Goal: Task Accomplishment & Management: Manage account settings

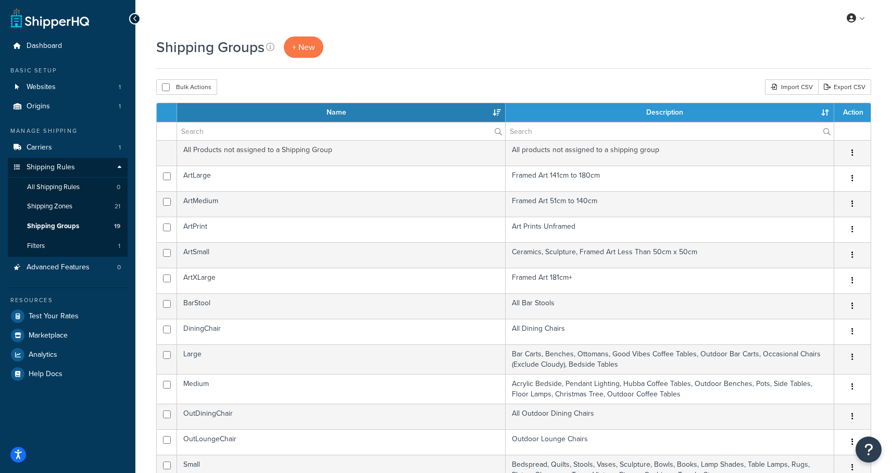
select select "15"
click at [58, 208] on span "Shipping Zones" at bounding box center [49, 206] width 45 height 9
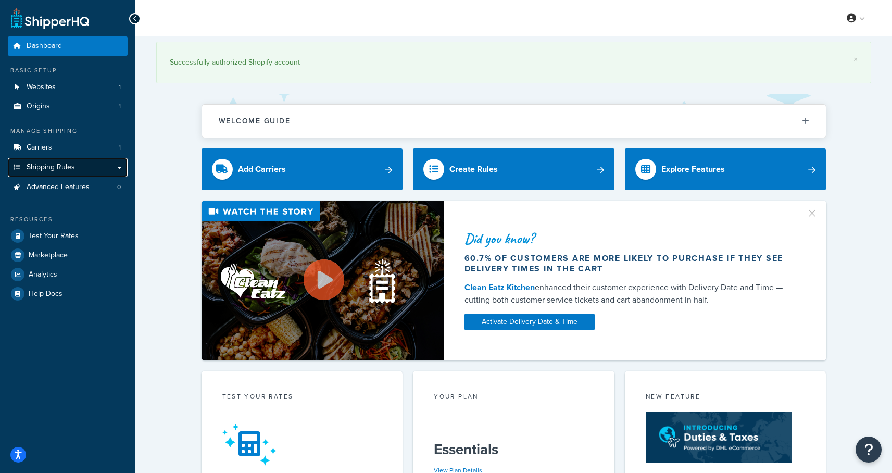
click at [44, 167] on span "Shipping Rules" at bounding box center [51, 167] width 48 height 9
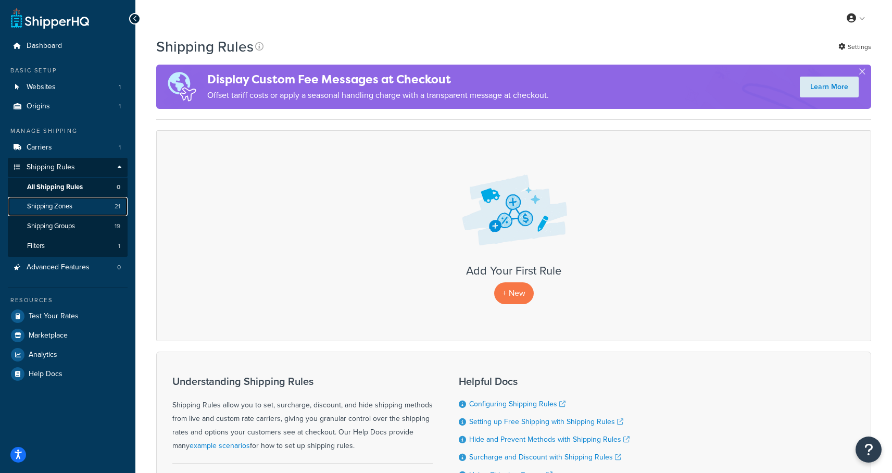
click at [45, 207] on span "Shipping Zones" at bounding box center [49, 206] width 45 height 9
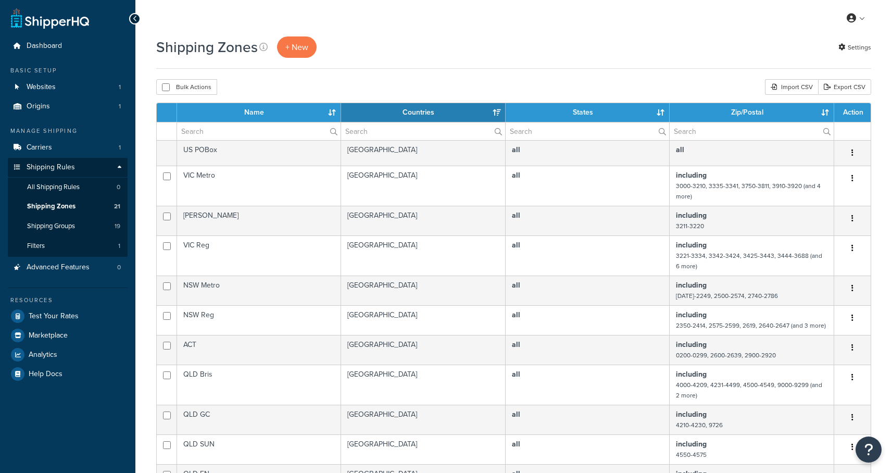
select select "15"
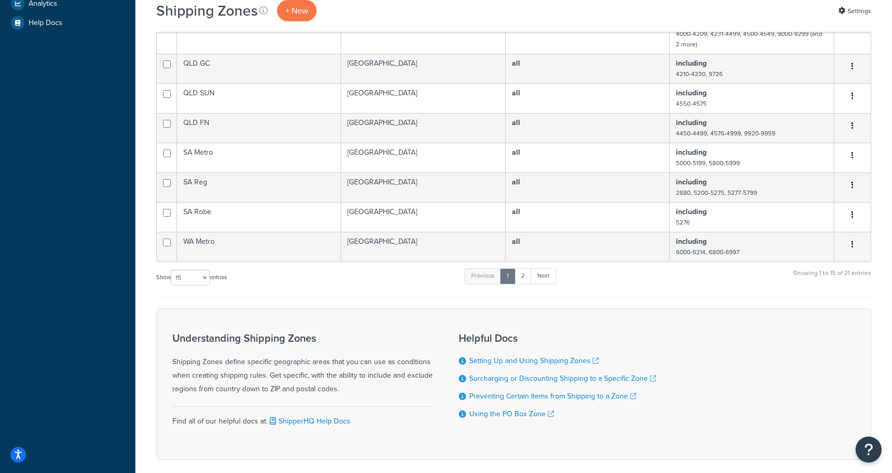
scroll to position [400, 0]
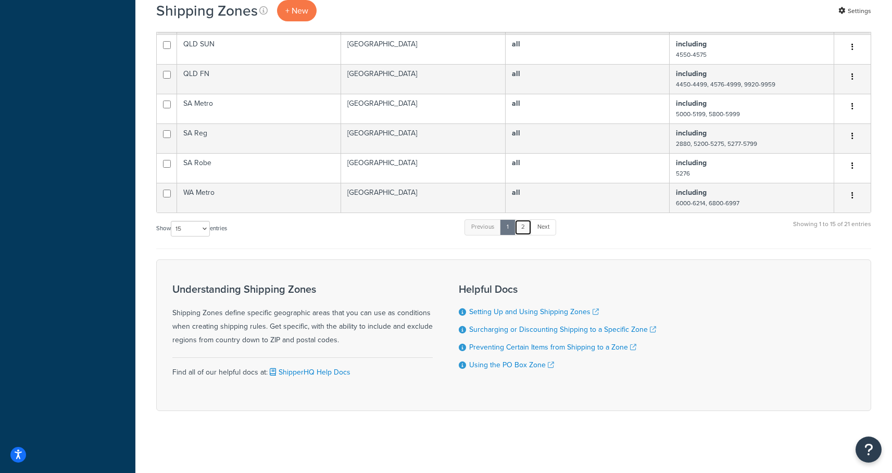
click at [523, 229] on link "2" at bounding box center [522, 227] width 17 height 16
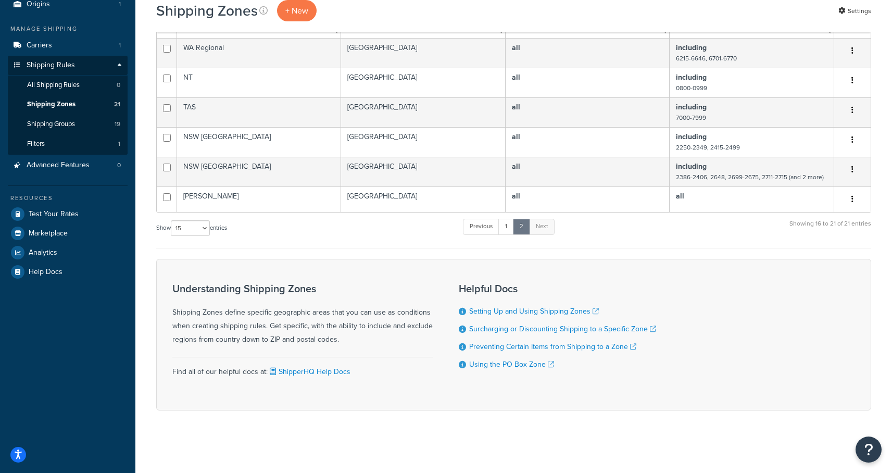
scroll to position [102, 0]
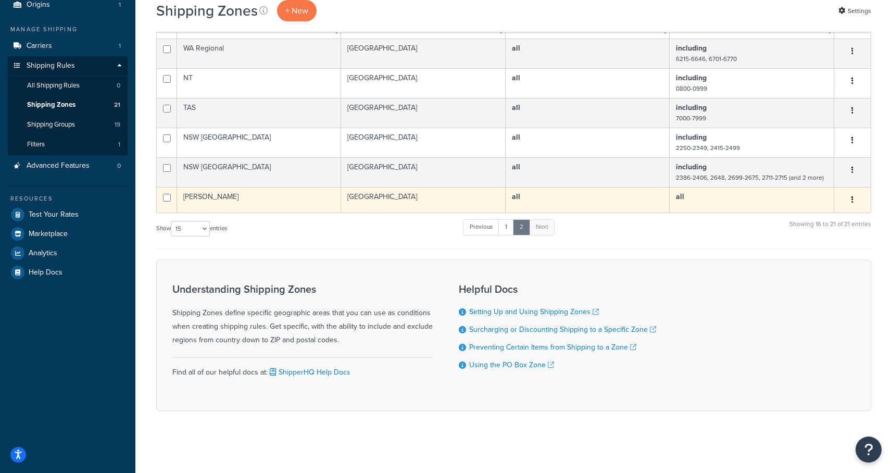
click at [232, 200] on td "VIC Mornington" at bounding box center [259, 200] width 164 height 26
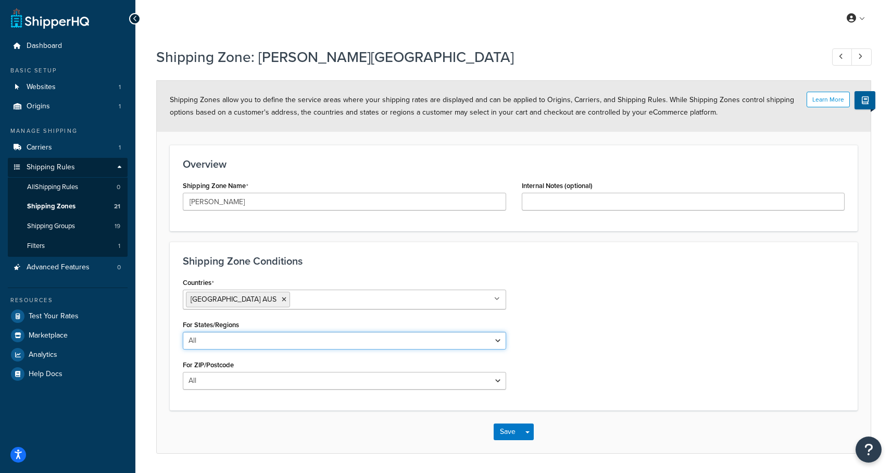
click at [290, 342] on select "All Including Excluding" at bounding box center [344, 341] width 323 height 18
select select "including"
click at [183, 332] on select "All Including Excluding" at bounding box center [344, 341] width 323 height 18
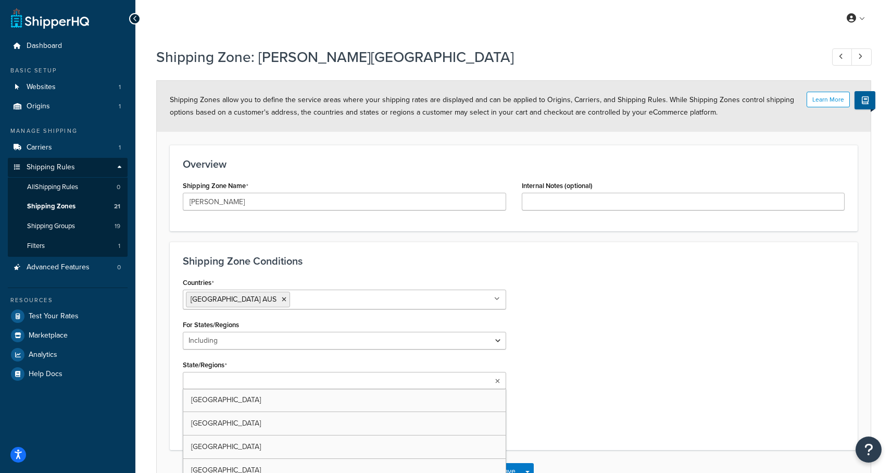
click at [253, 381] on input "State/Regions" at bounding box center [232, 380] width 92 height 11
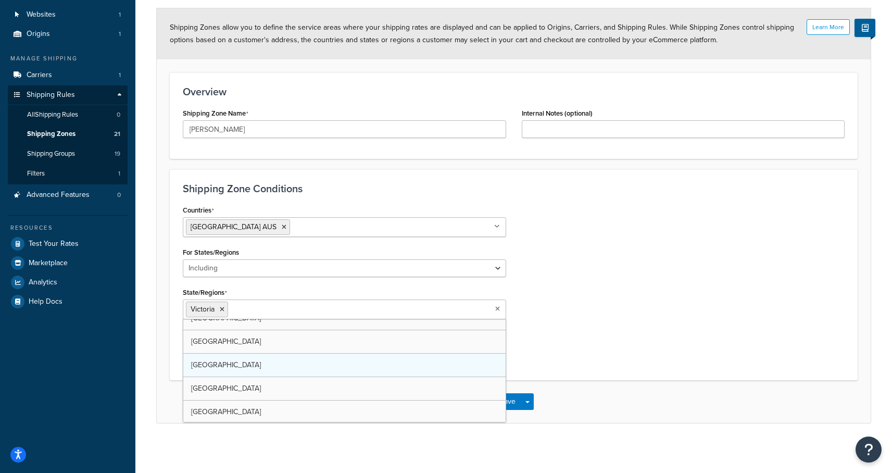
scroll to position [58, 0]
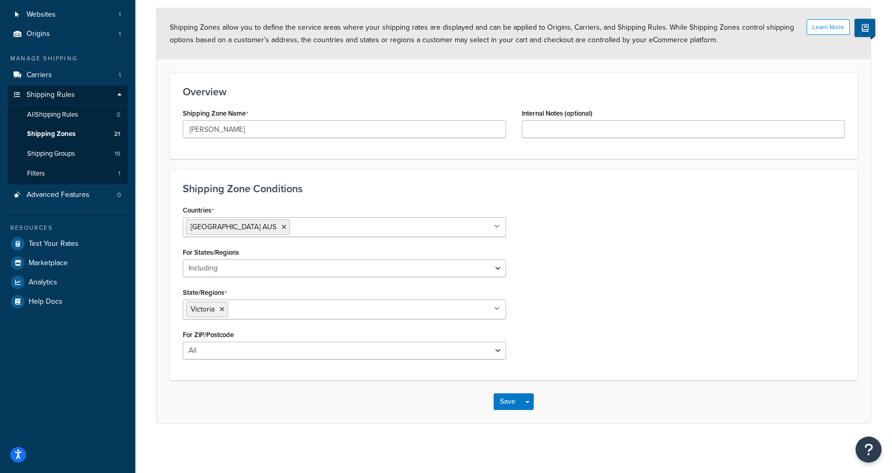
click at [600, 331] on div "Countries Australia AUS All Countries ALL United States USA Afghanistan AFG Alb…" at bounding box center [513, 285] width 677 height 165
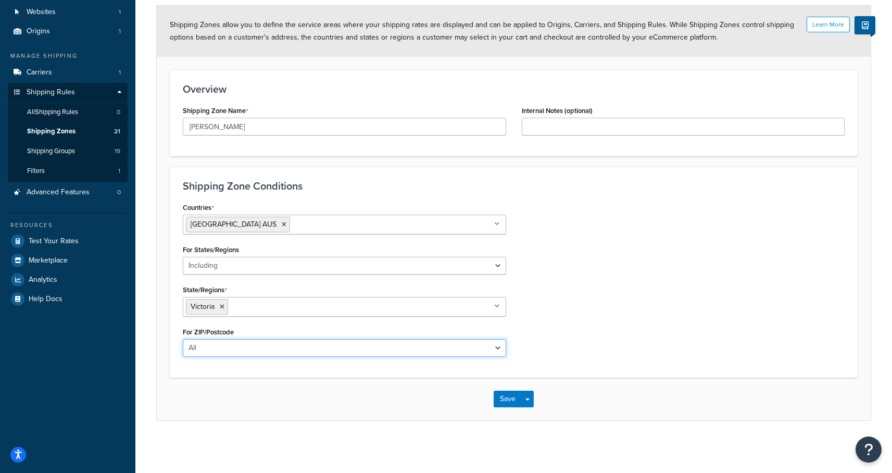
click at [373, 347] on select "All Including Excluding" at bounding box center [344, 348] width 323 height 18
select select "including"
click at [183, 339] on select "All Including Excluding" at bounding box center [344, 348] width 323 height 18
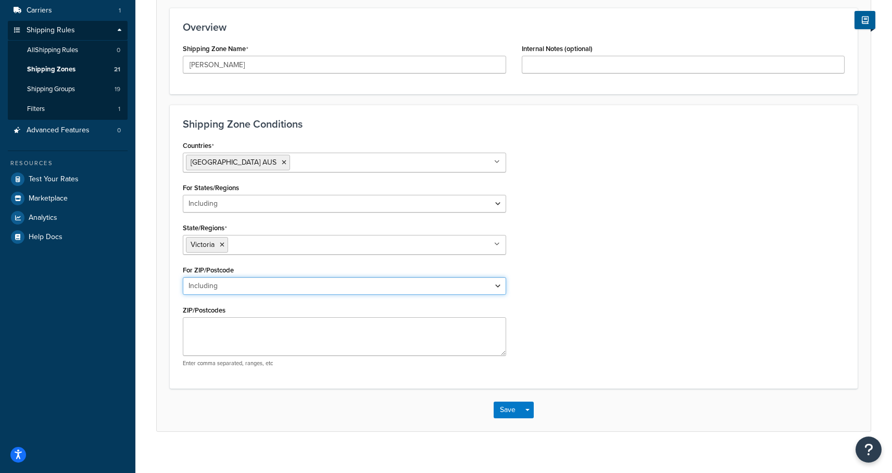
scroll to position [147, 0]
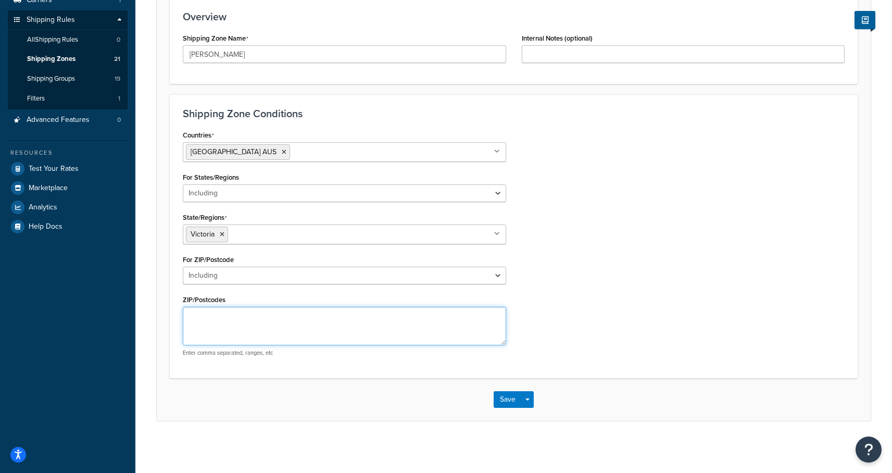
click at [316, 317] on textarea "ZIP/Postcodes" at bounding box center [344, 326] width 323 height 39
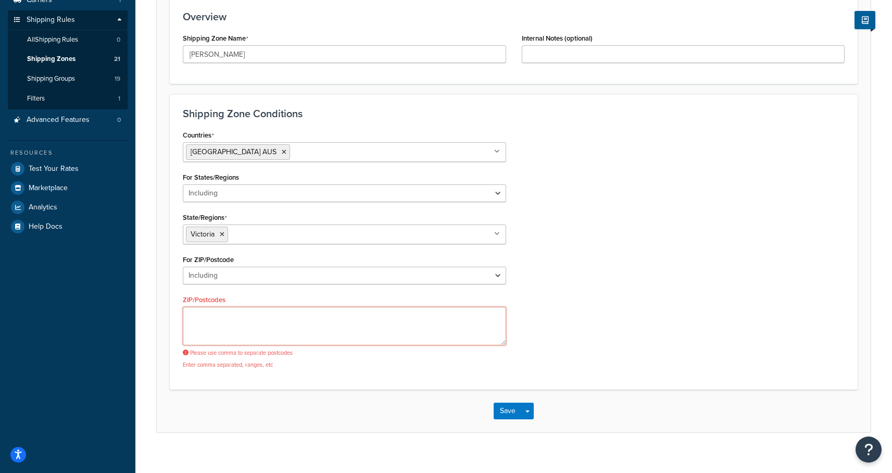
click at [279, 318] on textarea "ZIP/Postcodes" at bounding box center [344, 326] width 323 height 39
paste textarea "3911-3921 3926-3931 3933-3944 3915 (individual) 3916 (individual) 3918-3920"
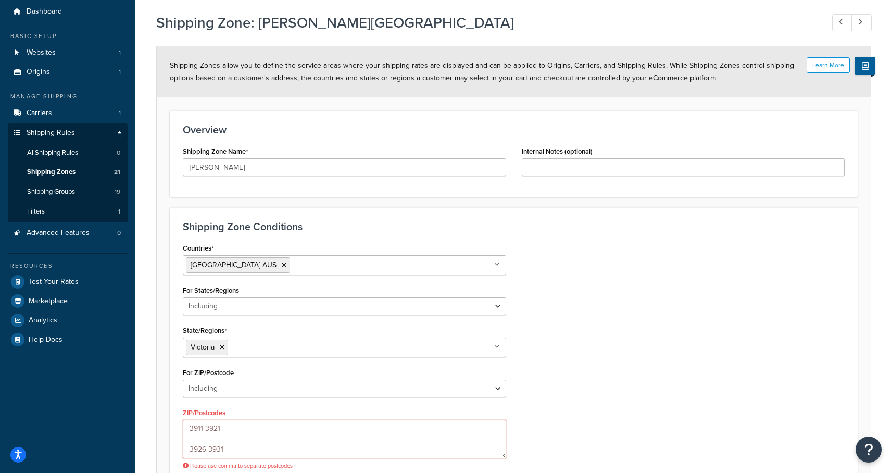
scroll to position [159, 0]
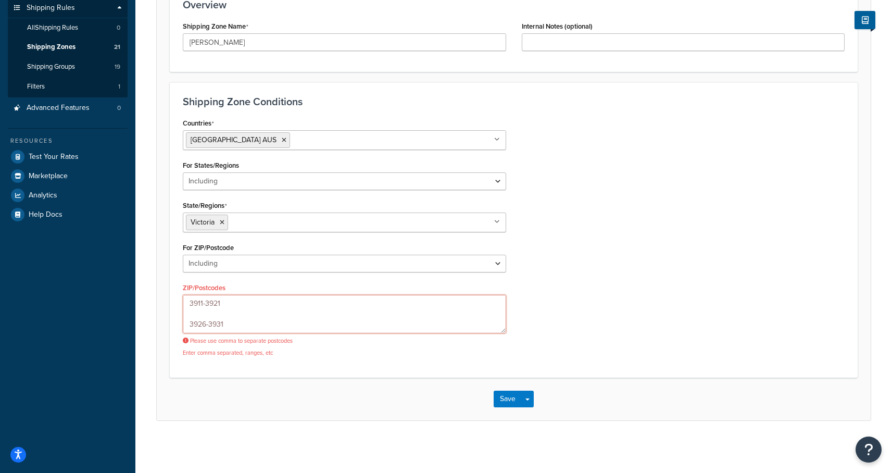
click at [189, 325] on textarea "3911-3921 3926-3931 3933-3944 3915 (individual) 3916 (individual) 3918-3920" at bounding box center [344, 314] width 323 height 39
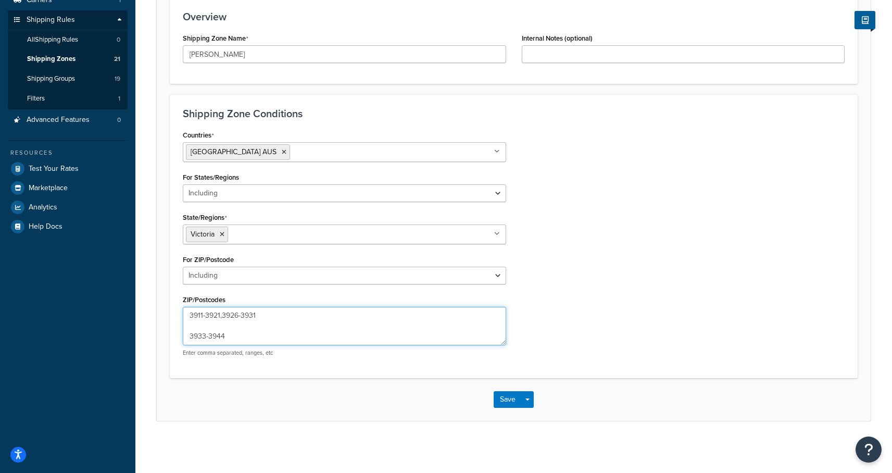
click at [190, 339] on textarea "3911-3921,3926-3931 3933-3944 3915 (individual) 3916 (individual) 3918-3920" at bounding box center [344, 326] width 323 height 39
click at [191, 336] on textarea "3911-3921,3926-3931,3933-3944 3915 (individual) 3916 (individual) 3918-3920" at bounding box center [344, 326] width 323 height 39
click at [189, 334] on textarea "3911-3921,3926-3931,3933-3944,3915 (individual) 3916 (individual) 3918-3920" at bounding box center [344, 326] width 323 height 39
click at [192, 336] on textarea "3911-3921,3926-3931,3933-3944,3915 (individual),3916 (individual) 3918-3920" at bounding box center [344, 326] width 323 height 39
click at [190, 336] on textarea "3911-3921,3926-3931,3933-3944,3915 (individual),3916 (individual) 3918-3920" at bounding box center [344, 326] width 323 height 39
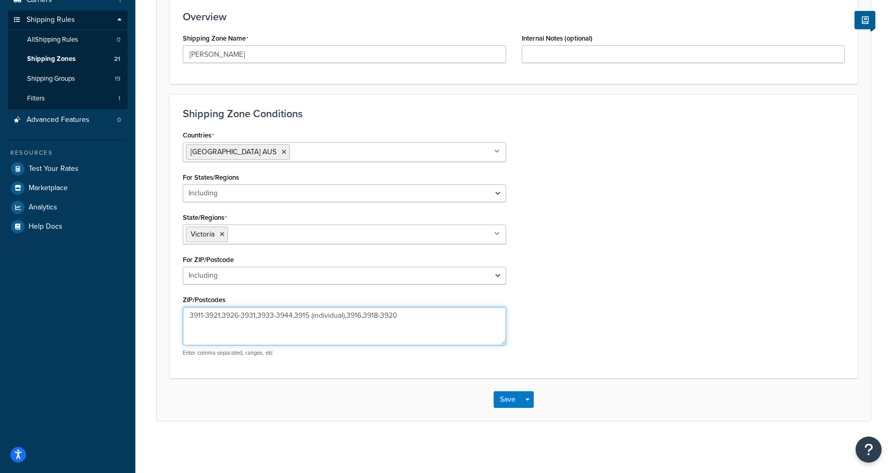
drag, startPoint x: 347, startPoint y: 316, endPoint x: 309, endPoint y: 316, distance: 38.5
click at [309, 316] on textarea "3911-3921,3926-3931,3933-3944,3915 (individual),3916,3918-3920" at bounding box center [344, 326] width 323 height 39
type textarea "3911-3921,3926-3931,3933-3944,3915,3916,3918-3920"
click at [526, 311] on div "Countries Australia AUS All Countries ALL United States USA Afghanistan AFG Alb…" at bounding box center [513, 246] width 677 height 237
click at [510, 396] on button "Save" at bounding box center [508, 399] width 28 height 17
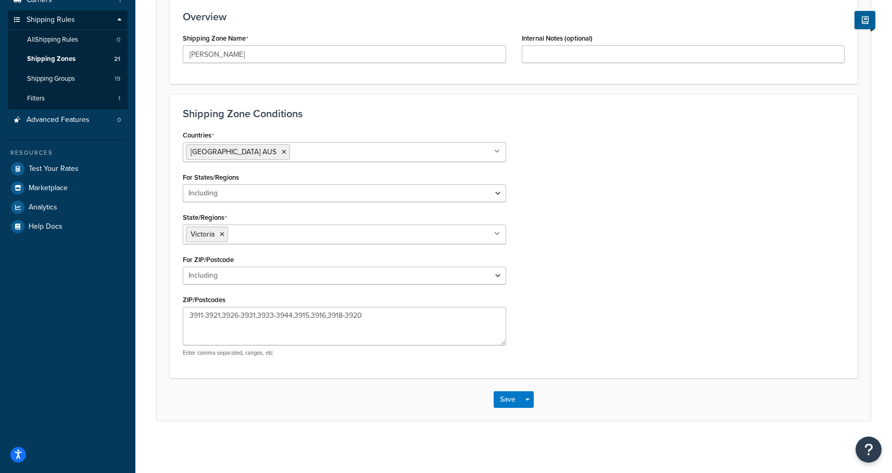
scroll to position [0, 0]
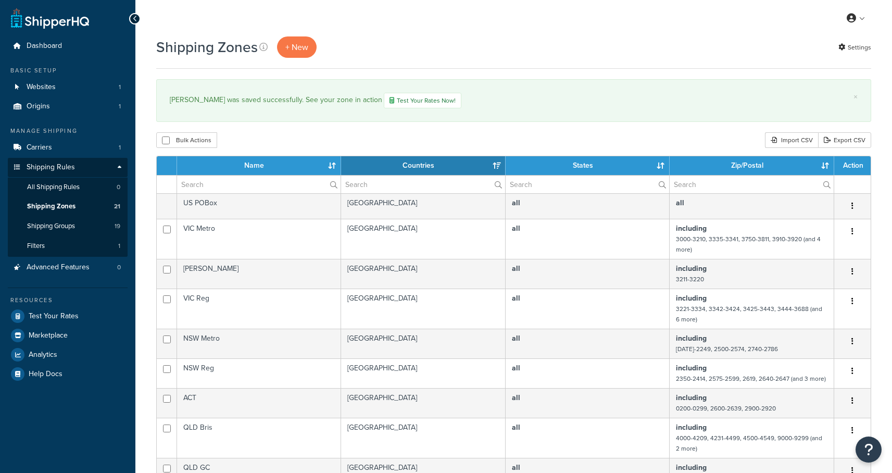
select select "15"
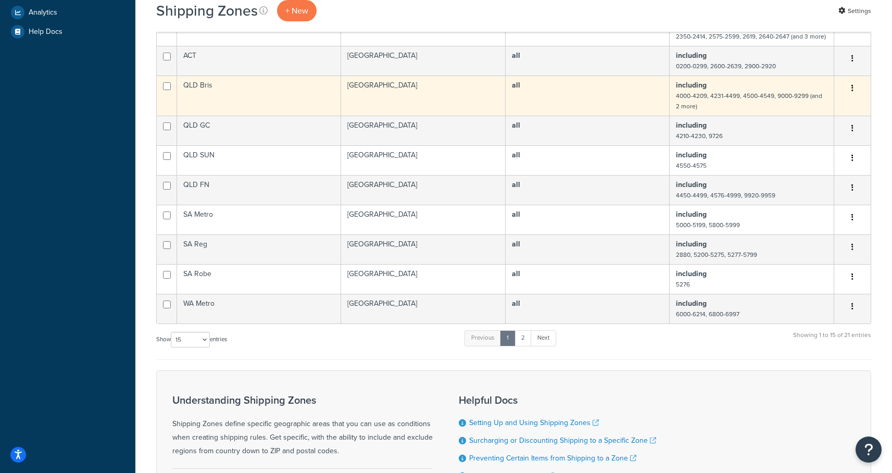
scroll to position [111, 0]
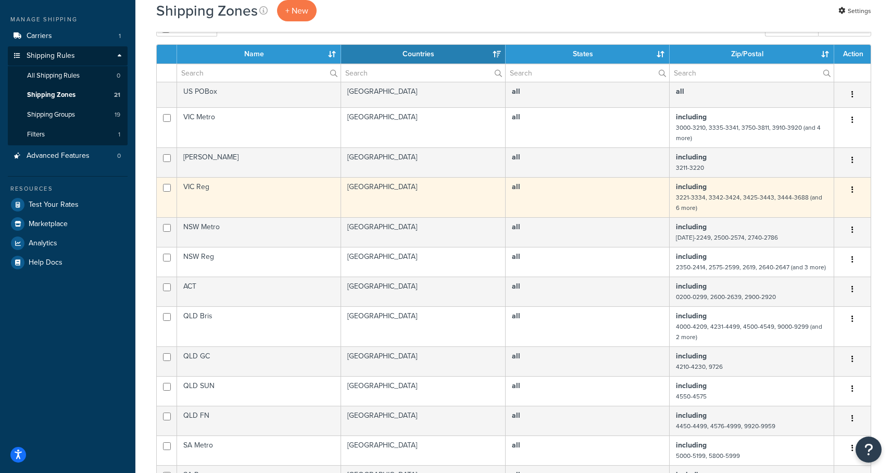
click at [203, 187] on td "VIC Reg" at bounding box center [259, 197] width 164 height 40
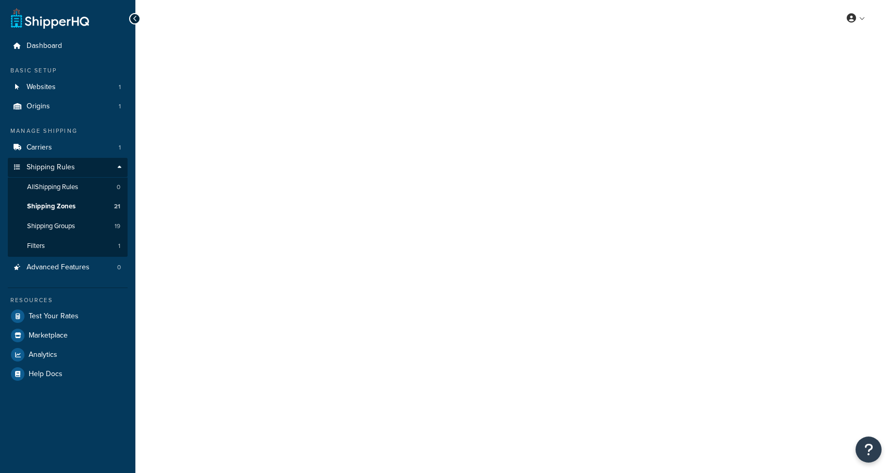
select select "including"
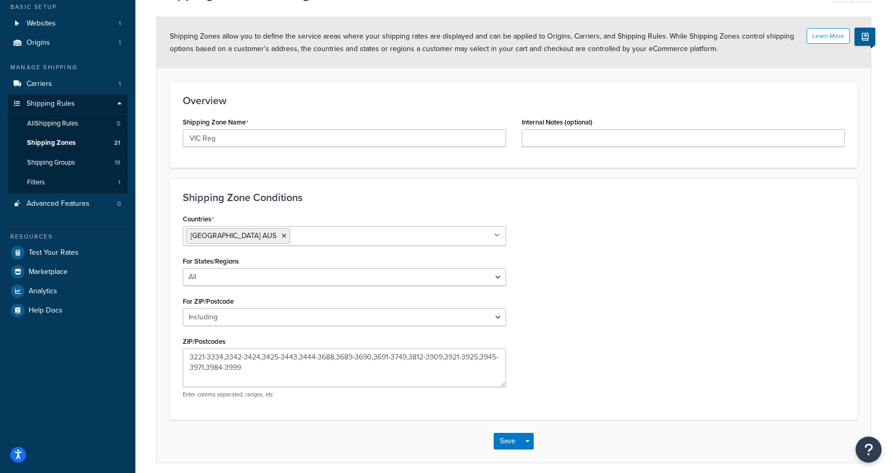
scroll to position [76, 0]
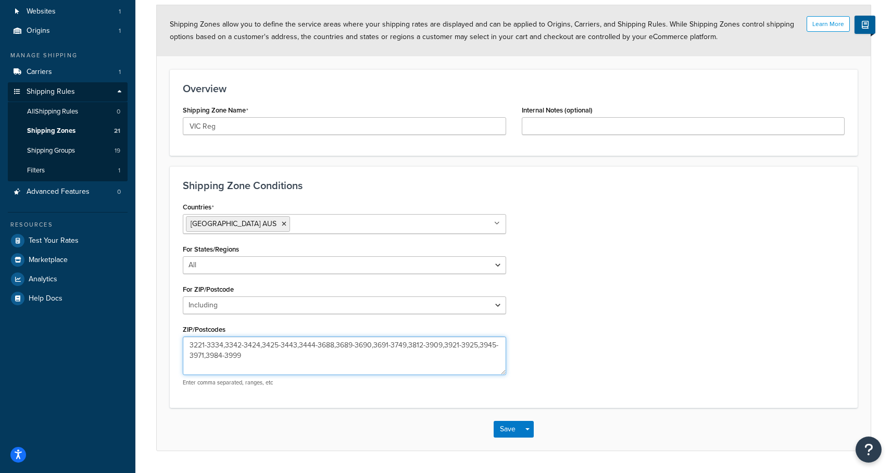
drag, startPoint x: 248, startPoint y: 357, endPoint x: 179, endPoint y: 343, distance: 71.1
click at [179, 343] on div "Countries Australia AUS All Countries ALL United States USA Afghanistan AFG Alb…" at bounding box center [344, 296] width 339 height 195
click at [331, 360] on textarea "3221-3334,3342-3424,3425-3443,3444-3688,3689-3690,3691-3749,3812-3909,3921-3925…" at bounding box center [344, 355] width 323 height 39
drag, startPoint x: 444, startPoint y: 345, endPoint x: 478, endPoint y: 344, distance: 33.4
click at [478, 344] on textarea "3221-3334,3342-3424,3425-3443,3444-3688,3689-3690,3691-3749,3812-3909,3921-3925…" at bounding box center [344, 355] width 323 height 39
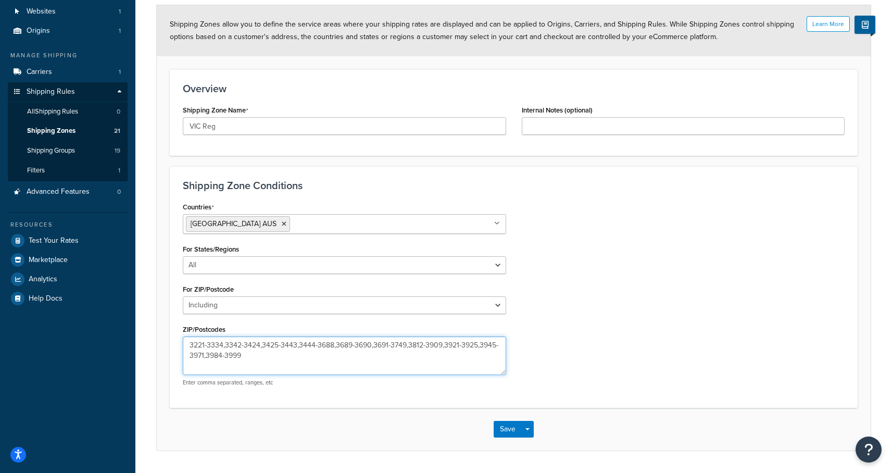
paste textarea "2"
click at [467, 349] on textarea "3221-3334,3342-3424,3425-3443,3444-3688,3689-3690,3691-3749,3812-3909,3922-3925…" at bounding box center [344, 355] width 323 height 39
click at [474, 346] on textarea "3221-3334,3342-3424,3425-3443,3444-3688,3689-3690,3691-3749,3812-3909,3922-3925…" at bounding box center [344, 355] width 323 height 39
type textarea "3221-3334,3342-3424,3425-3443,3444-3688,3689-3690,3691-3749,3812-3909,3922-3925…"
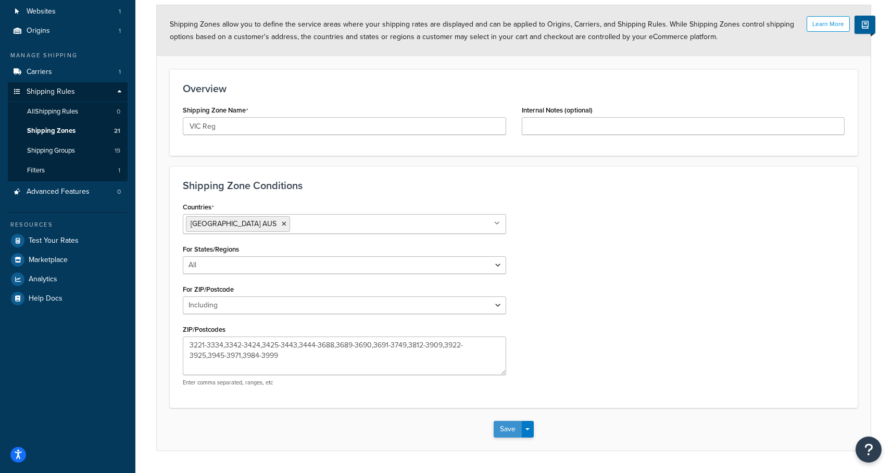
click at [509, 432] on button "Save" at bounding box center [508, 429] width 28 height 17
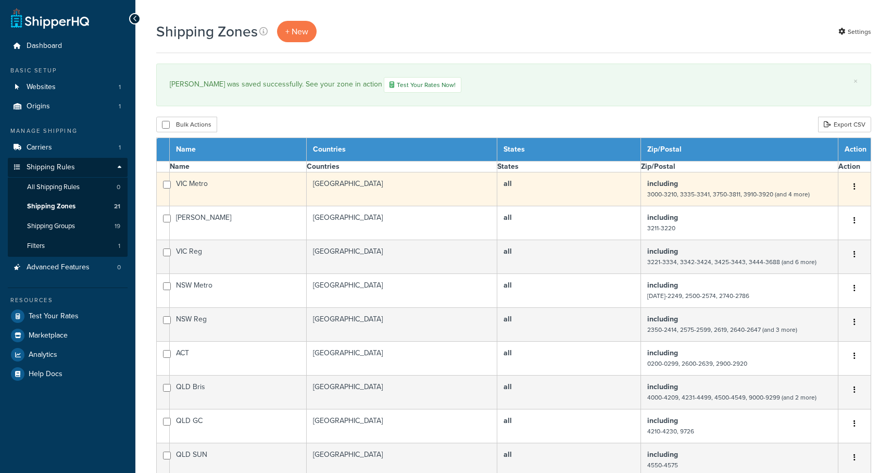
select select "15"
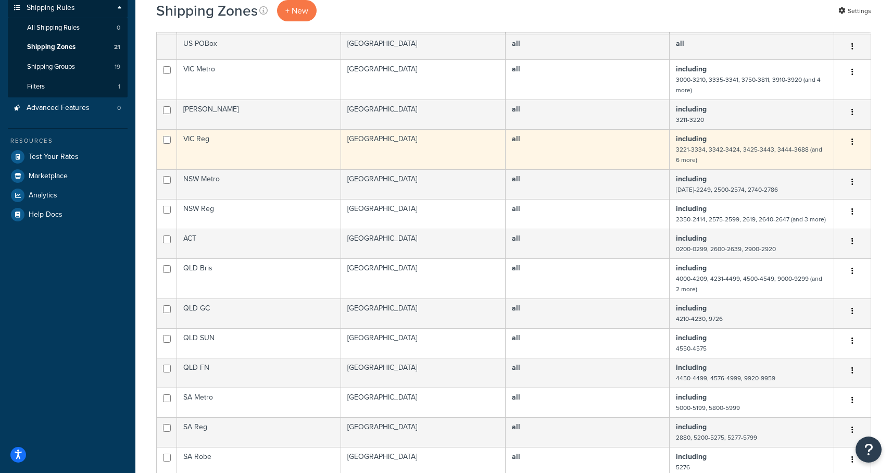
scroll to position [148, 0]
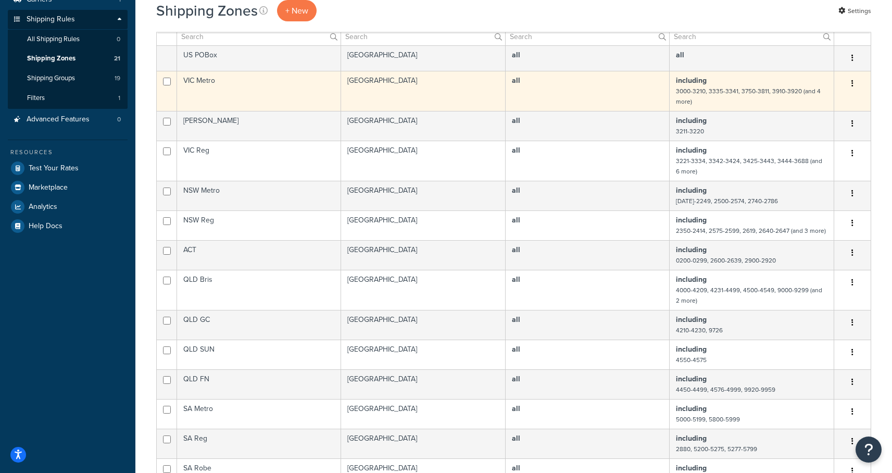
click at [210, 85] on td "VIC Metro" at bounding box center [259, 91] width 164 height 40
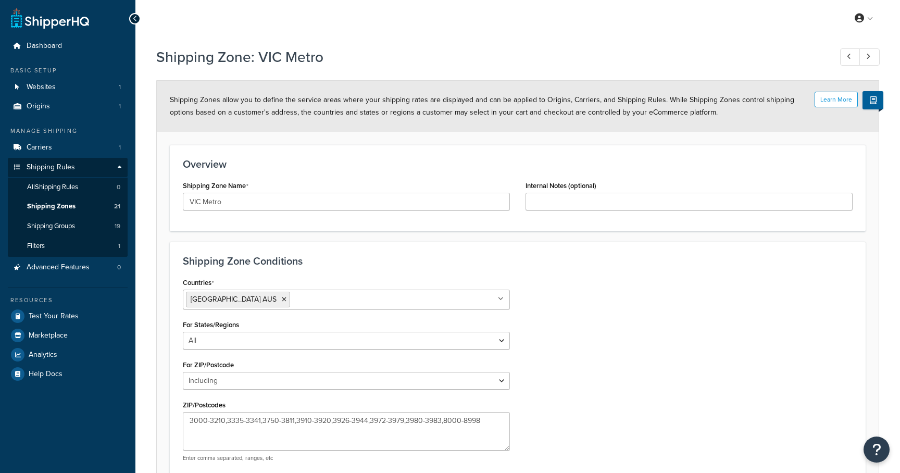
select select "including"
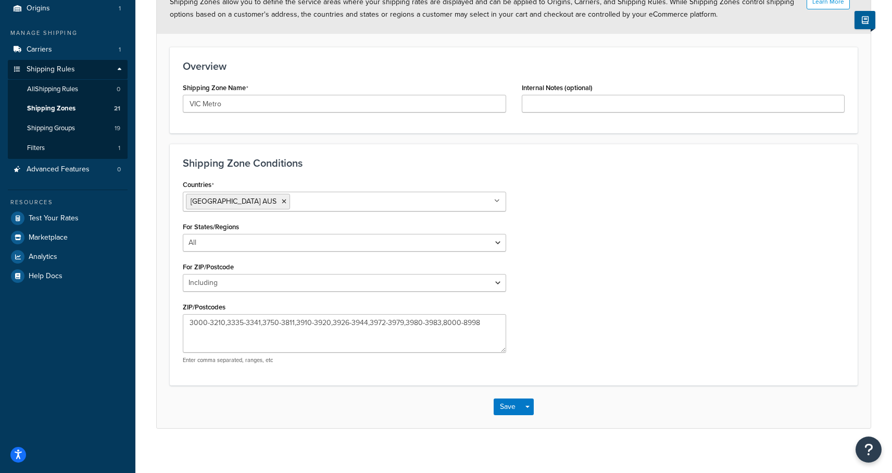
scroll to position [105, 0]
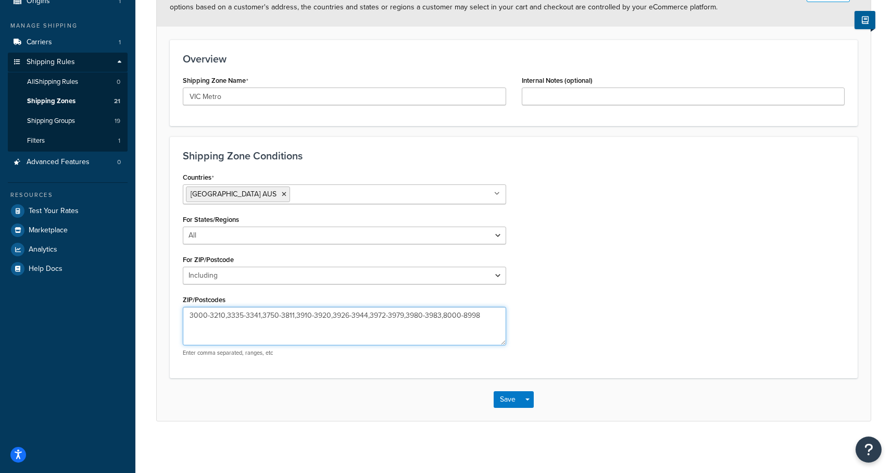
click at [345, 312] on textarea "3000-3210,3335-3341,3750-3811,3910-3920,3926-3944,3972-3979,3980-3983,8000-8998" at bounding box center [344, 326] width 323 height 39
paste textarea "3335-3341, 3750-3811, 3910, 3932, 3972-3979, 3980-3983, 8000-8998"
click at [229, 316] on textarea "3000-3210, 3335-3341, 3750-3811, 3910, 3932, 3972-3979, 3980-3983, 8000-8998" at bounding box center [344, 326] width 323 height 39
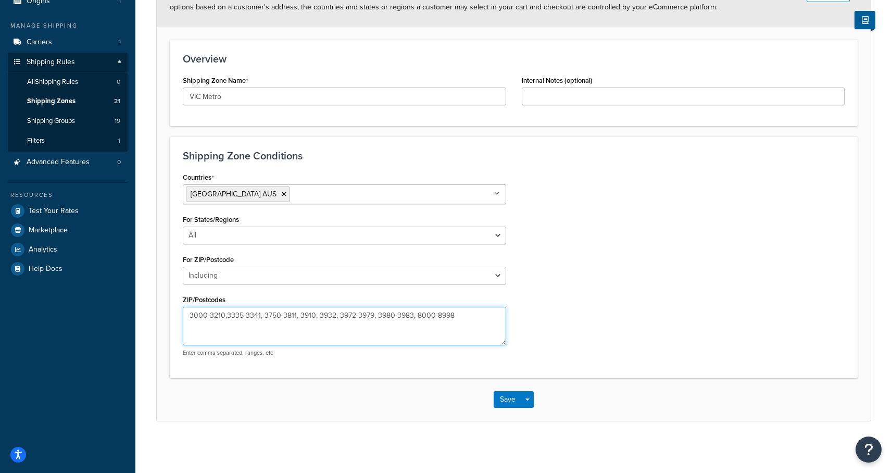
click at [261, 316] on textarea "3000-3210,3335-3341, 3750-3811, 3910, 3932, 3972-3979, 3980-3983, 8000-8998" at bounding box center [344, 326] width 323 height 39
click at [263, 316] on textarea "3000-3210,3335-3341, 3750-3811, 3910, 3932, 3972-3979, 3980-3983, 8000-8998" at bounding box center [344, 326] width 323 height 39
click at [295, 315] on textarea "3000-3210,3335-3341,3750-3811, 3910, 3932, 3972-3979, 3980-3983, 8000-8998" at bounding box center [344, 326] width 323 height 39
click at [296, 315] on textarea "3000-3210,3335-3341,3750-3811, 3910, 3932, 3972-3979, 3980-3983, 8000-8998" at bounding box center [344, 326] width 323 height 39
click at [314, 316] on textarea "3000-3210,3335-3341,3750-3811,3910, 3932, 3972-3979, 3980-3983, 8000-8998" at bounding box center [344, 326] width 323 height 39
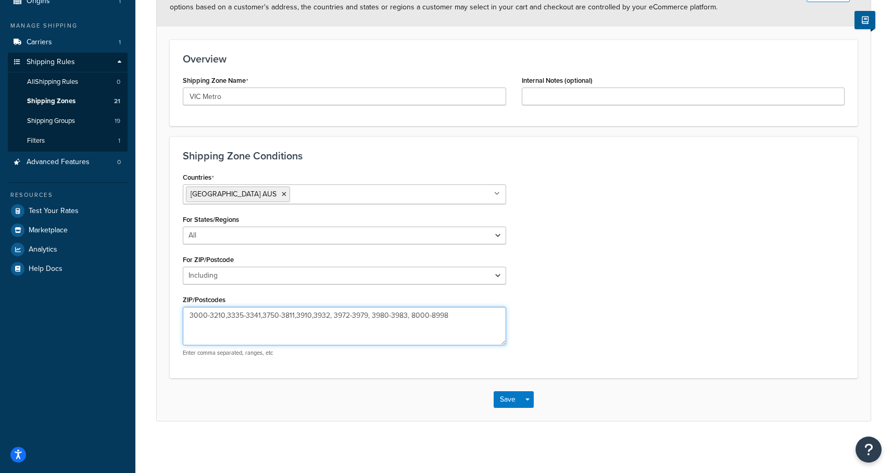
click at [334, 315] on textarea "3000-3210,3335-3341,3750-3811,3910,3932, 3972-3979, 3980-3983, 8000-8998" at bounding box center [344, 326] width 323 height 39
click at [332, 315] on textarea "3000-3210,3335-3341,3750-3811,3910,3932, 3972-3979, 3980-3983, 8000-8998" at bounding box center [344, 326] width 323 height 39
click at [368, 315] on textarea "3000-3210,3335-3341,3750-3811,3910,3932,3972-3979, 3980-3983, 8000-8998" at bounding box center [344, 326] width 323 height 39
click at [407, 316] on textarea "3000-3210,3335-3341,3750-3811,3910,3932,3972-3979,3980-3983, 8000-8998" at bounding box center [344, 326] width 323 height 39
type textarea "3000-3210,3335-3341,3750-3811,3910,3932,3972-3979,3980-3983,8000-8998"
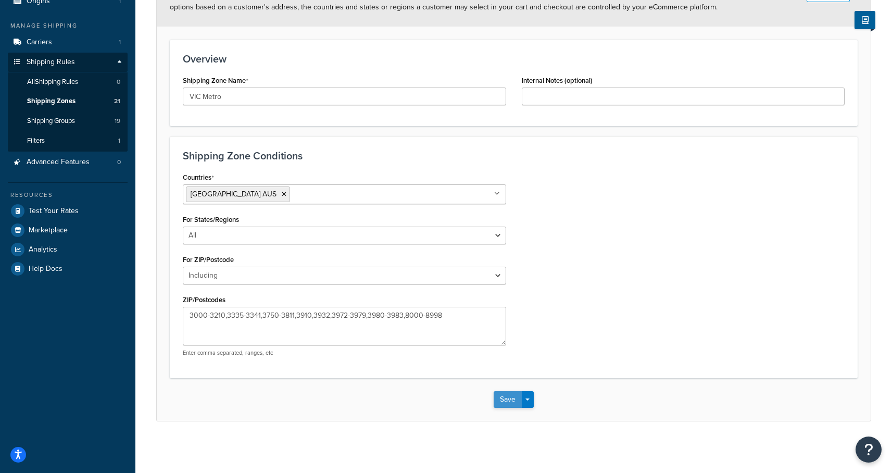
click at [510, 402] on button "Save" at bounding box center [508, 399] width 28 height 17
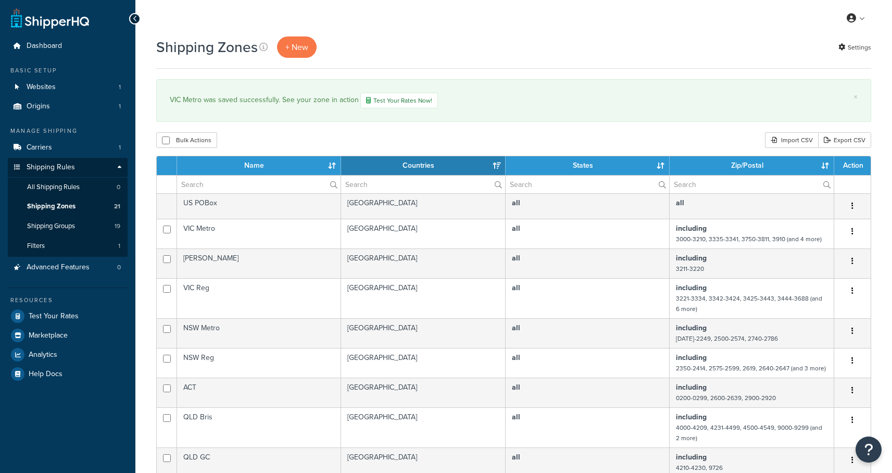
select select "15"
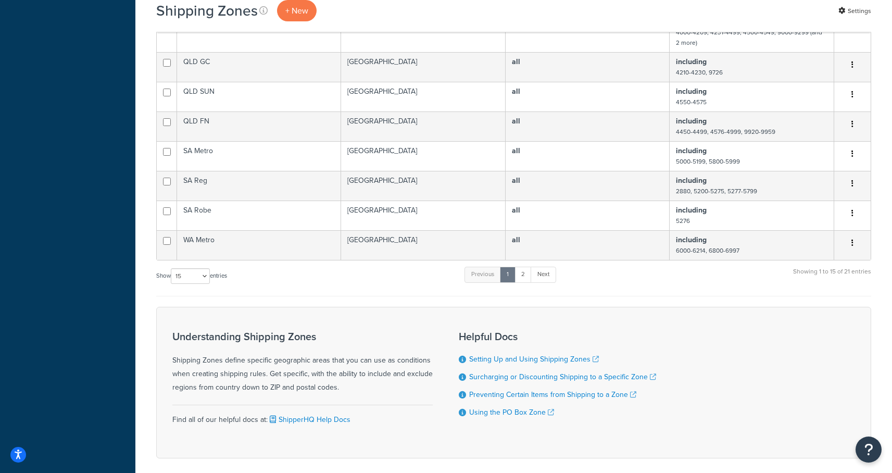
scroll to position [392, 0]
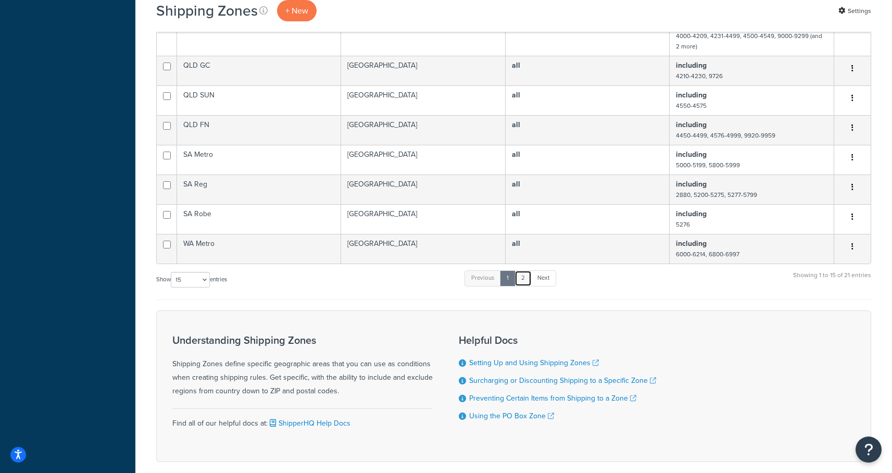
click at [526, 284] on link "2" at bounding box center [522, 278] width 17 height 16
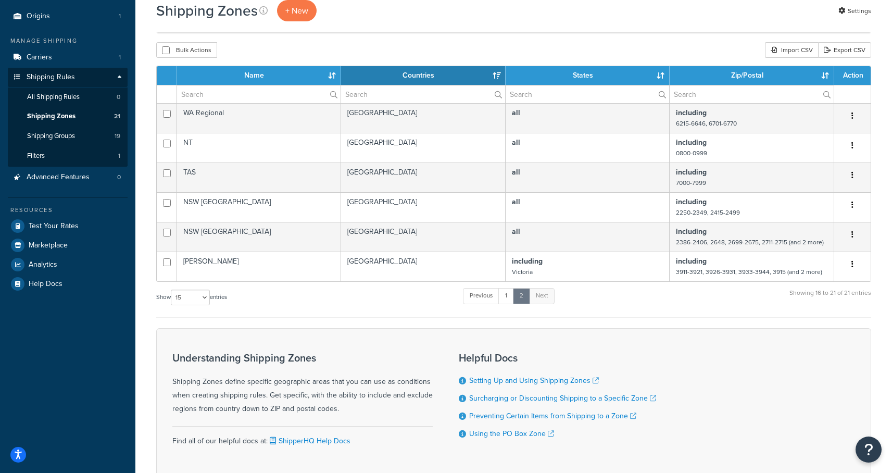
scroll to position [79, 0]
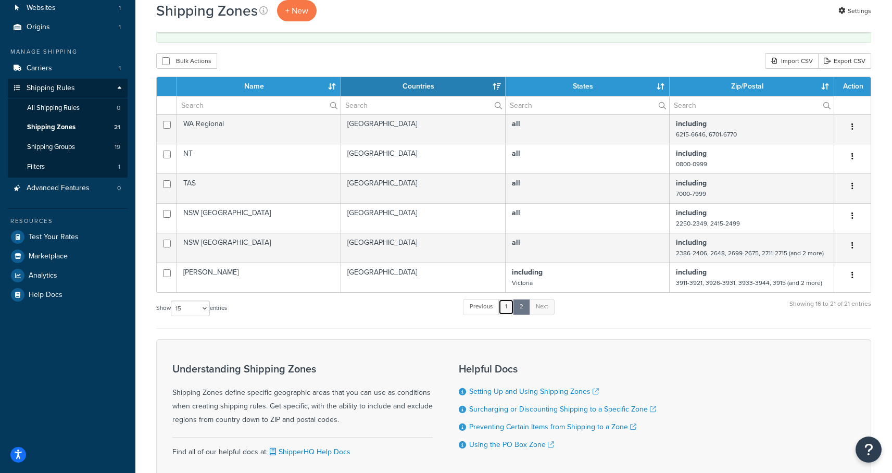
click at [508, 304] on link "1" at bounding box center [506, 307] width 16 height 16
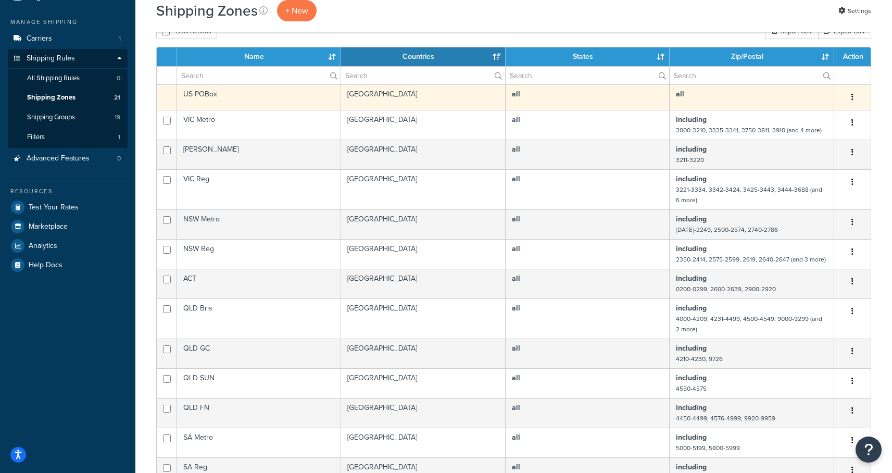
scroll to position [52, 0]
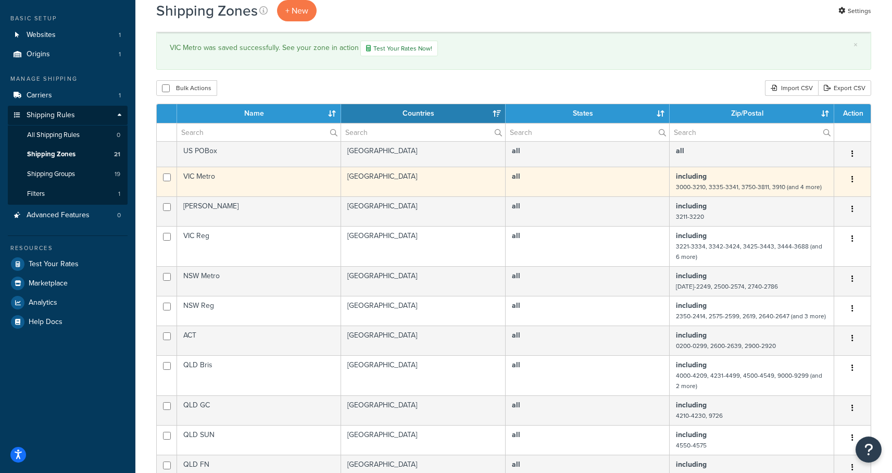
click at [533, 181] on td "all" at bounding box center [588, 182] width 164 height 30
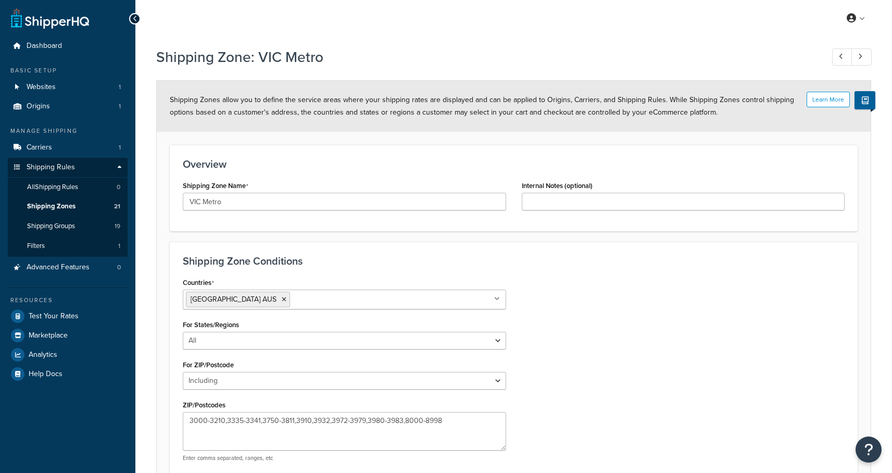
select select "including"
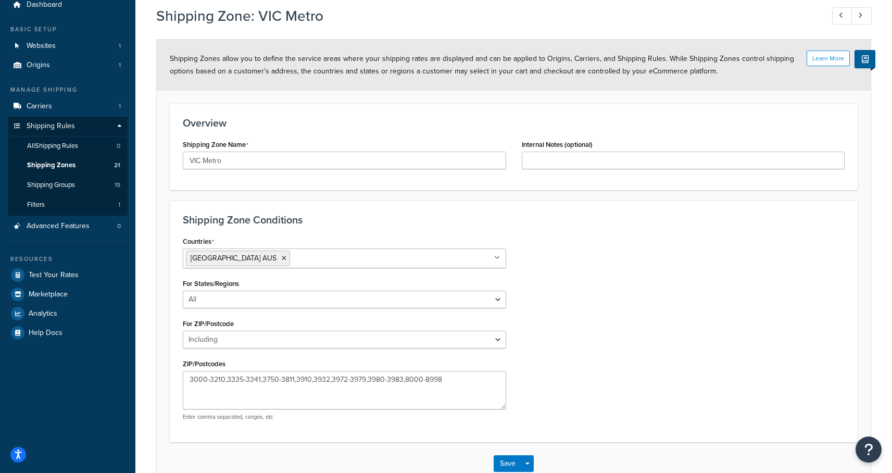
scroll to position [105, 0]
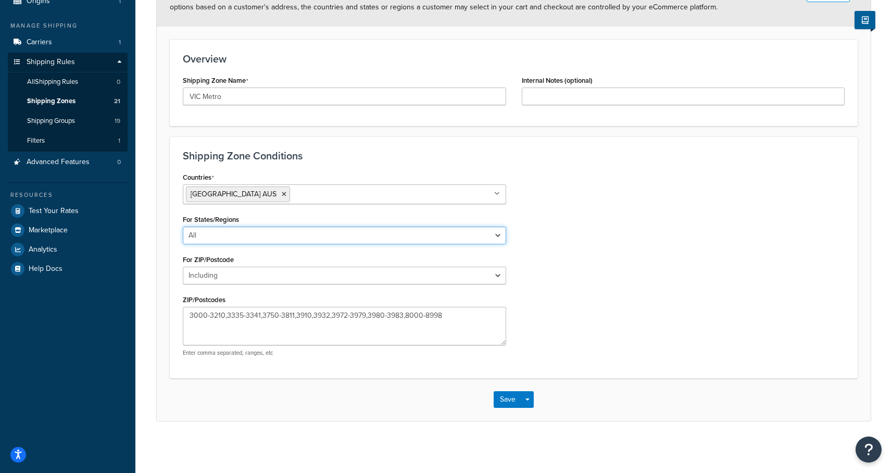
click at [256, 239] on select "All Including Excluding" at bounding box center [344, 236] width 323 height 18
select select "including"
click at [183, 227] on select "All Including Excluding" at bounding box center [344, 236] width 323 height 18
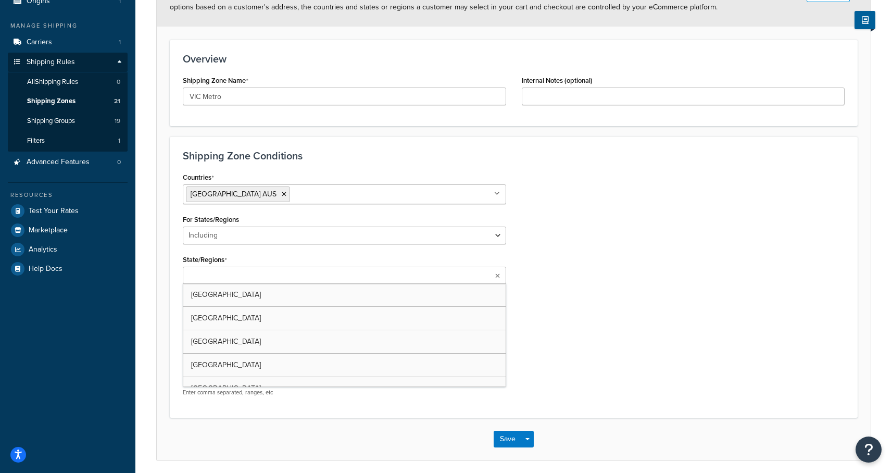
click at [224, 273] on input "State/Regions" at bounding box center [232, 275] width 92 height 11
type input "v"
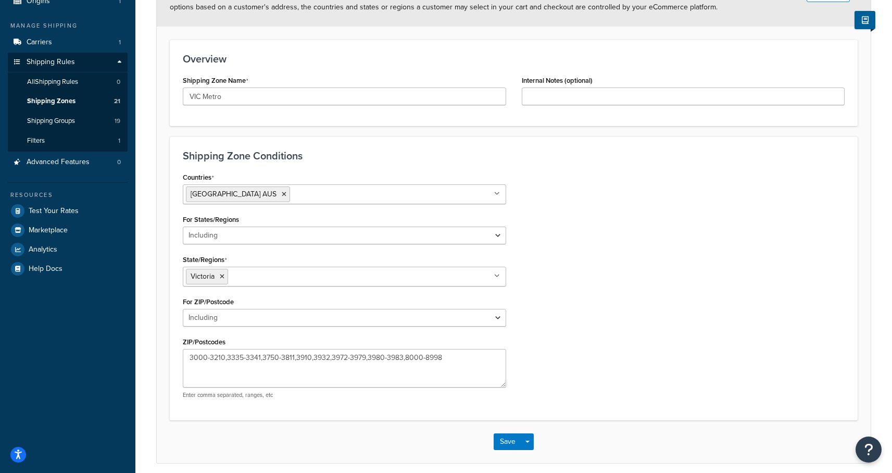
click at [620, 242] on div "Countries Australia AUS All Countries ALL United States USA Afghanistan AFG Alb…" at bounding box center [513, 288] width 677 height 237
click at [507, 439] on button "Save" at bounding box center [508, 441] width 28 height 17
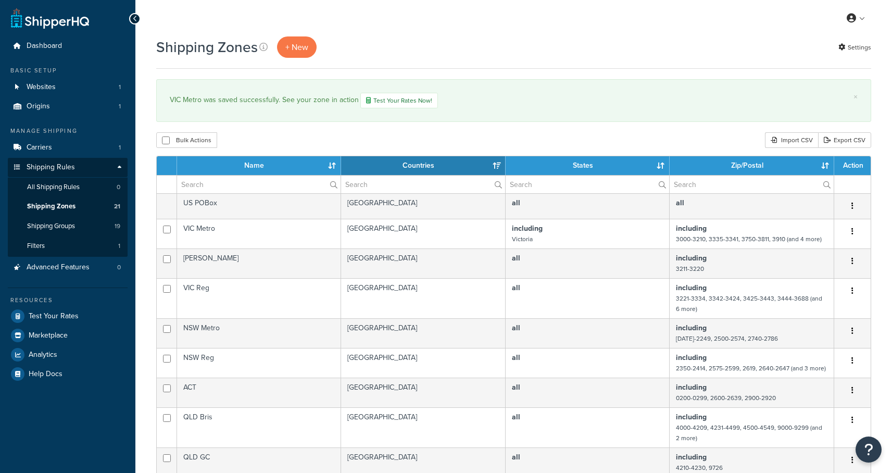
select select "15"
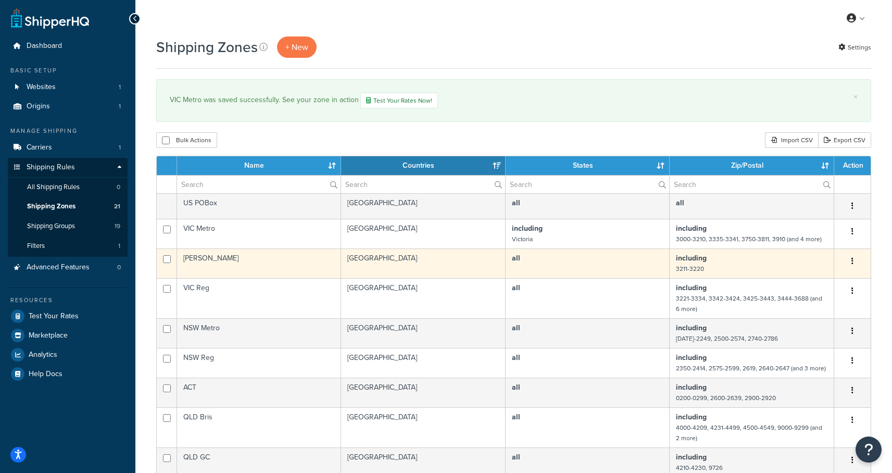
click at [223, 266] on td "[PERSON_NAME]" at bounding box center [259, 263] width 164 height 30
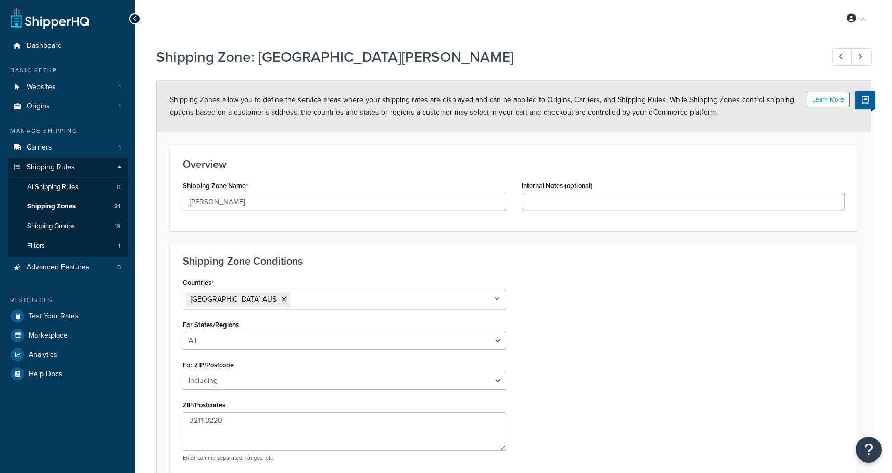
select select "including"
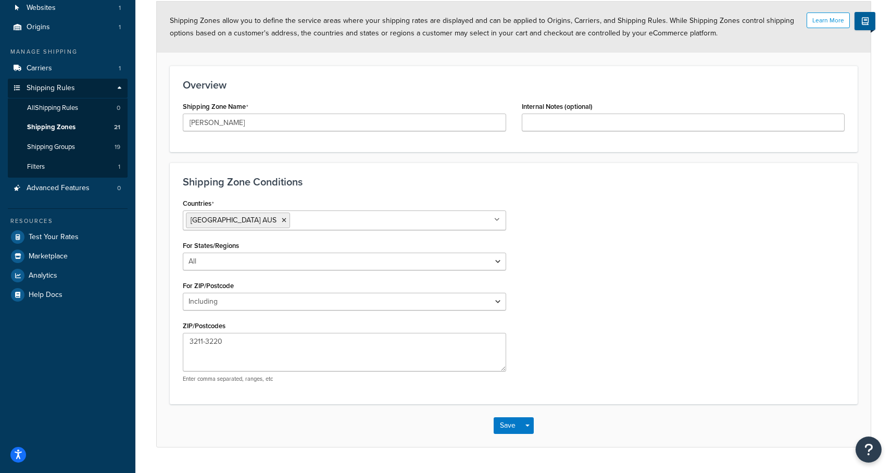
scroll to position [89, 0]
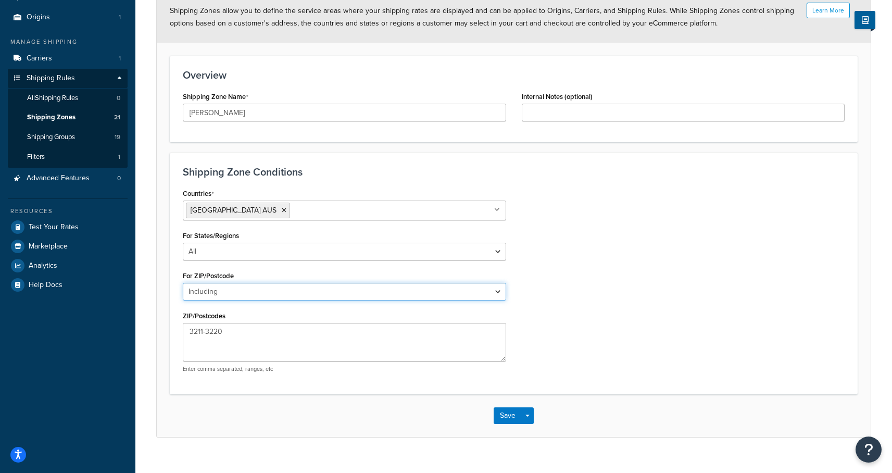
click at [252, 292] on select "All Including Excluding" at bounding box center [344, 292] width 323 height 18
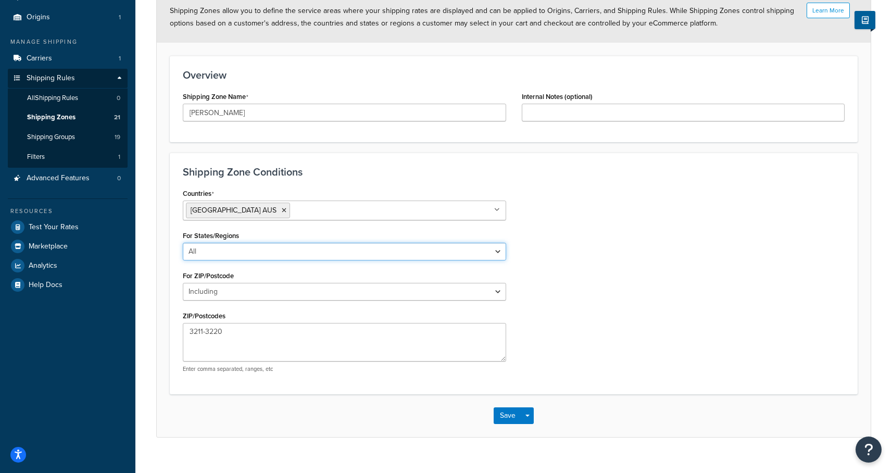
click at [258, 253] on select "All Including Excluding" at bounding box center [344, 252] width 323 height 18
select select "including"
click at [183, 243] on select "All Including Excluding" at bounding box center [344, 252] width 323 height 18
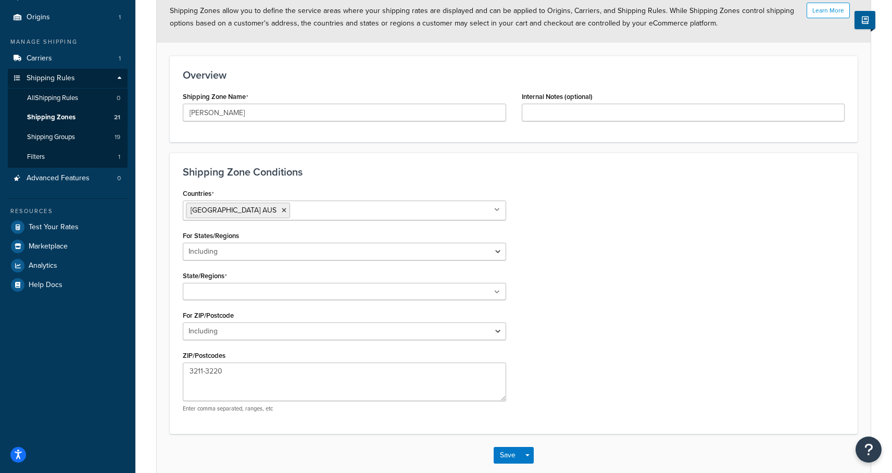
click at [239, 294] on input "State/Regions" at bounding box center [232, 291] width 92 height 11
type input "vic"
click at [576, 354] on div "Countries Australia AUS All Countries ALL United States USA Afghanistan AFG Alb…" at bounding box center [513, 304] width 677 height 237
click at [504, 454] on button "Save" at bounding box center [508, 457] width 28 height 17
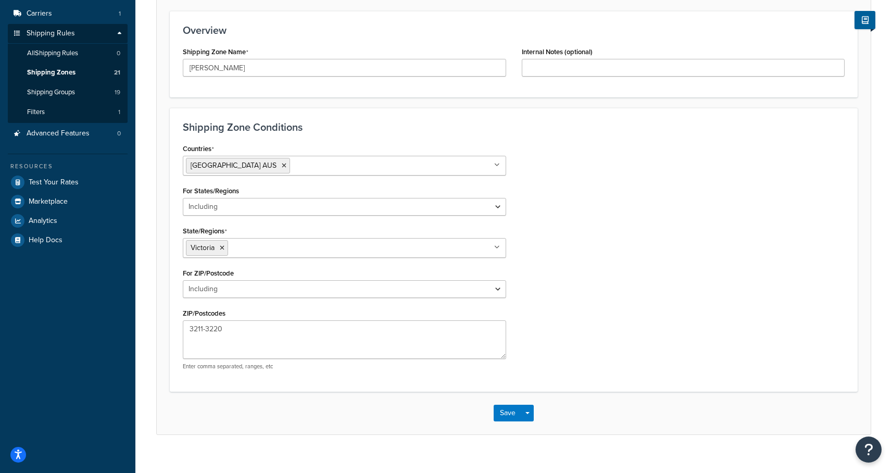
scroll to position [140, 0]
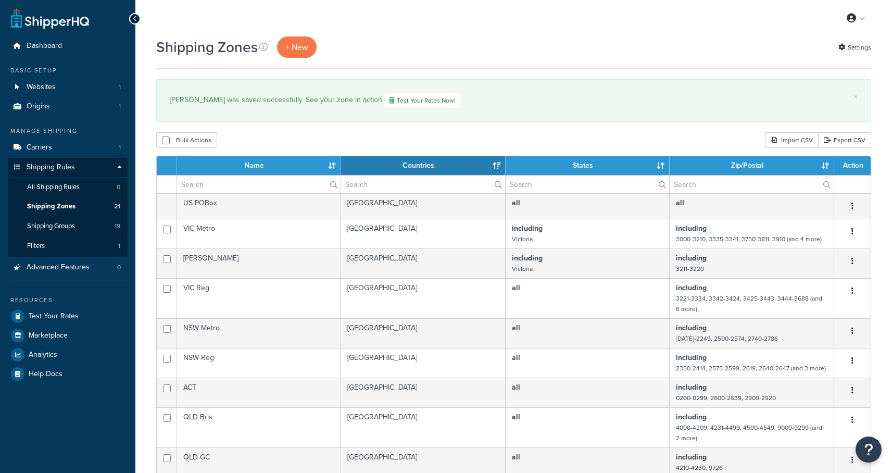
select select "15"
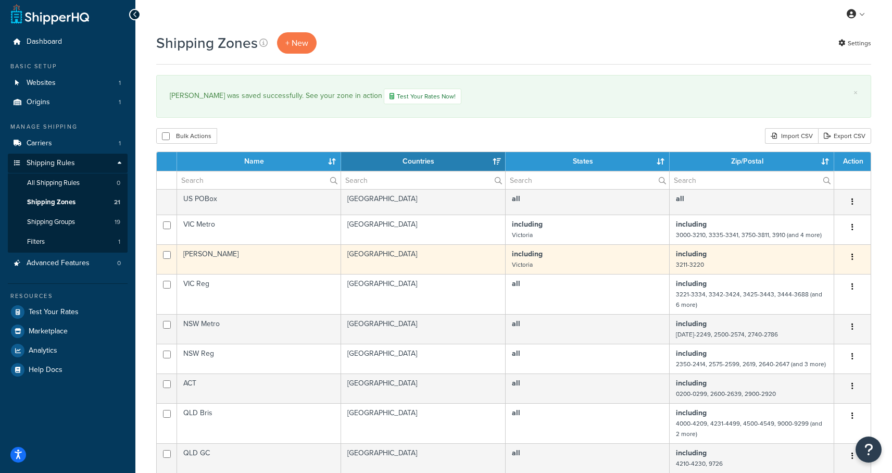
scroll to position [16, 0]
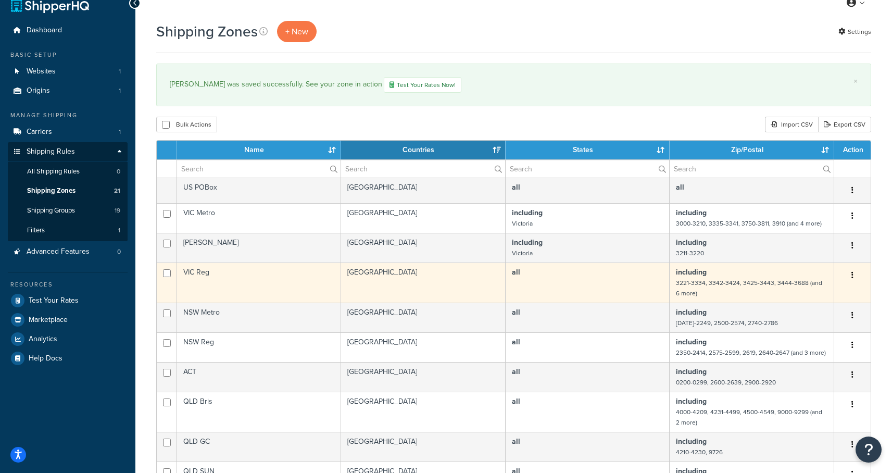
click at [403, 279] on td "[GEOGRAPHIC_DATA]" at bounding box center [423, 282] width 165 height 40
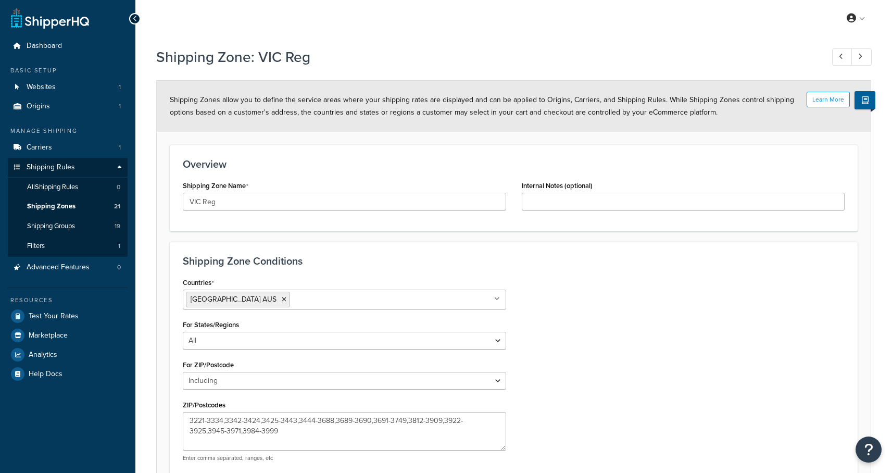
select select "including"
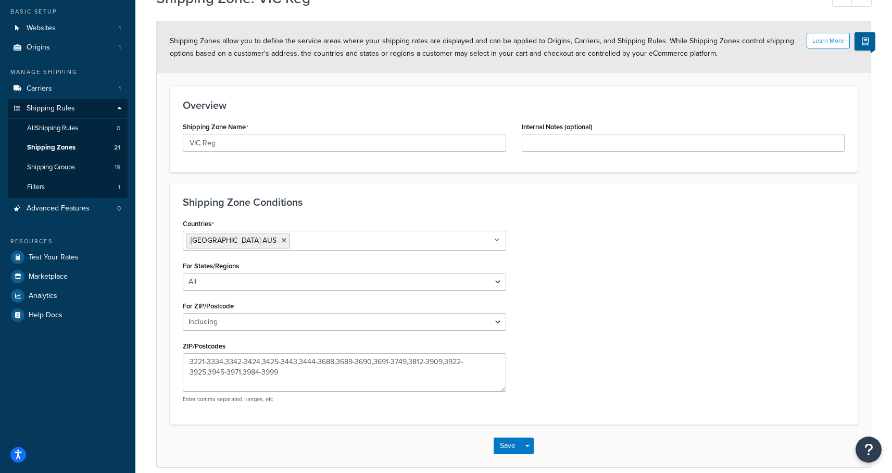
scroll to position [65, 0]
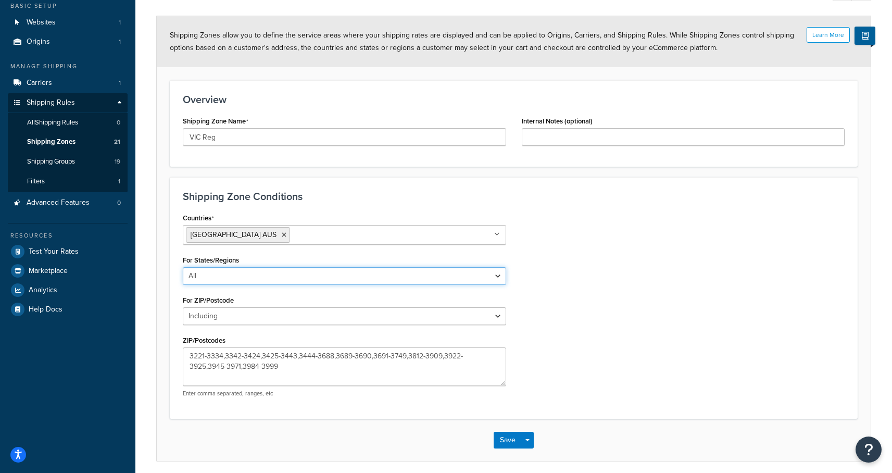
click at [243, 273] on select "All Including Excluding" at bounding box center [344, 276] width 323 height 18
select select "including"
click at [183, 267] on select "All Including Excluding" at bounding box center [344, 276] width 323 height 18
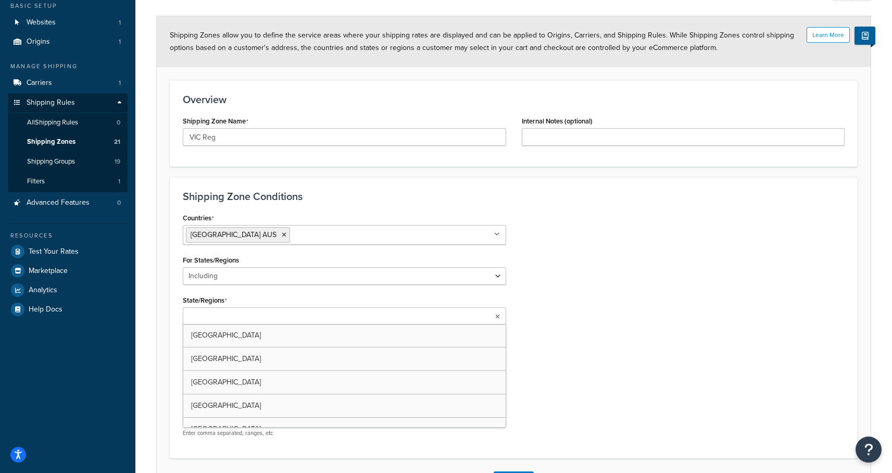
click at [220, 316] on input "State/Regions" at bounding box center [232, 316] width 92 height 11
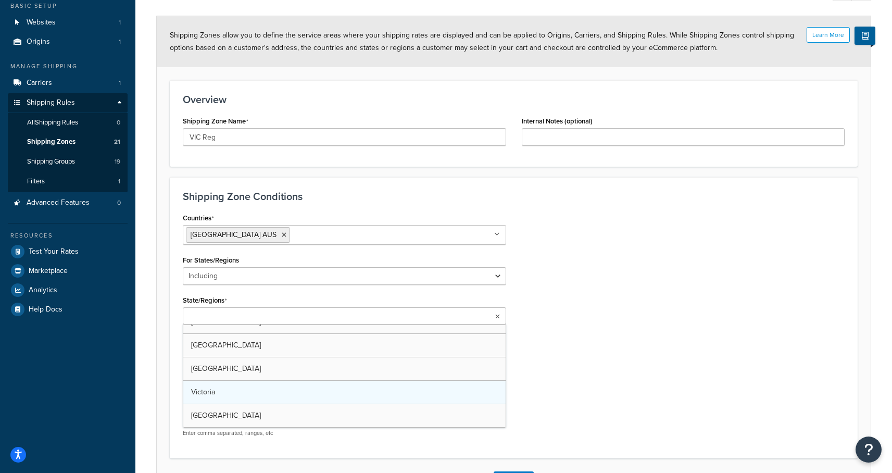
scroll to position [60, 0]
click at [606, 341] on div "Countries Australia AUS All Countries ALL United States USA Afghanistan AFG Alb…" at bounding box center [513, 328] width 677 height 237
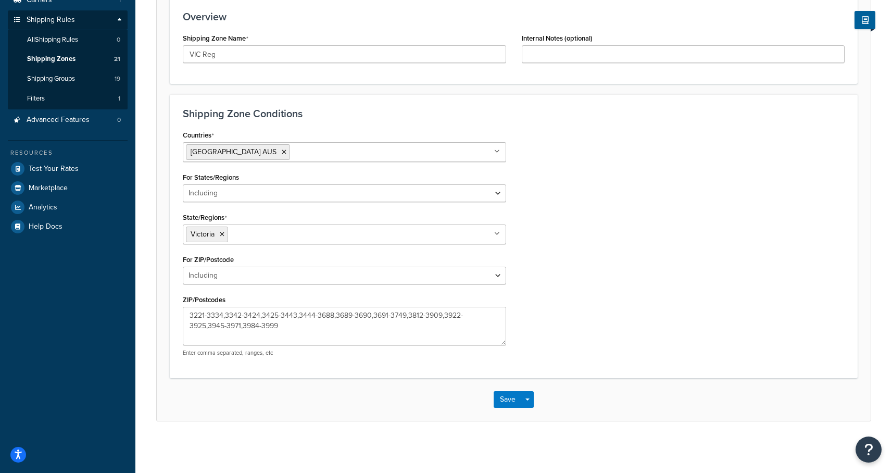
scroll to position [147, 0]
click at [504, 398] on button "Save" at bounding box center [508, 399] width 28 height 17
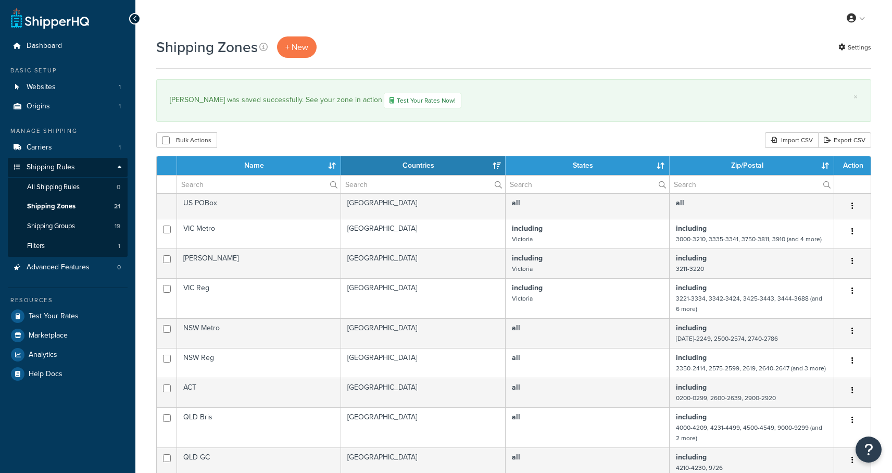
select select "15"
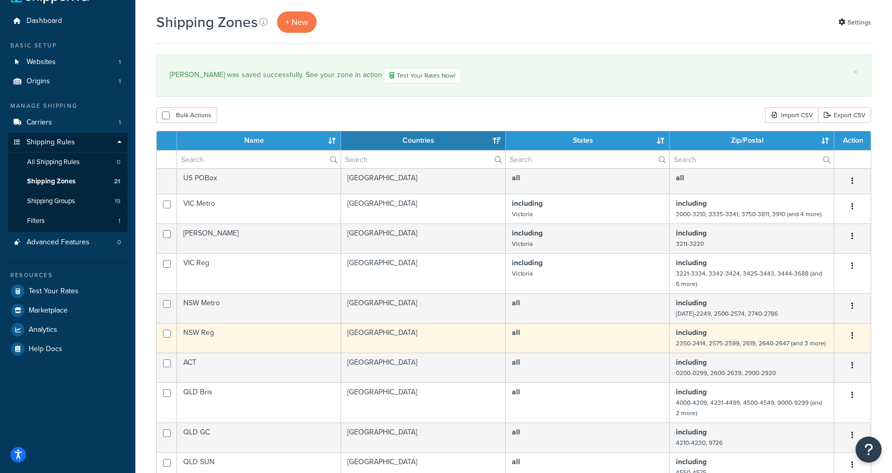
scroll to position [56, 0]
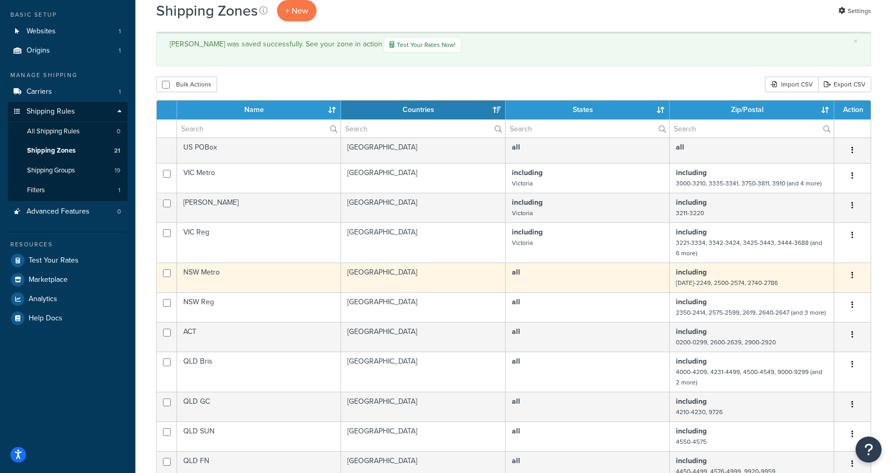
click at [242, 276] on td "NSW Metro" at bounding box center [259, 277] width 164 height 30
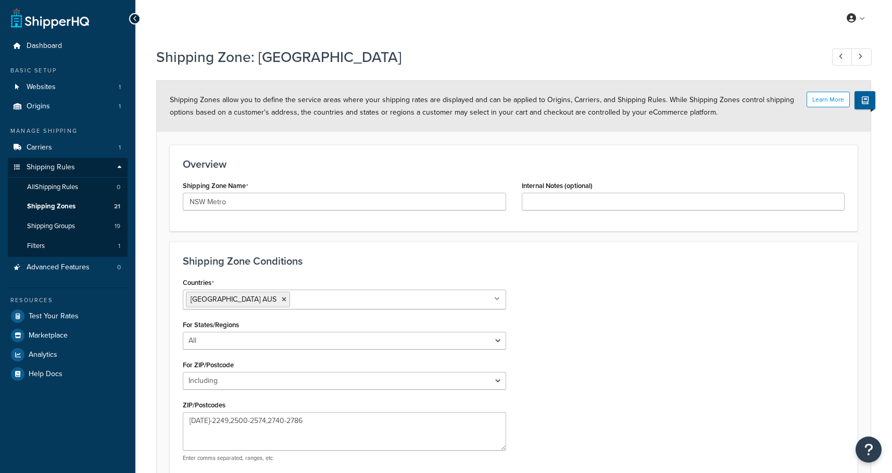
select select "including"
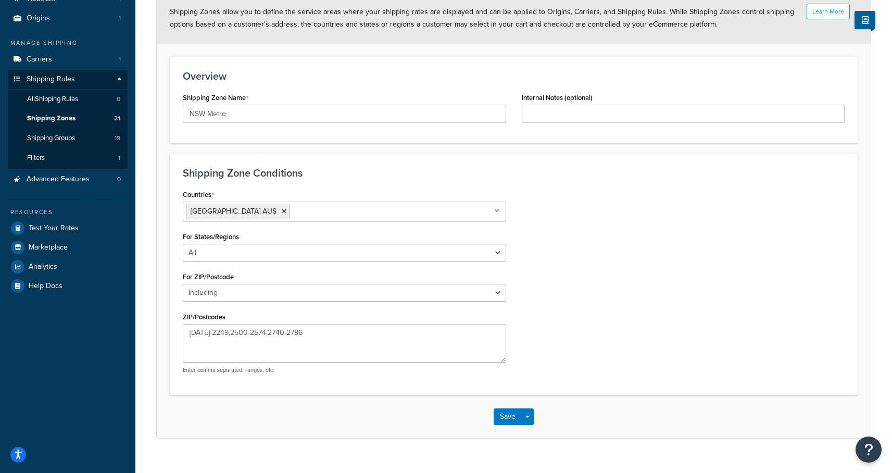
scroll to position [90, 0]
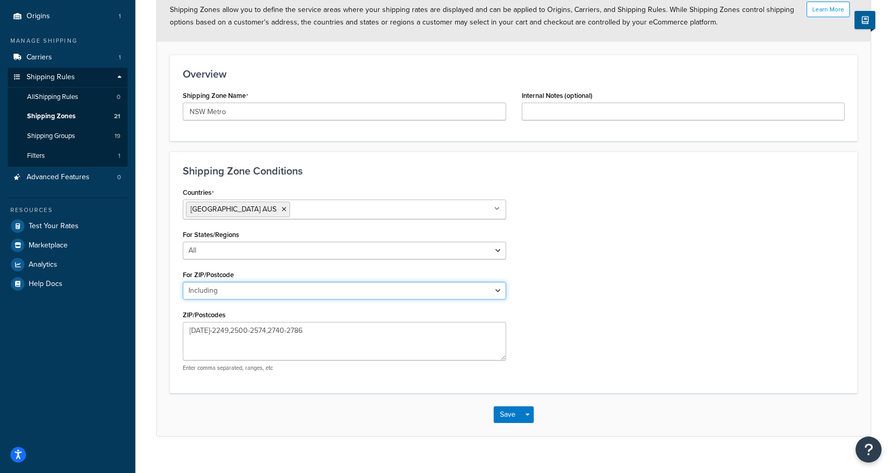
click at [254, 293] on select "All Including Excluding" at bounding box center [344, 291] width 323 height 18
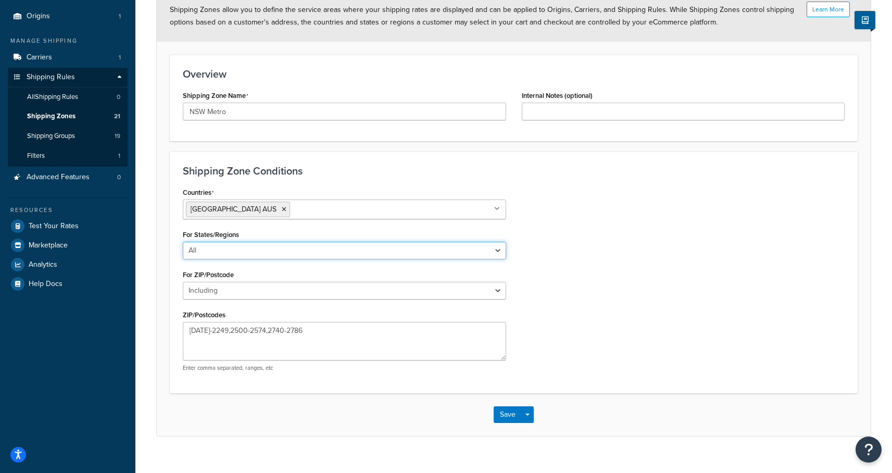
click at [254, 249] on select "All Including Excluding" at bounding box center [344, 251] width 323 height 18
select select "including"
click at [183, 242] on select "All Including Excluding" at bounding box center [344, 251] width 323 height 18
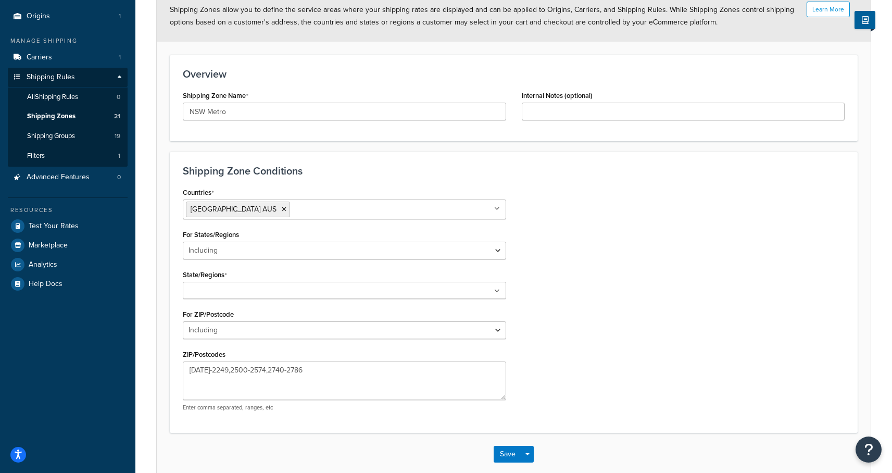
click at [227, 290] on input "State/Regions" at bounding box center [232, 290] width 92 height 11
click at [504, 456] on button "Save" at bounding box center [508, 456] width 28 height 17
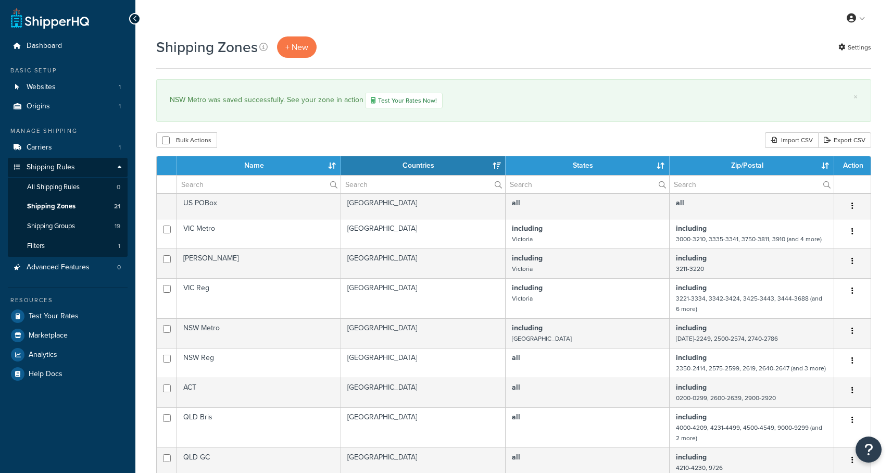
select select "15"
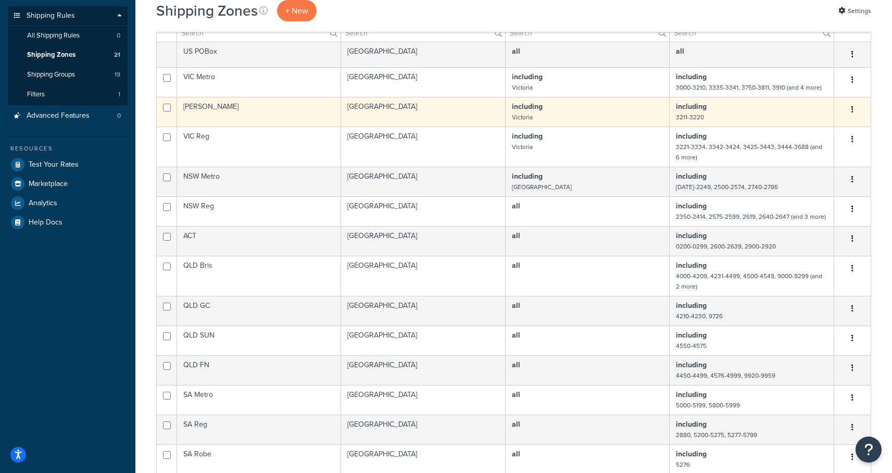
scroll to position [158, 0]
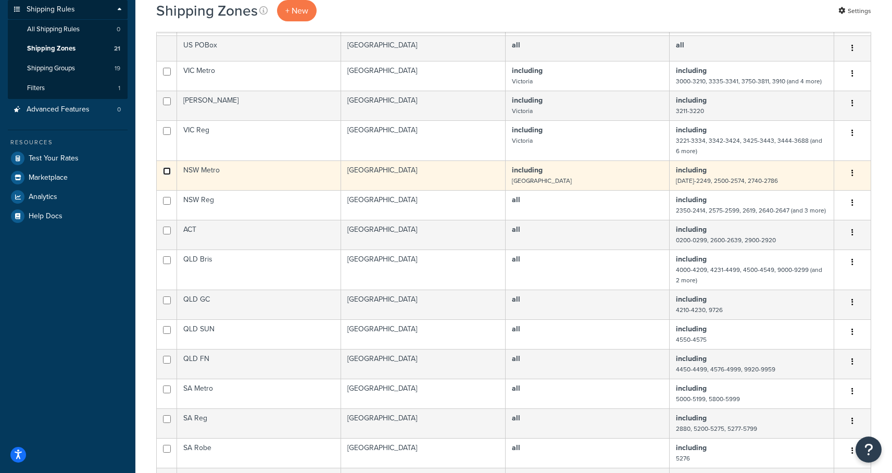
click at [167, 173] on input "checkbox" at bounding box center [167, 171] width 8 height 8
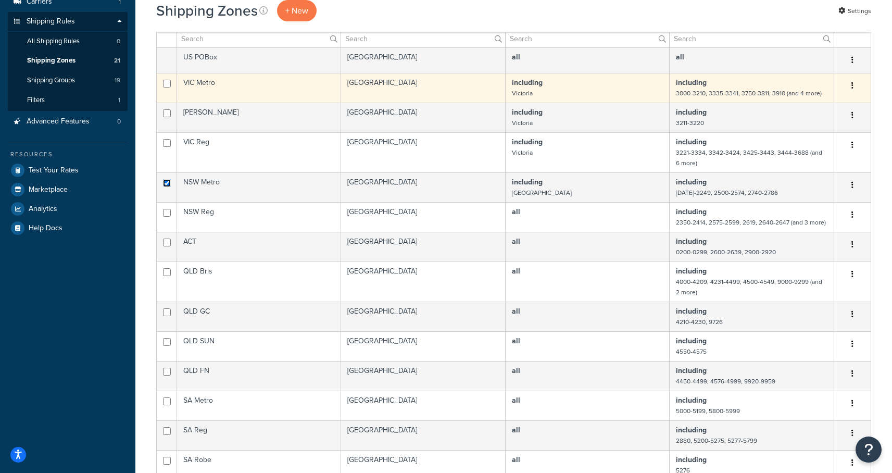
scroll to position [0, 0]
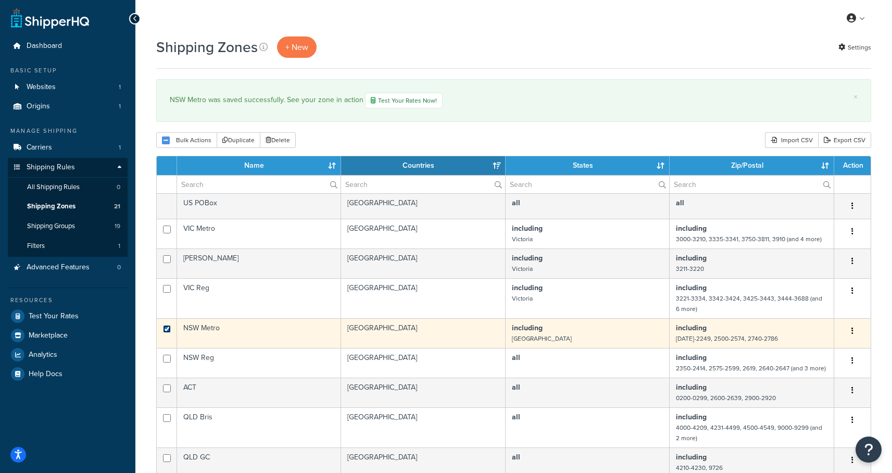
click at [167, 326] on input "checkbox" at bounding box center [167, 329] width 8 height 8
checkbox input "false"
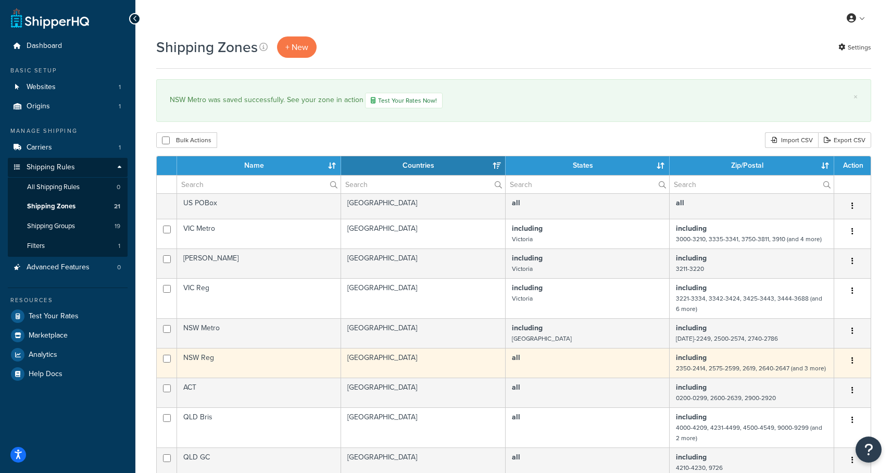
click at [390, 363] on td "Australia" at bounding box center [423, 363] width 165 height 30
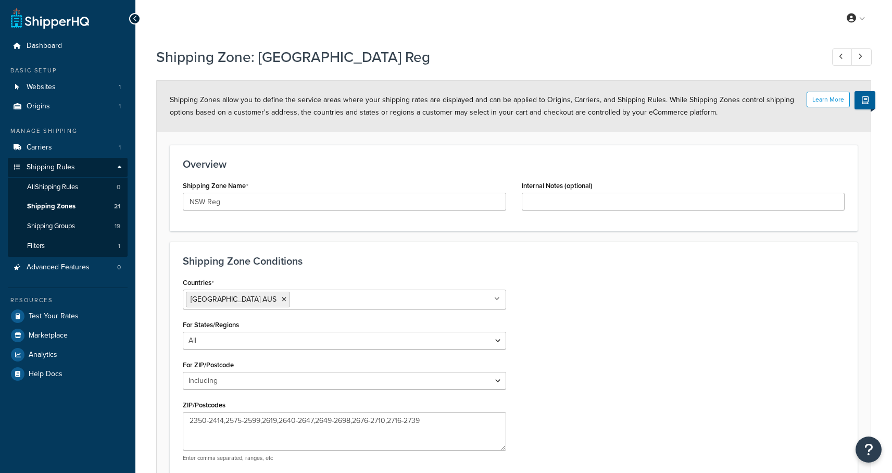
select select "including"
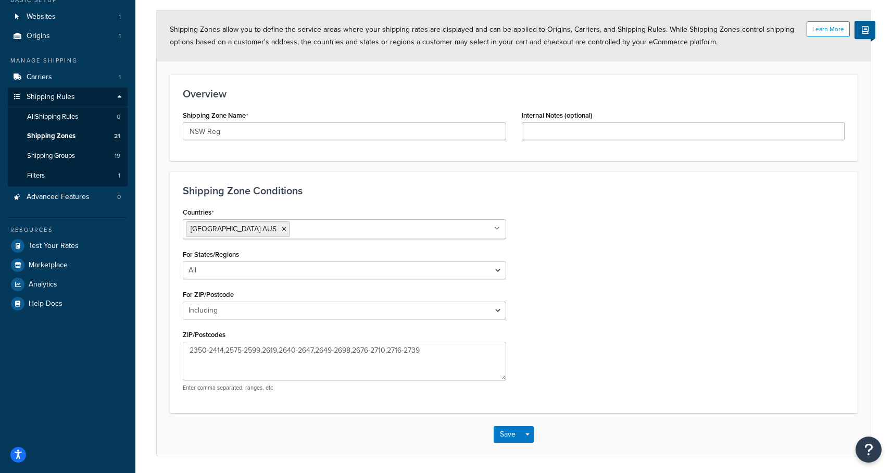
scroll to position [81, 0]
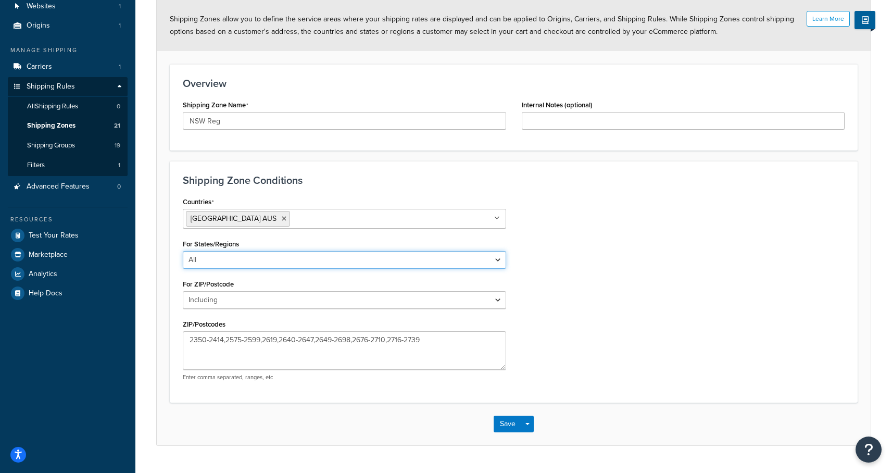
click at [342, 264] on select "All Including Excluding" at bounding box center [344, 260] width 323 height 18
select select "including"
click at [183, 251] on select "All Including Excluding" at bounding box center [344, 260] width 323 height 18
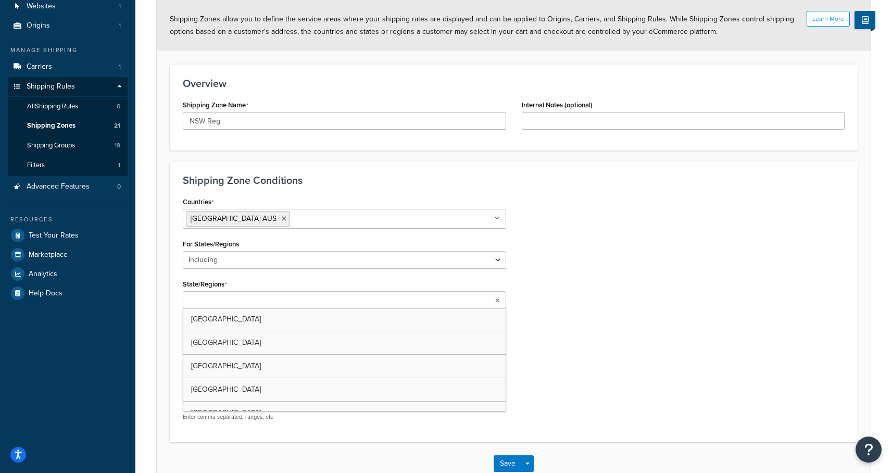
click at [283, 302] on ul at bounding box center [344, 299] width 323 height 17
click at [501, 463] on button "Save" at bounding box center [508, 466] width 28 height 17
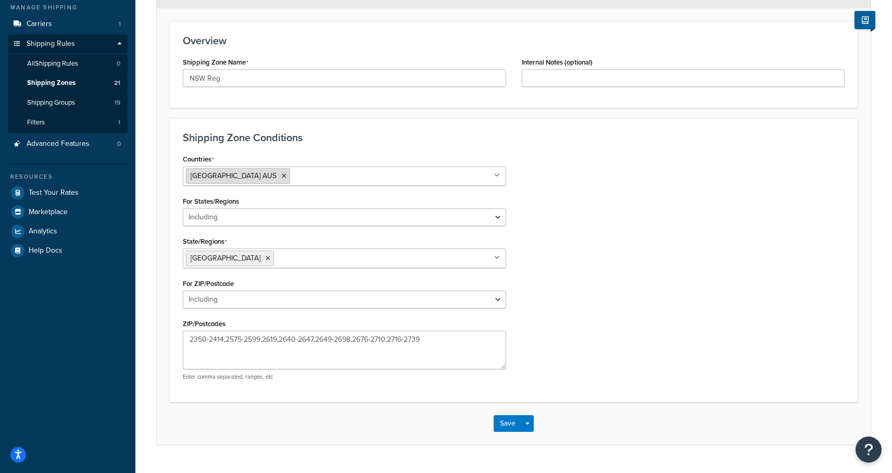
scroll to position [132, 0]
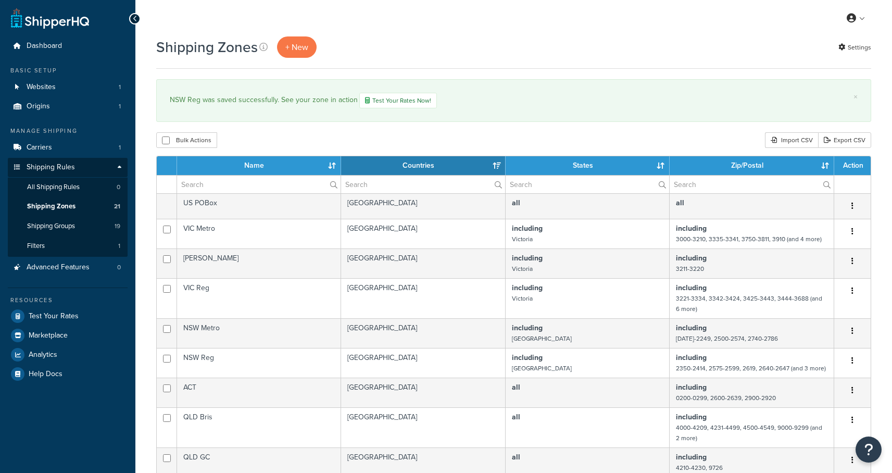
select select "15"
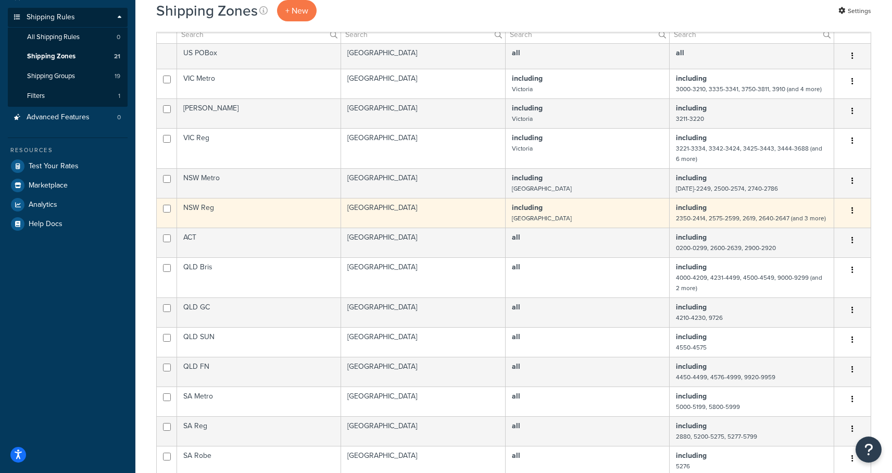
scroll to position [150, 0]
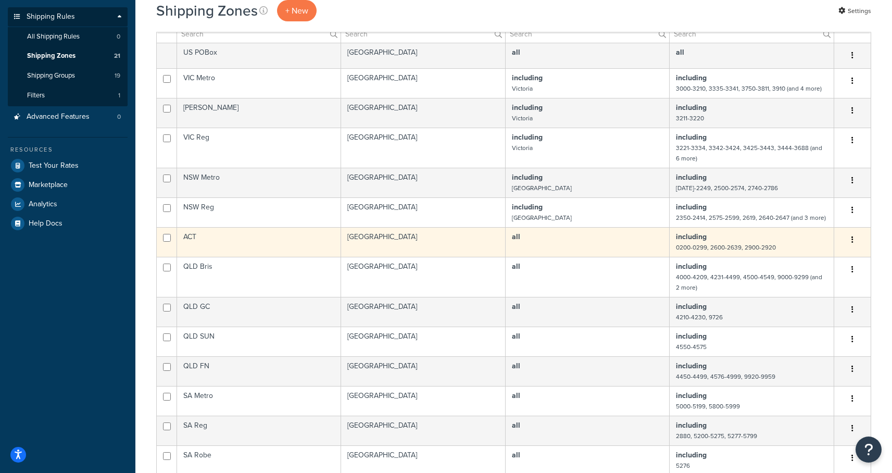
click at [394, 242] on td "[GEOGRAPHIC_DATA]" at bounding box center [423, 242] width 165 height 30
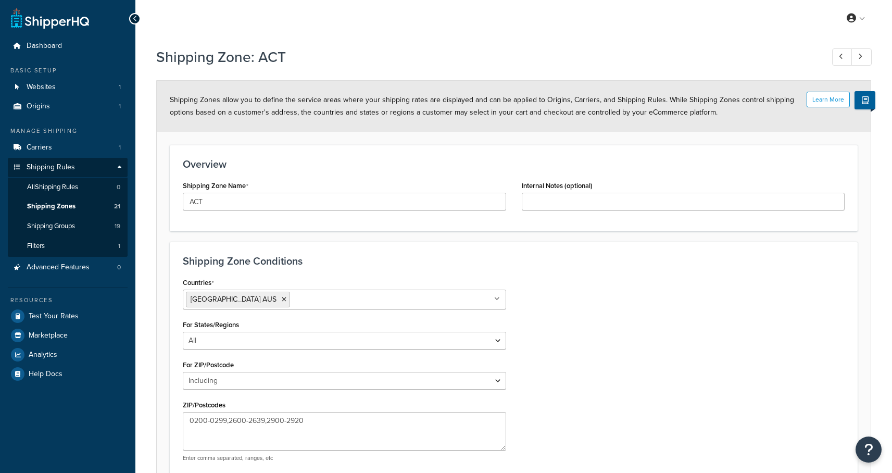
select select "including"
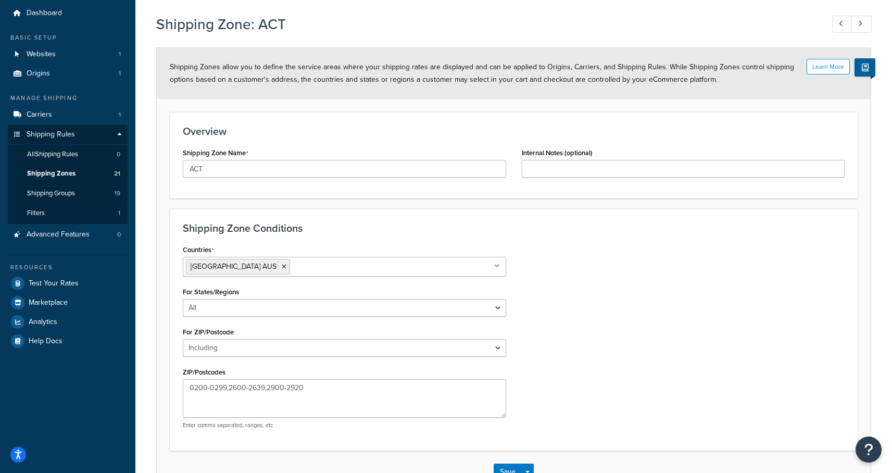
scroll to position [90, 0]
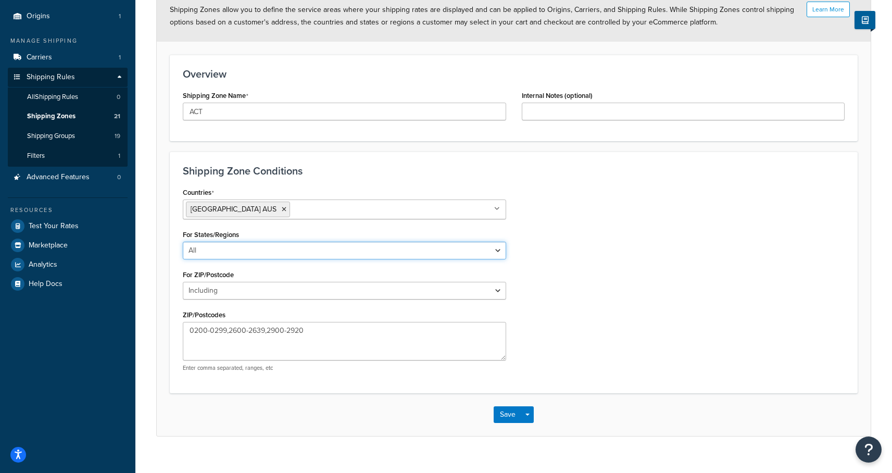
click at [300, 255] on select "All Including Excluding" at bounding box center [344, 251] width 323 height 18
select select "including"
click at [183, 242] on select "All Including Excluding" at bounding box center [344, 251] width 323 height 18
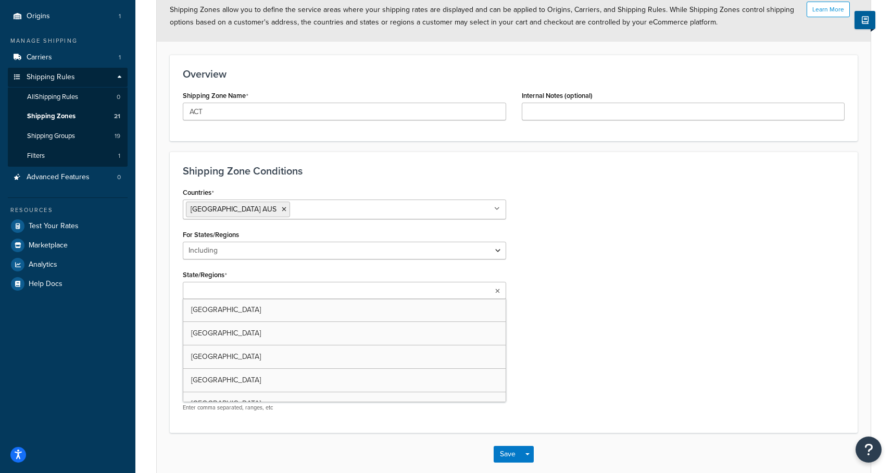
click at [258, 291] on input "State/Regions" at bounding box center [232, 290] width 92 height 11
click at [504, 450] on button "Save" at bounding box center [508, 456] width 28 height 17
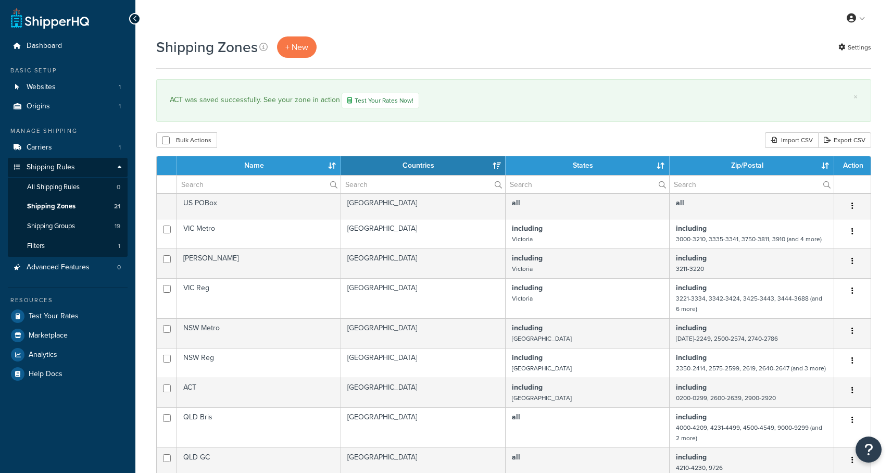
select select "15"
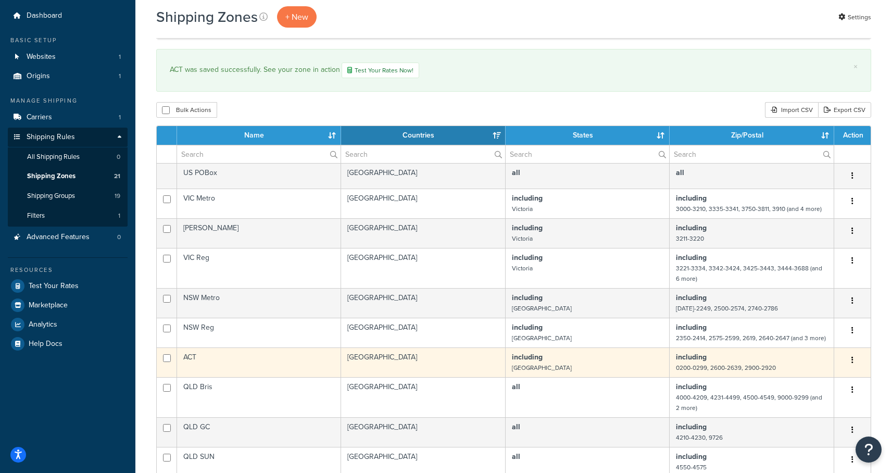
scroll to position [188, 0]
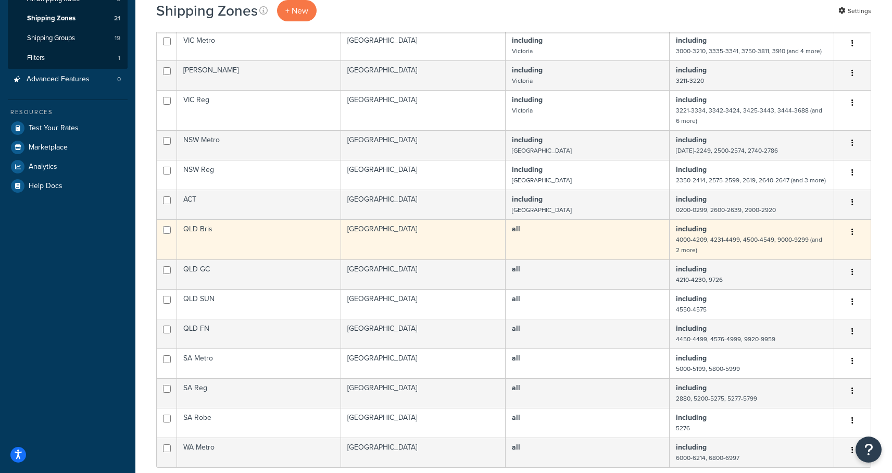
click at [242, 233] on td "QLD Bris" at bounding box center [259, 239] width 164 height 40
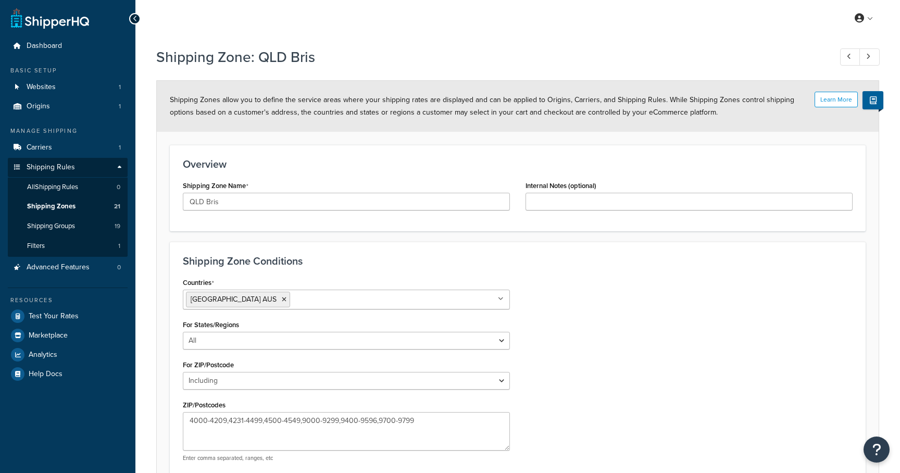
select select "including"
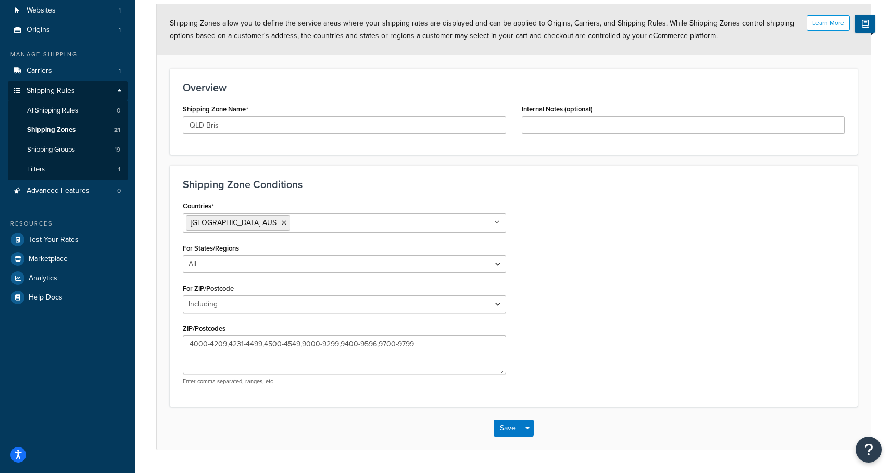
scroll to position [86, 0]
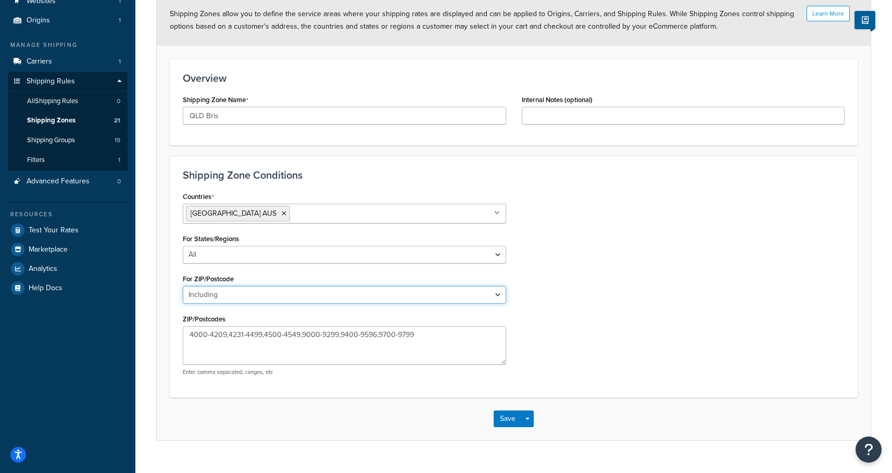
click at [272, 297] on select "All Including Excluding" at bounding box center [344, 295] width 323 height 18
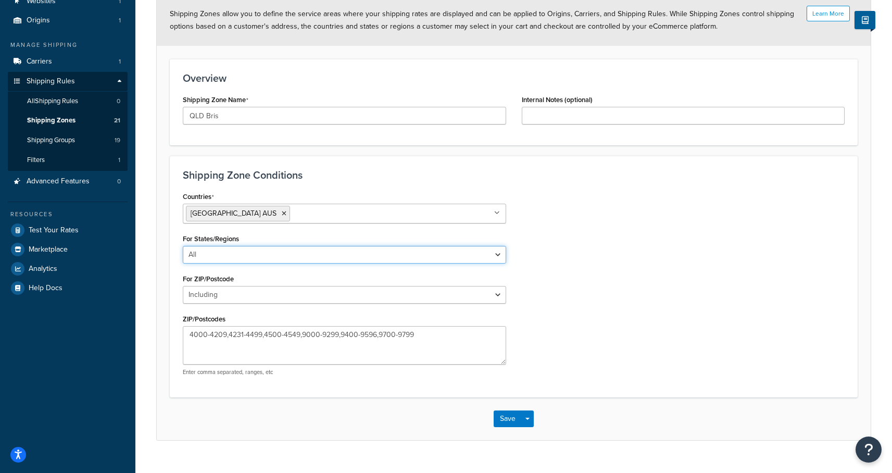
click at [276, 256] on select "All Including Excluding" at bounding box center [344, 255] width 323 height 18
select select "including"
click at [183, 246] on select "All Including Excluding" at bounding box center [344, 255] width 323 height 18
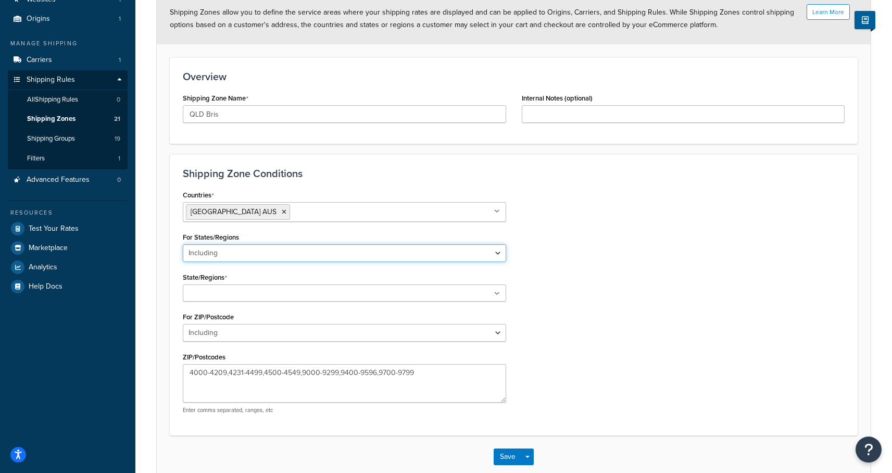
scroll to position [88, 0]
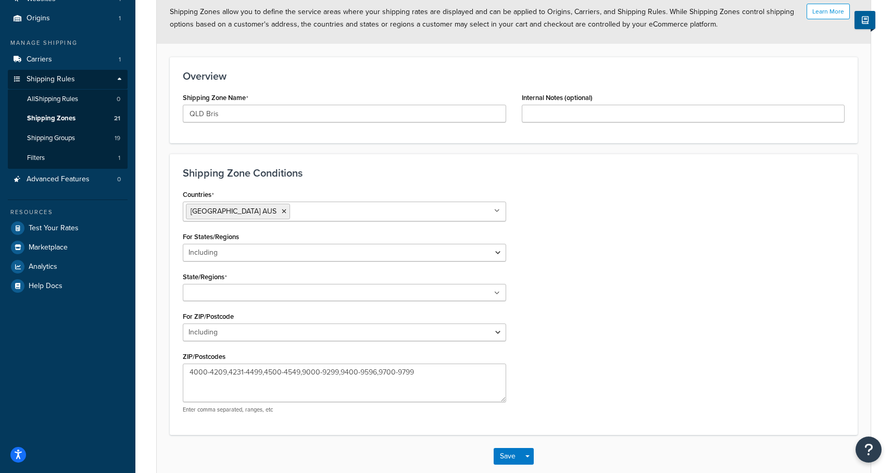
click at [256, 294] on input "State/Regions" at bounding box center [232, 292] width 92 height 11
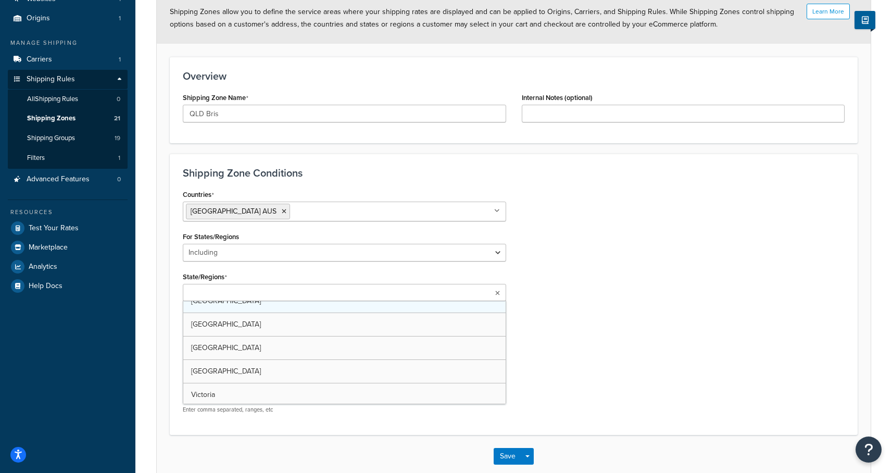
scroll to position [59, 0]
click at [571, 384] on div "Countries Australia AUS All Countries ALL United States USA Afghanistan AFG Alb…" at bounding box center [513, 305] width 677 height 237
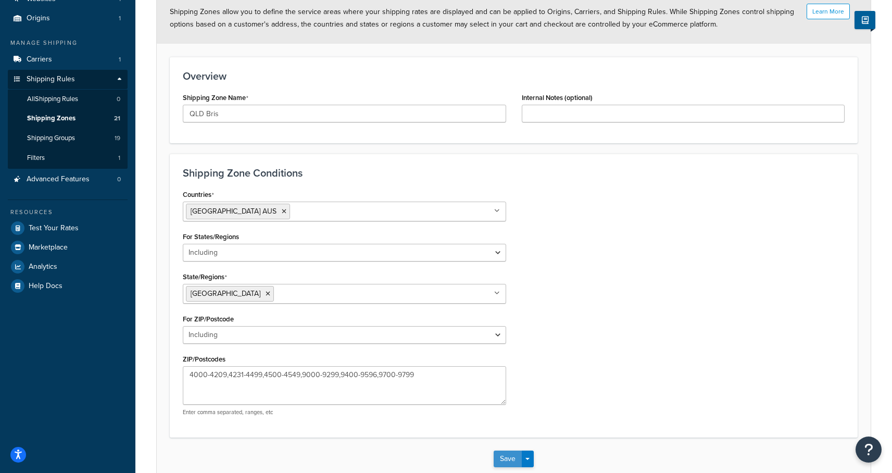
click at [504, 460] on button "Save" at bounding box center [508, 458] width 28 height 17
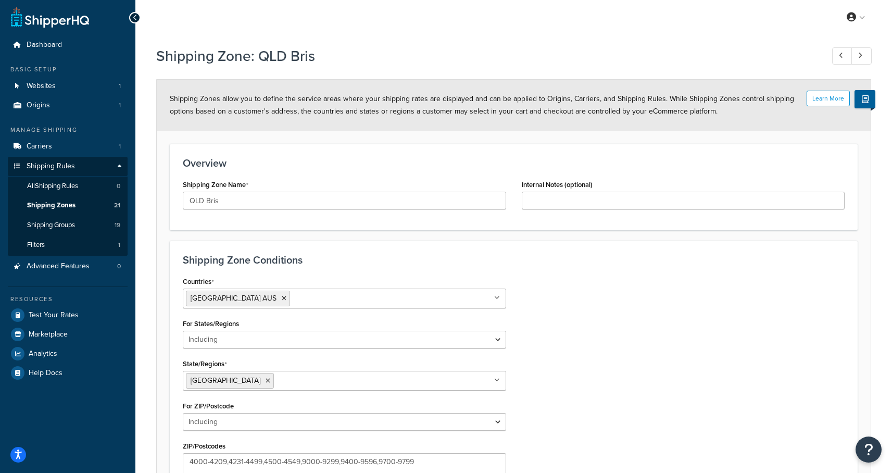
scroll to position [2, 0]
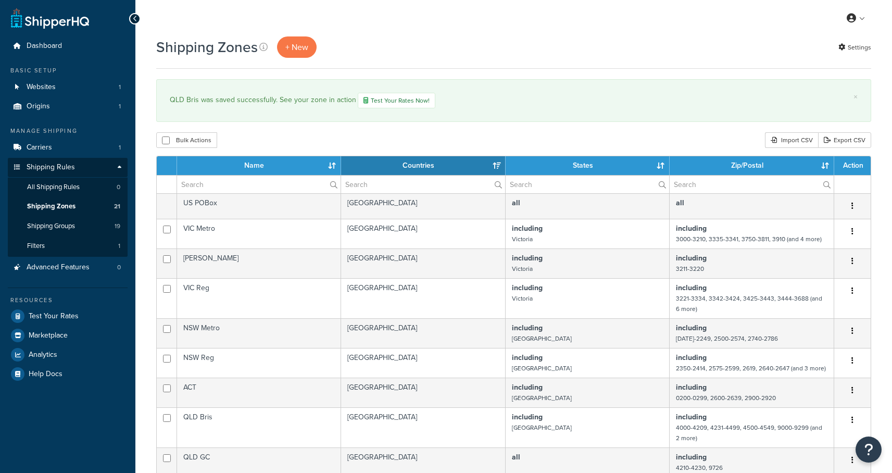
select select "15"
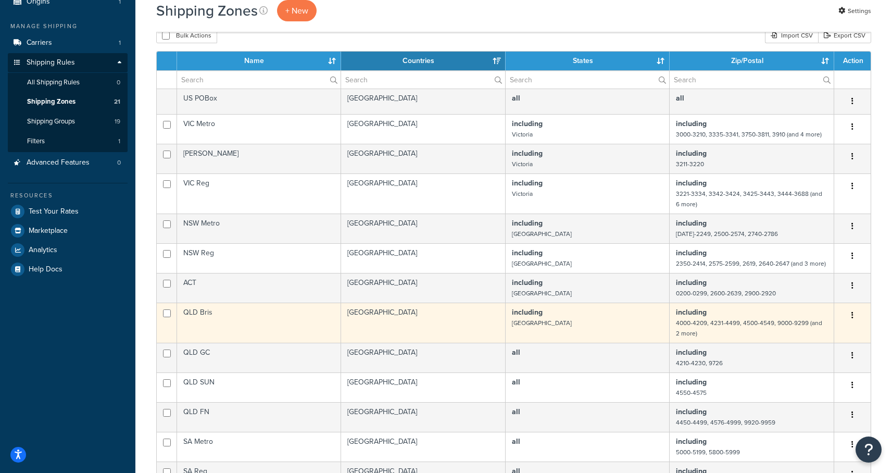
scroll to position [119, 0]
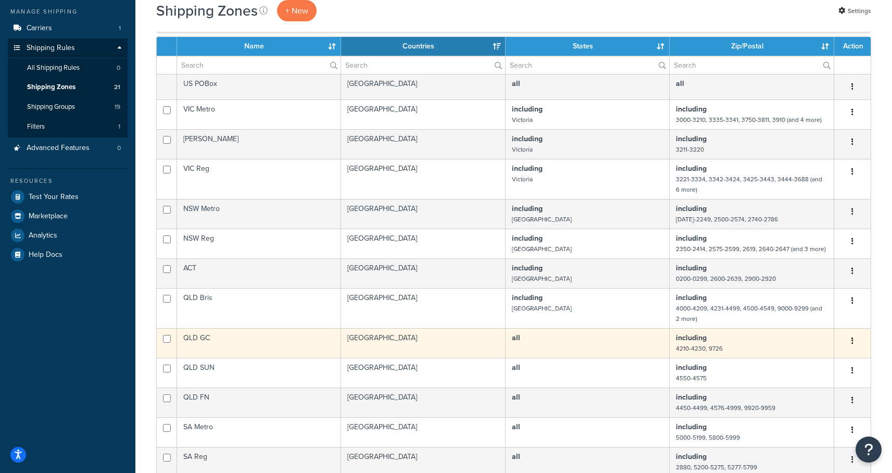
click at [214, 337] on td "QLD GC" at bounding box center [259, 343] width 164 height 30
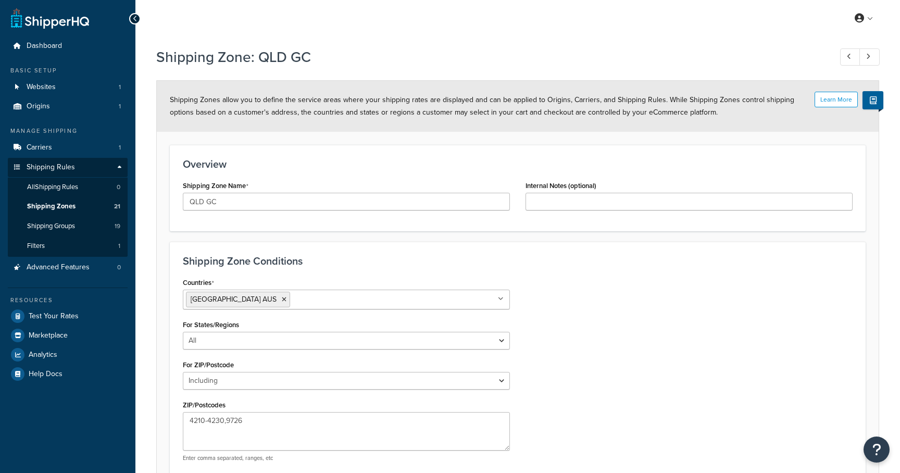
select select "including"
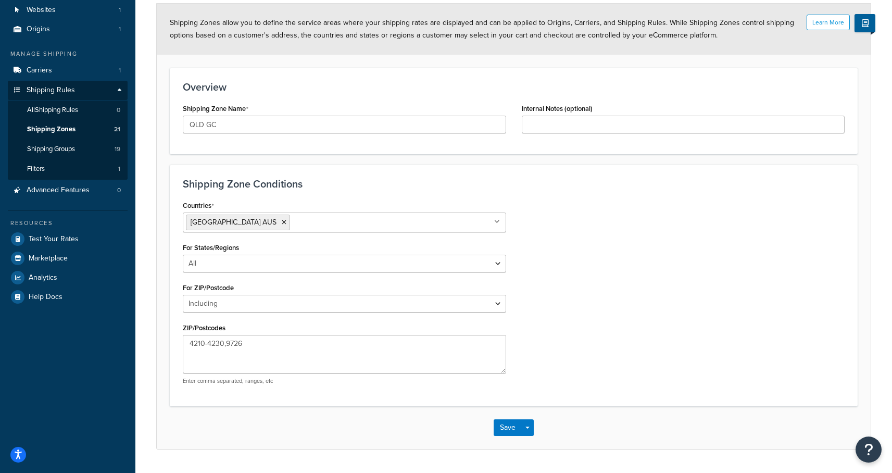
scroll to position [105, 0]
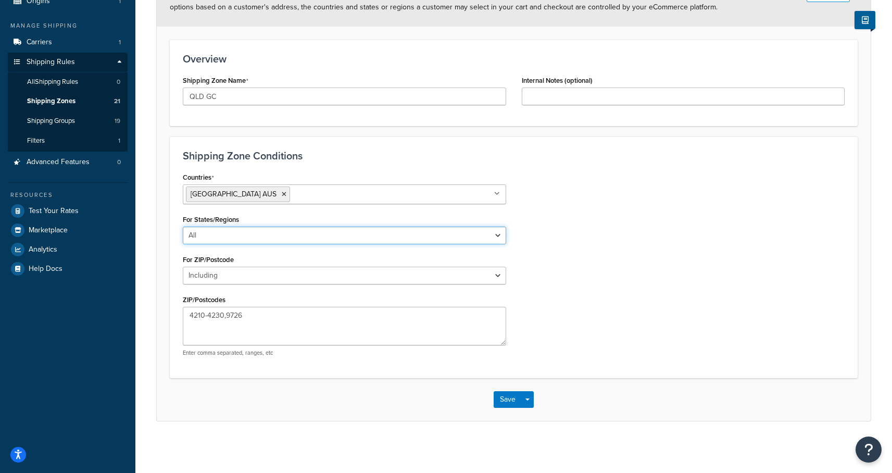
click at [229, 237] on select "All Including Excluding" at bounding box center [344, 236] width 323 height 18
select select "including"
click at [183, 227] on select "All Including Excluding" at bounding box center [344, 236] width 323 height 18
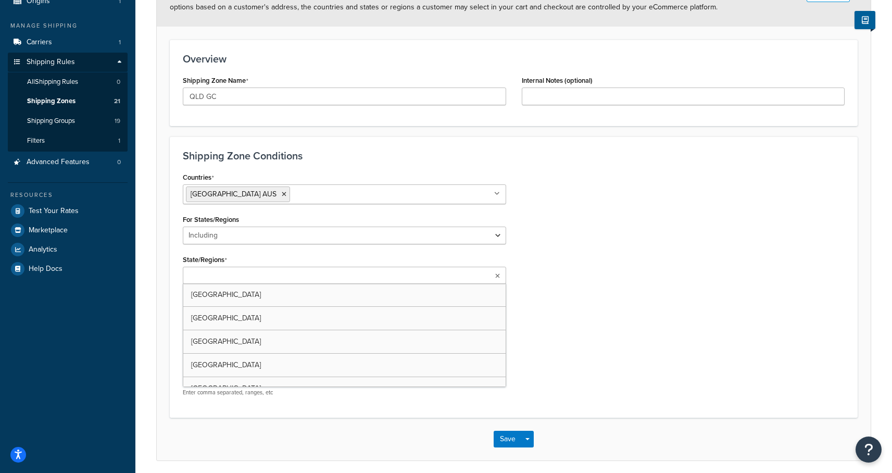
click at [217, 276] on input "State/Regions" at bounding box center [232, 275] width 92 height 11
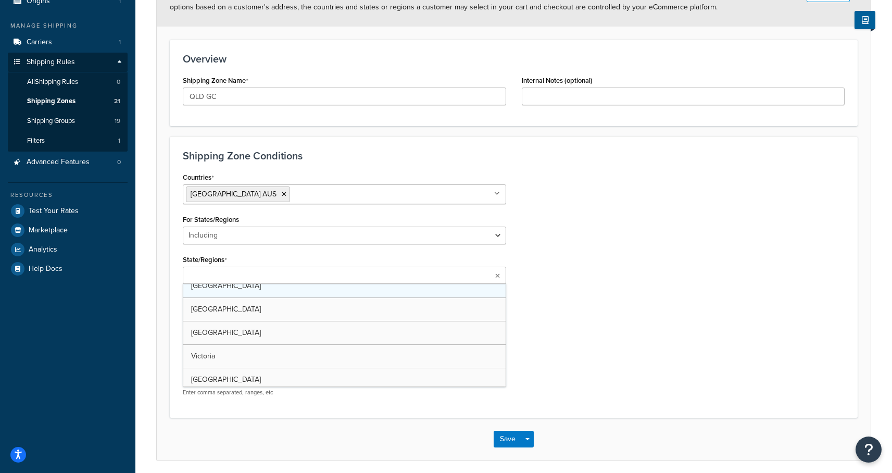
scroll to position [56, 0]
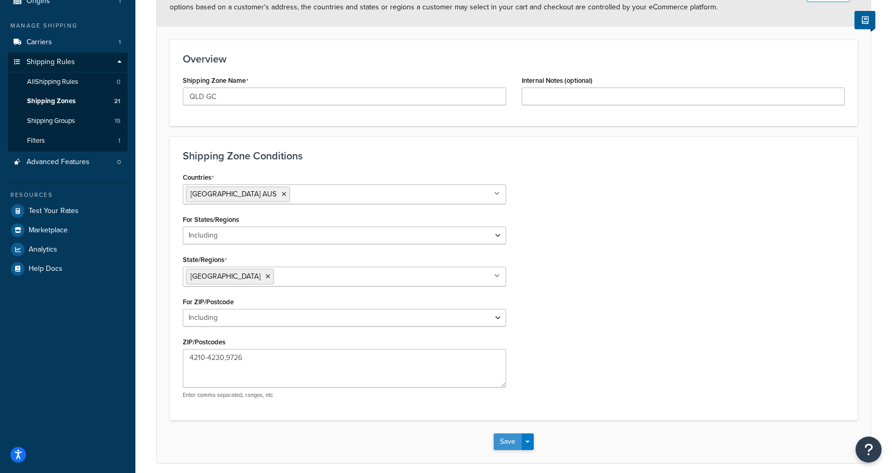
click at [511, 440] on button "Save" at bounding box center [508, 441] width 28 height 17
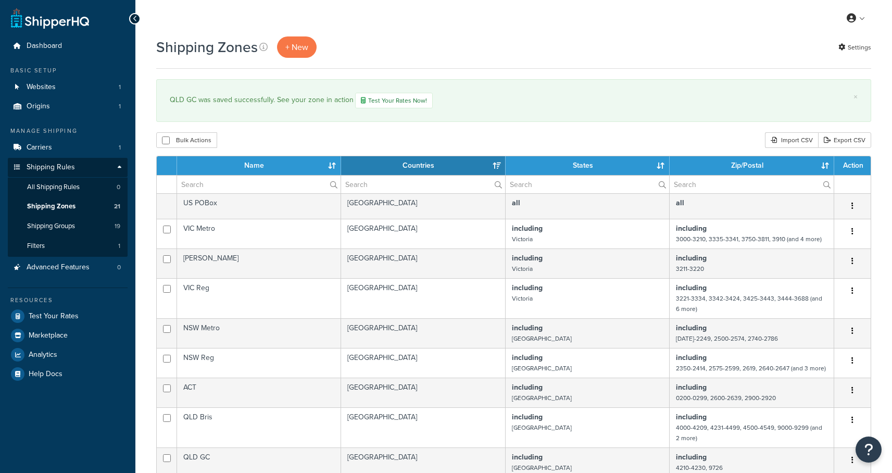
select select "15"
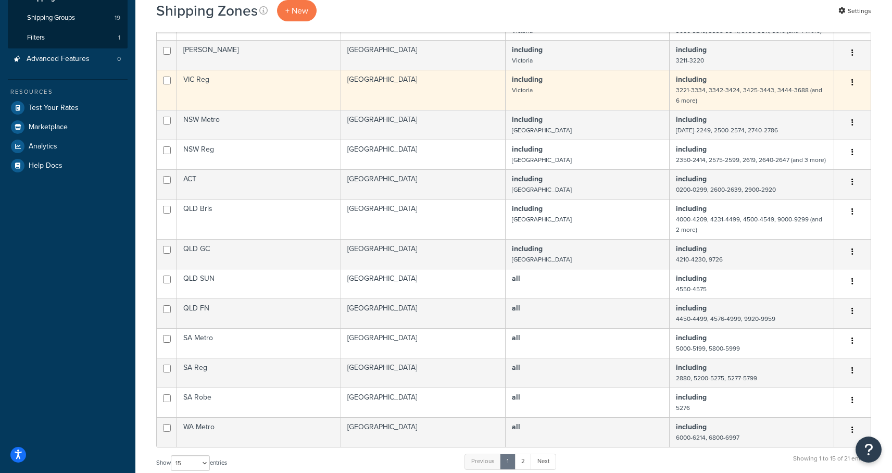
scroll to position [241, 0]
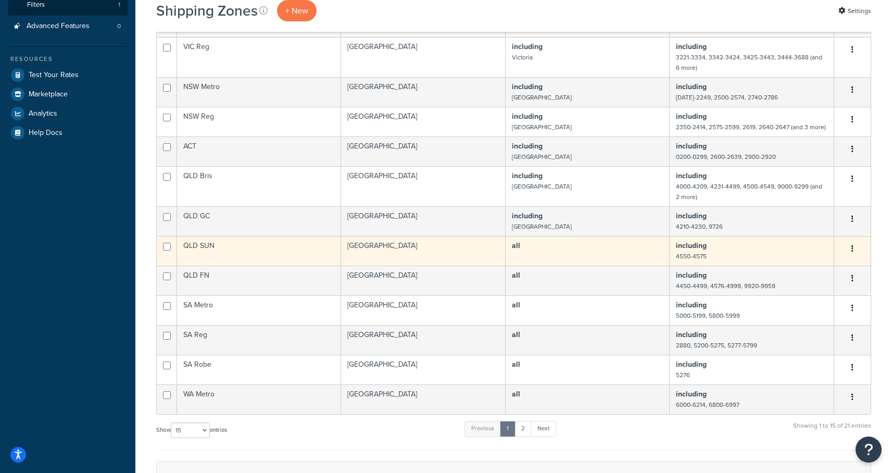
click at [538, 251] on td "all" at bounding box center [588, 251] width 164 height 30
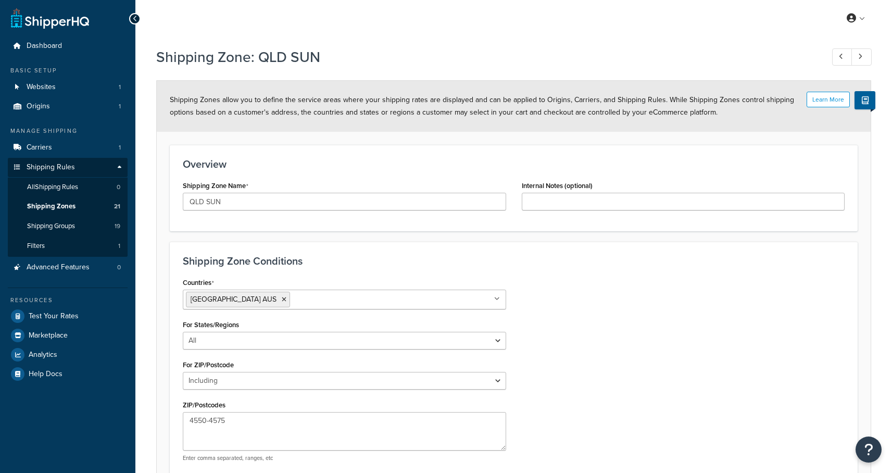
select select "including"
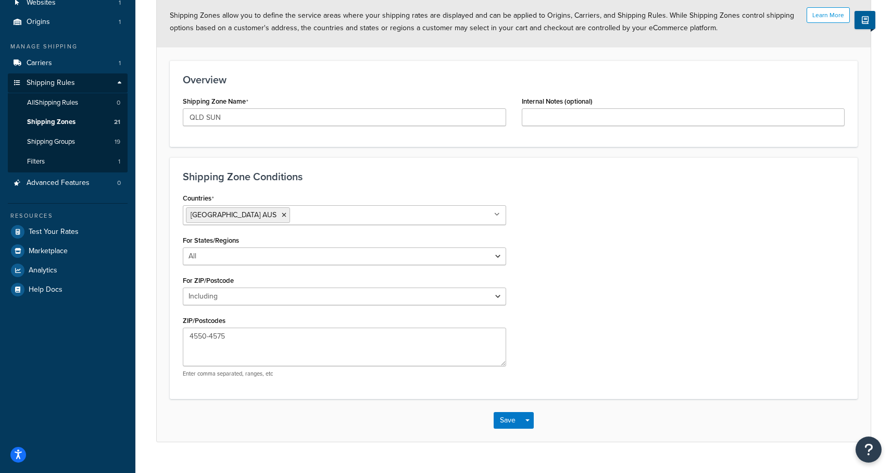
scroll to position [85, 0]
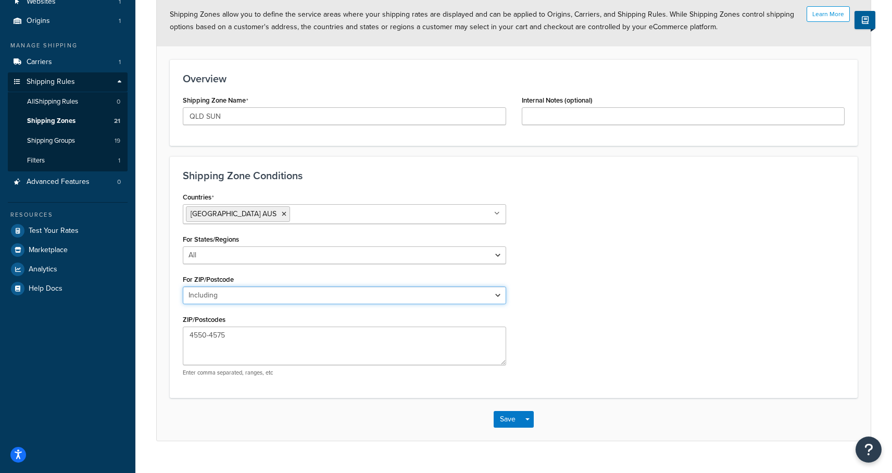
click at [280, 289] on select "All Including Excluding" at bounding box center [344, 295] width 323 height 18
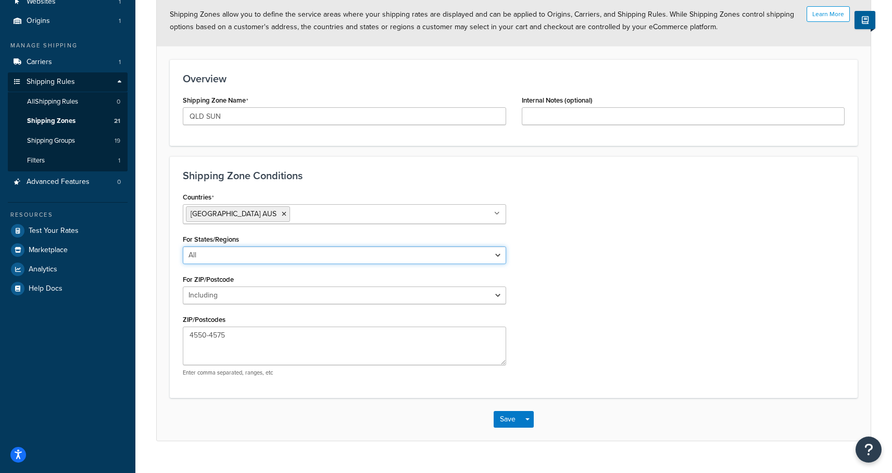
click at [342, 253] on select "All Including Excluding" at bounding box center [344, 255] width 323 height 18
select select "including"
click at [183, 246] on select "All Including Excluding" at bounding box center [344, 255] width 323 height 18
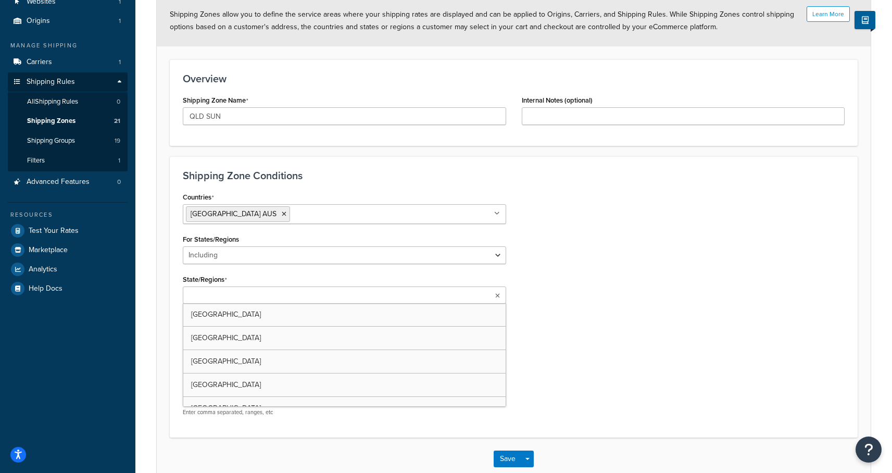
click at [290, 303] on ul at bounding box center [344, 294] width 323 height 17
click at [491, 460] on div "Save Save Dropdown Save and Edit Save and Duplicate Save and Create New" at bounding box center [514, 461] width 714 height 43
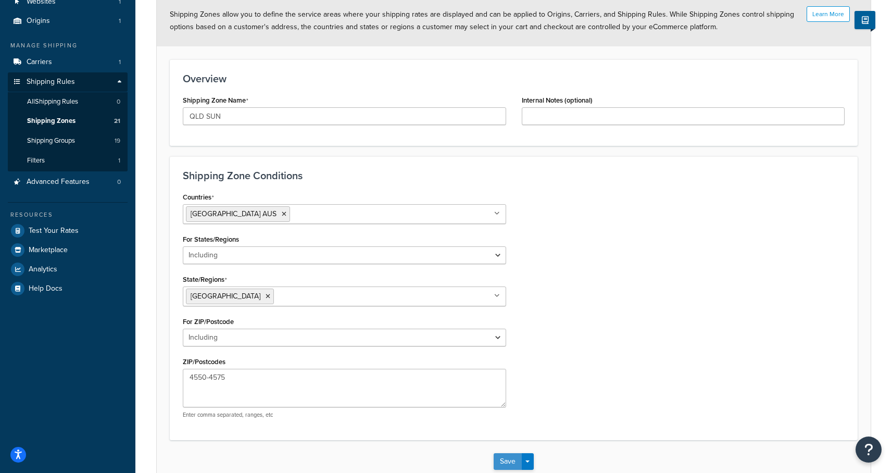
click at [504, 461] on button "Save" at bounding box center [508, 461] width 28 height 17
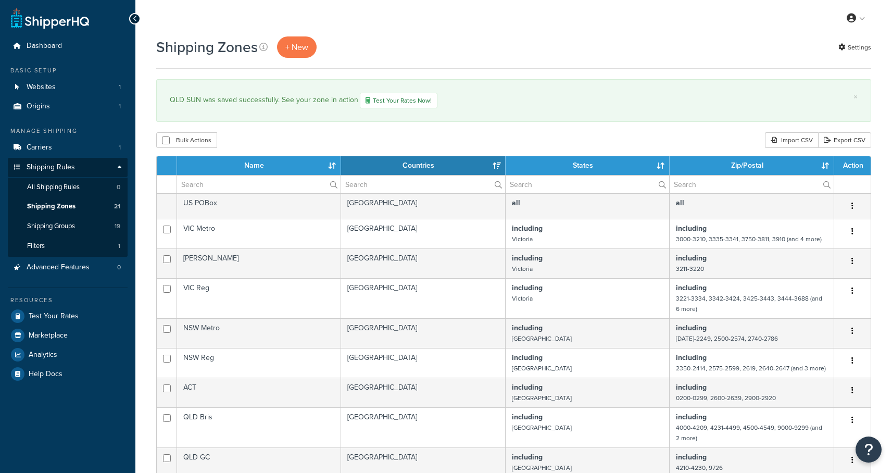
select select "15"
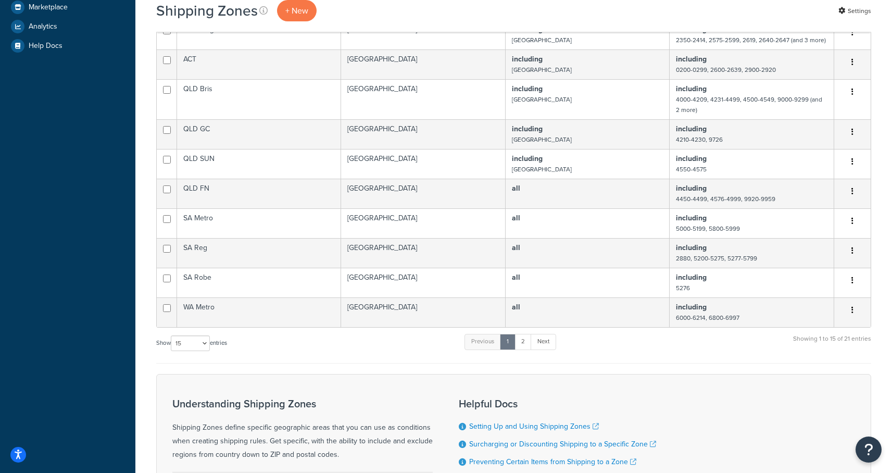
scroll to position [327, 0]
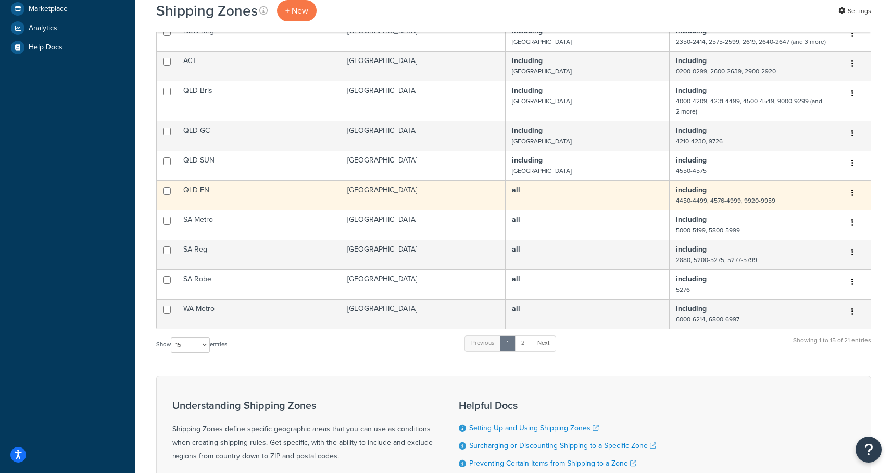
click at [235, 189] on td "QLD FN" at bounding box center [259, 195] width 164 height 30
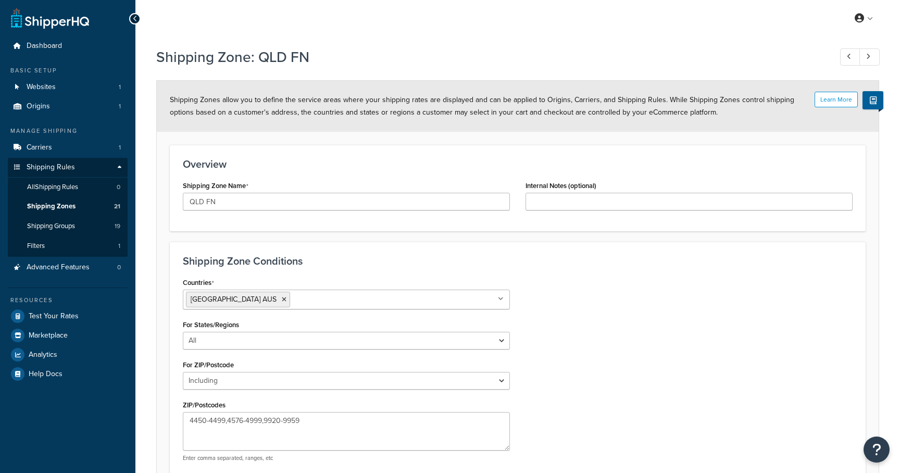
select select "including"
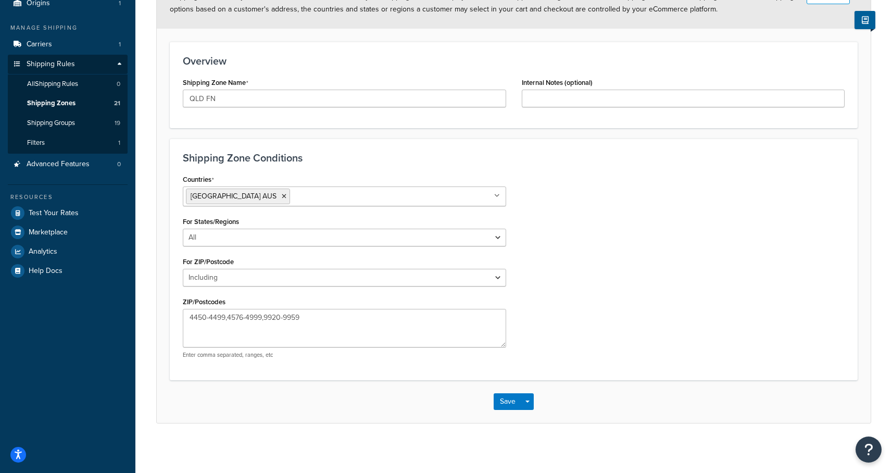
scroll to position [105, 0]
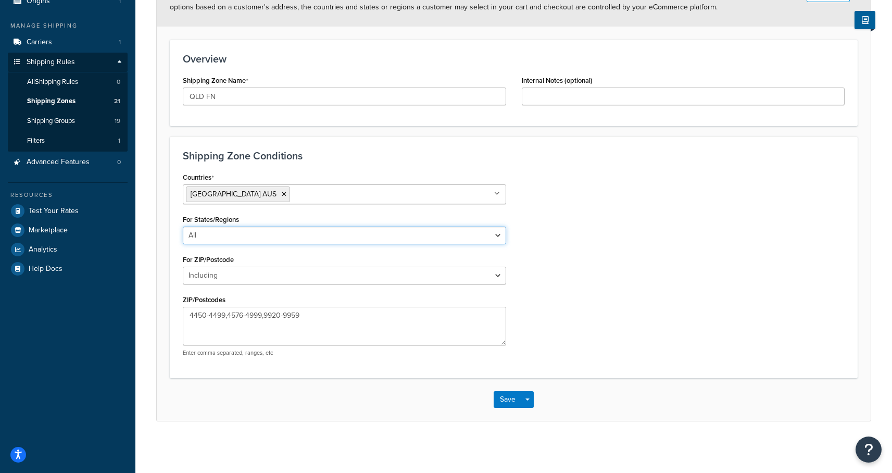
click at [302, 237] on select "All Including Excluding" at bounding box center [344, 236] width 323 height 18
select select "including"
click at [183, 227] on select "All Including Excluding" at bounding box center [344, 236] width 323 height 18
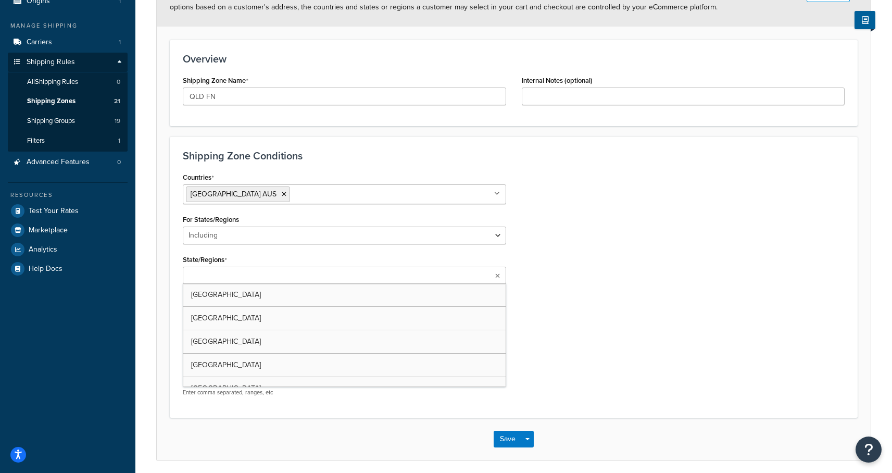
click at [258, 278] on input "State/Regions" at bounding box center [232, 275] width 92 height 11
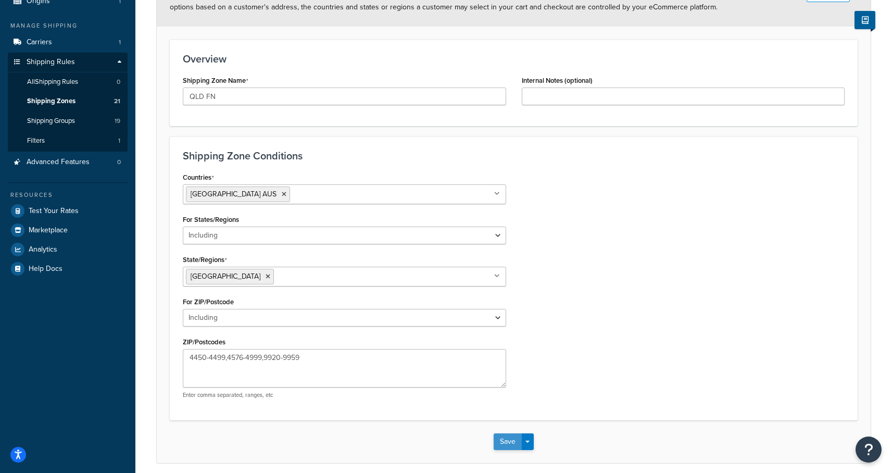
click at [509, 442] on button "Save" at bounding box center [508, 441] width 28 height 17
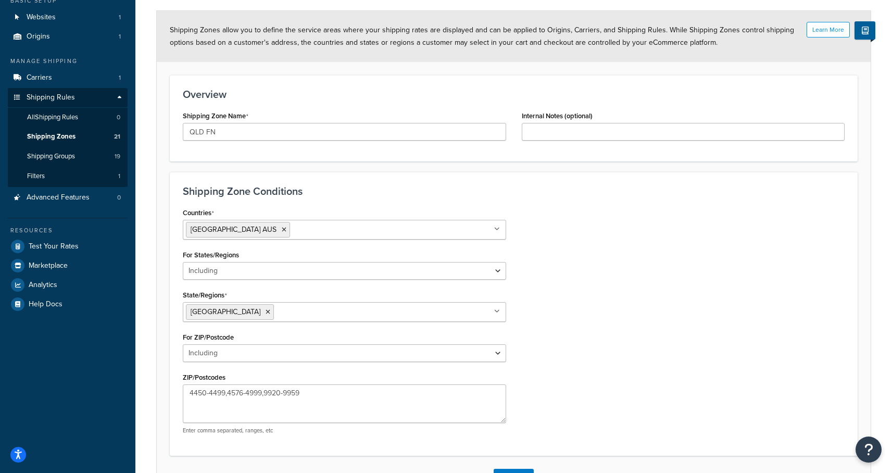
scroll to position [78, 0]
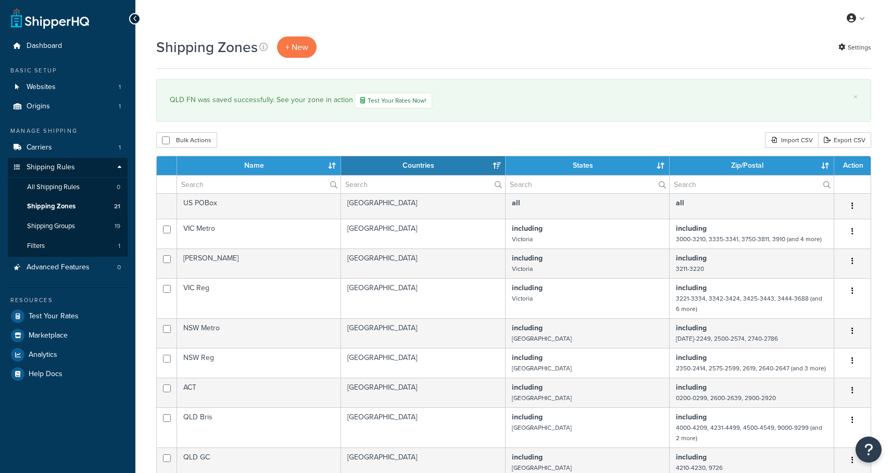
select select "15"
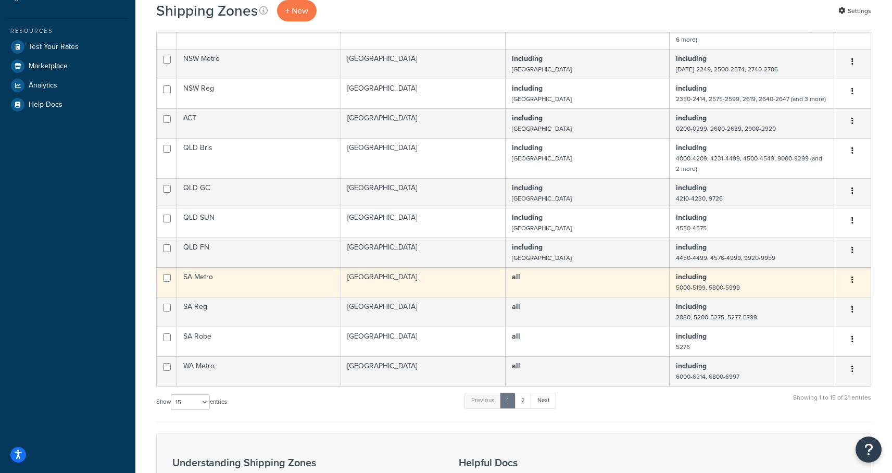
scroll to position [273, 0]
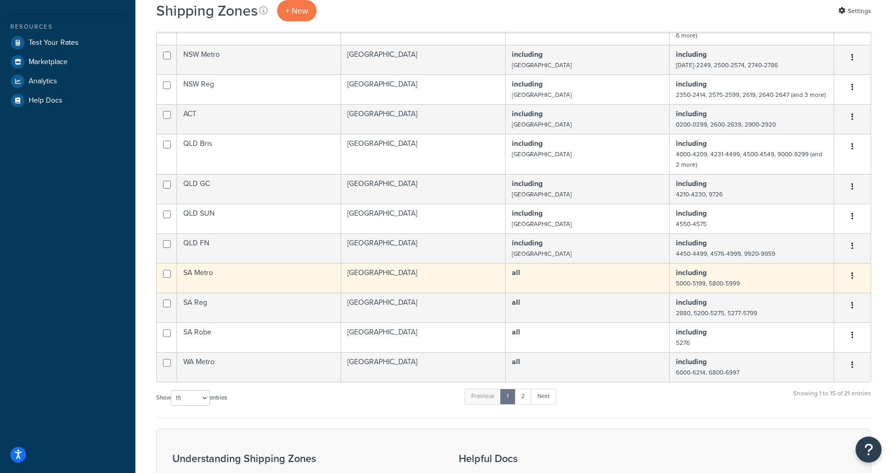
click at [241, 279] on td "SA Metro" at bounding box center [259, 278] width 164 height 30
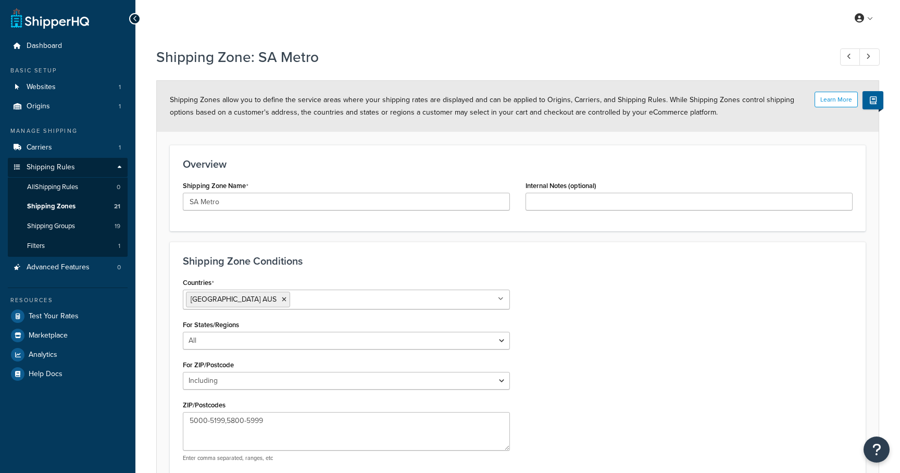
select select "including"
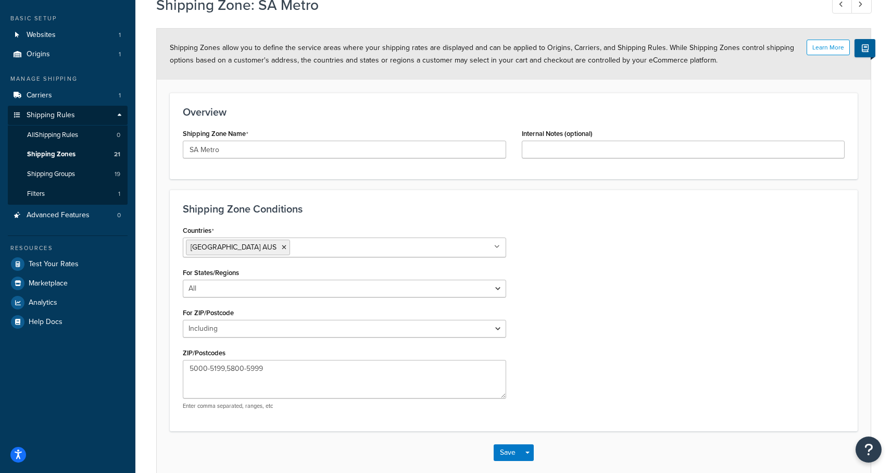
scroll to position [70, 0]
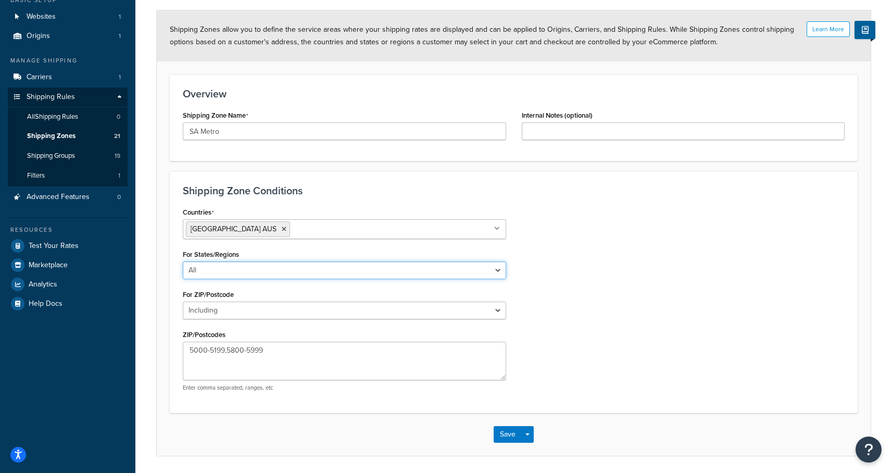
click at [296, 269] on select "All Including Excluding" at bounding box center [344, 270] width 323 height 18
select select "including"
click at [183, 261] on select "All Including Excluding" at bounding box center [344, 270] width 323 height 18
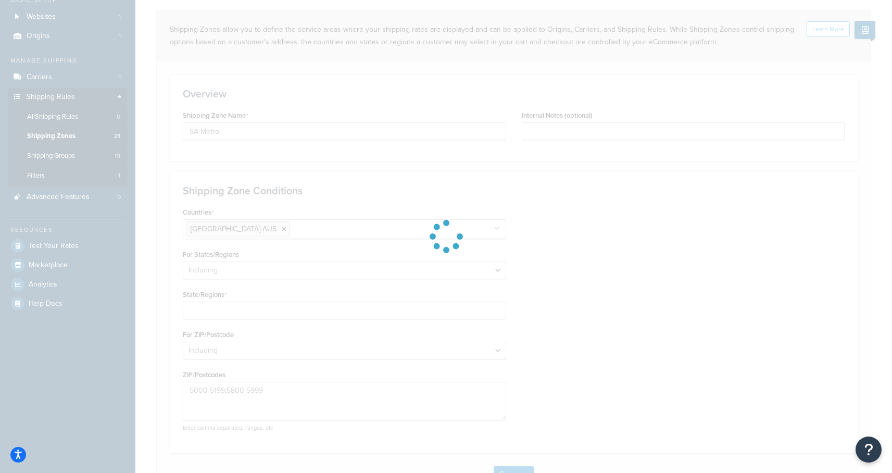
click at [274, 311] on div at bounding box center [446, 236] width 892 height 473
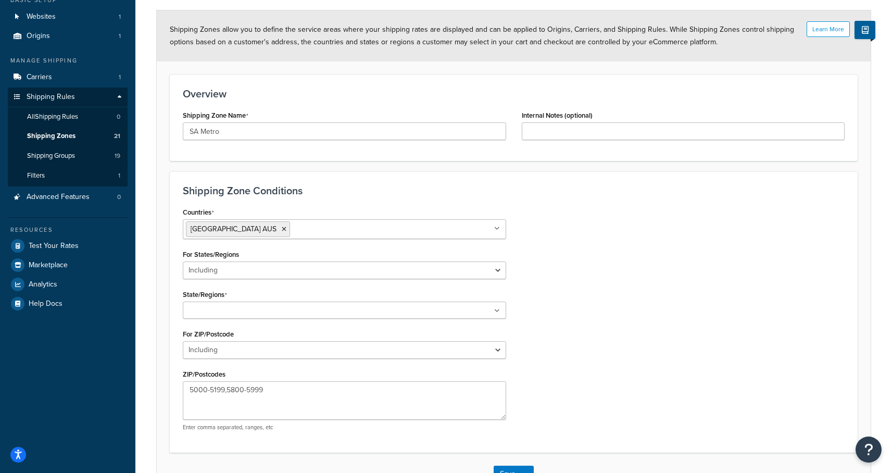
click at [274, 311] on ul at bounding box center [344, 310] width 323 height 17
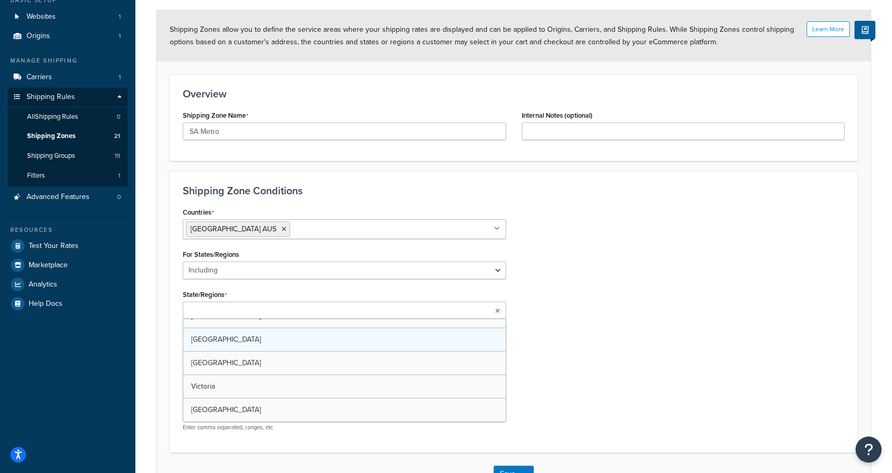
scroll to position [60, 0]
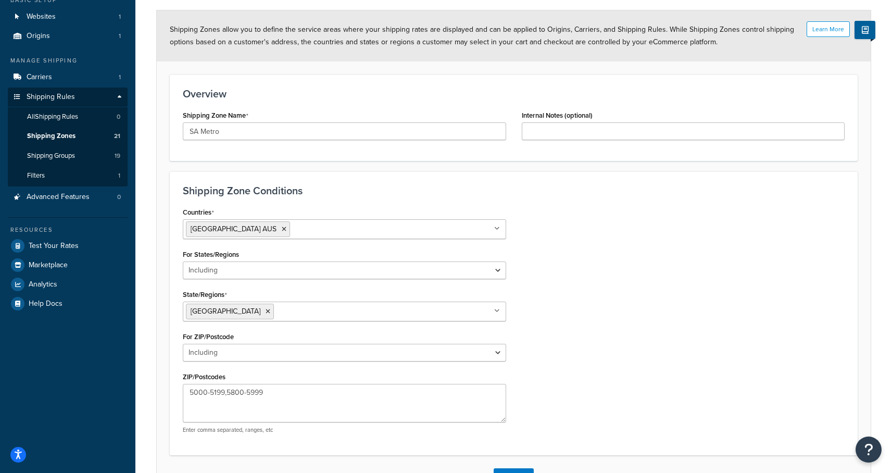
click at [623, 337] on div "Countries Australia AUS All Countries ALL United States USA Afghanistan AFG Alb…" at bounding box center [513, 323] width 677 height 237
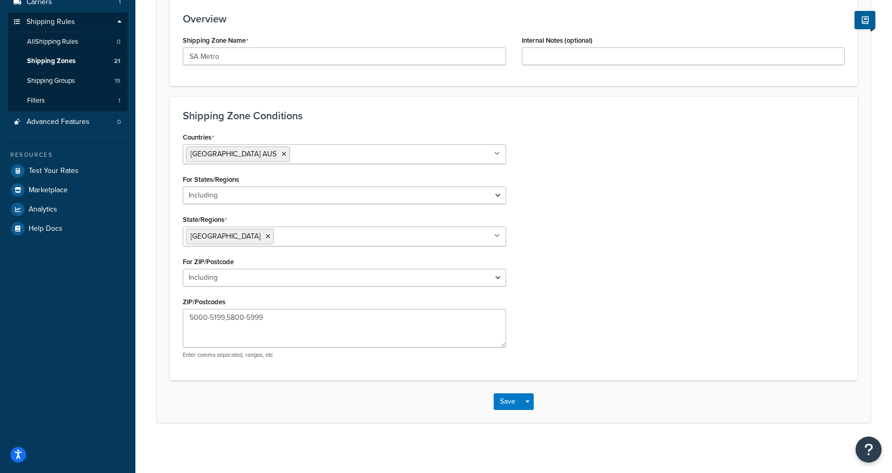
scroll to position [147, 0]
click at [511, 397] on button "Save" at bounding box center [508, 399] width 28 height 17
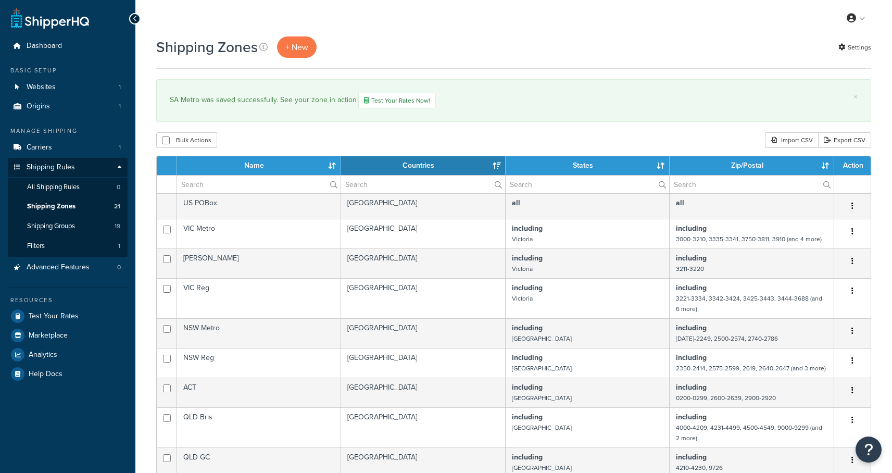
select select "15"
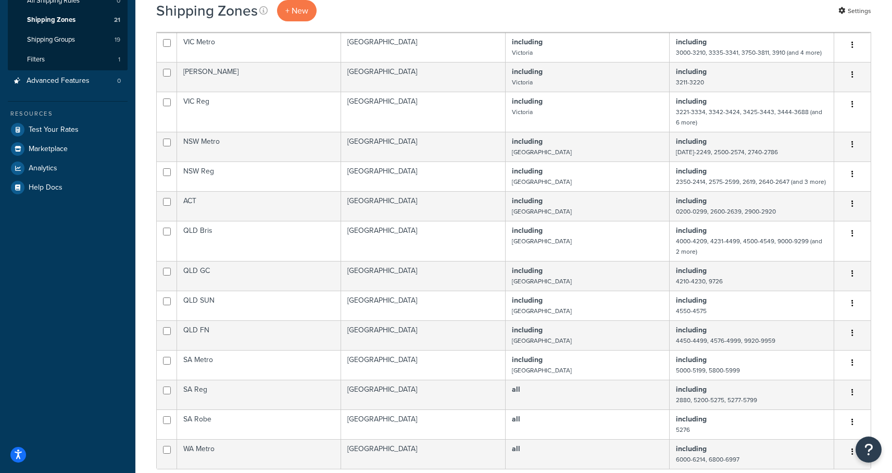
scroll to position [283, 0]
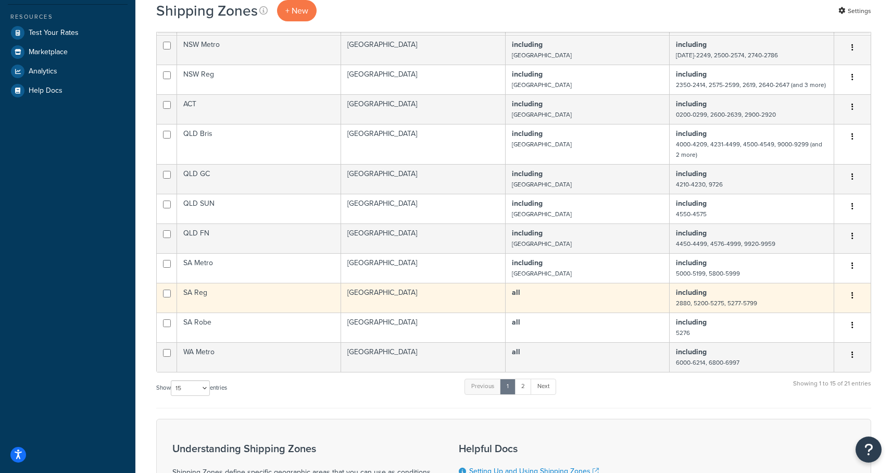
click at [536, 304] on td "all" at bounding box center [588, 298] width 164 height 30
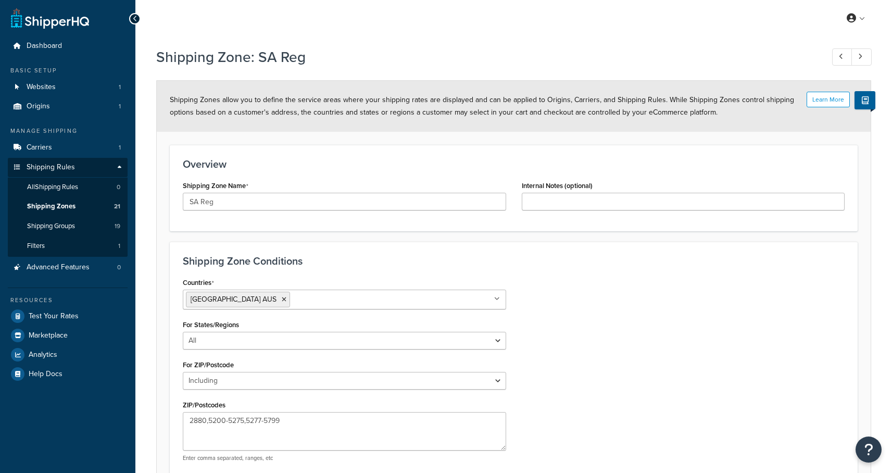
select select "including"
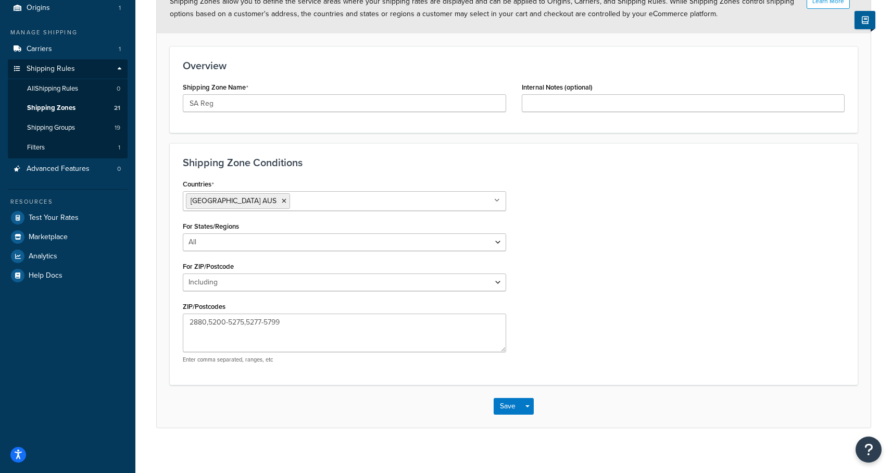
scroll to position [105, 0]
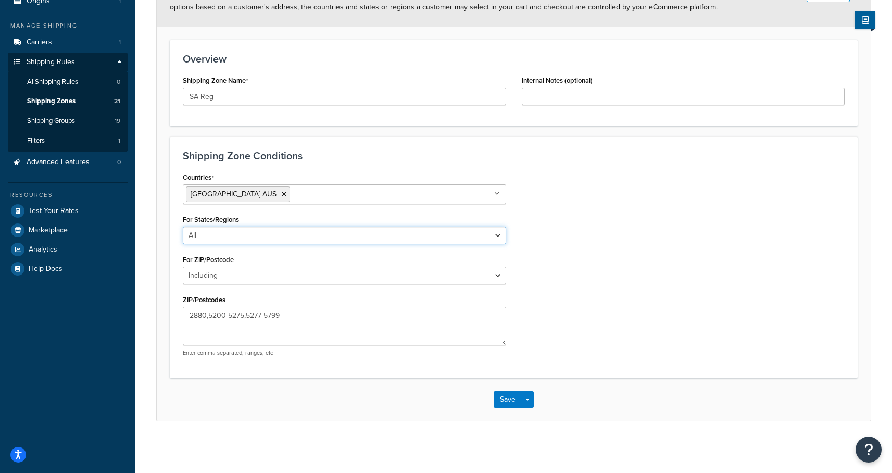
click at [249, 233] on select "All Including Excluding" at bounding box center [344, 236] width 323 height 18
select select "including"
click at [183, 227] on select "All Including Excluding" at bounding box center [344, 236] width 323 height 18
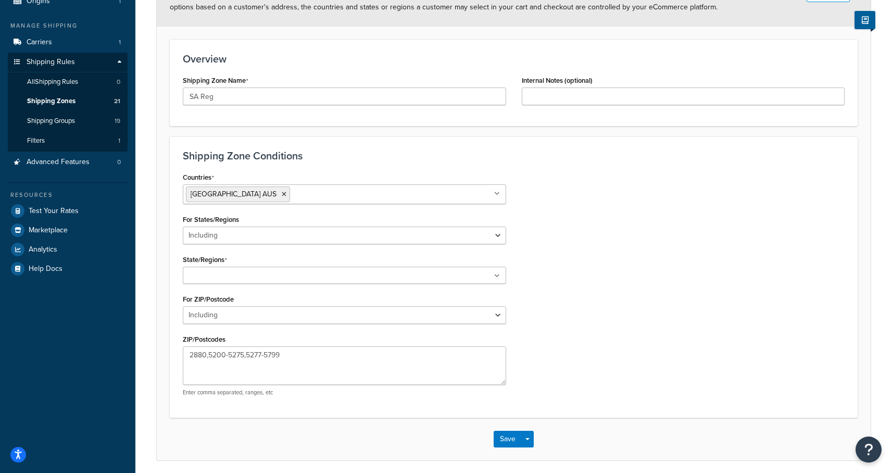
click at [231, 276] on input "State/Regions" at bounding box center [232, 275] width 92 height 11
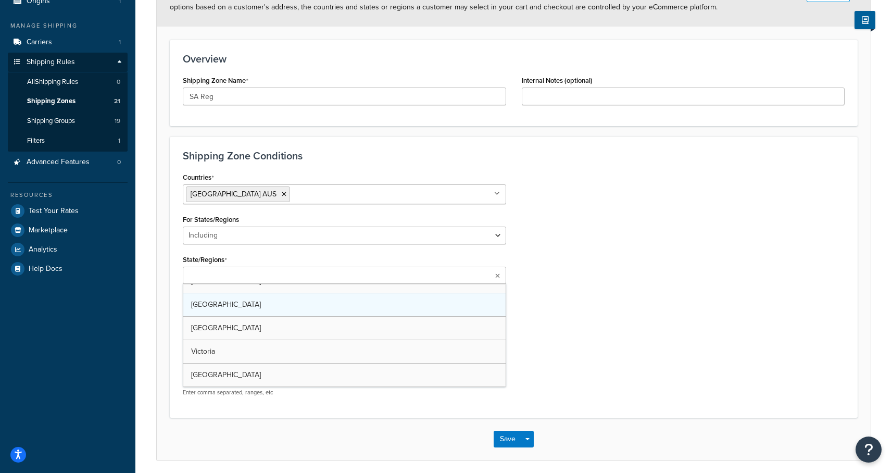
scroll to position [60, 0]
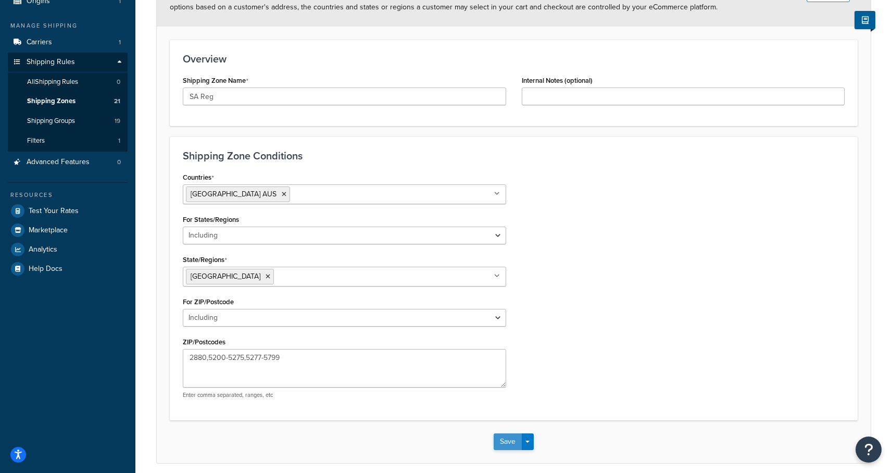
click at [504, 437] on button "Save" at bounding box center [508, 441] width 28 height 17
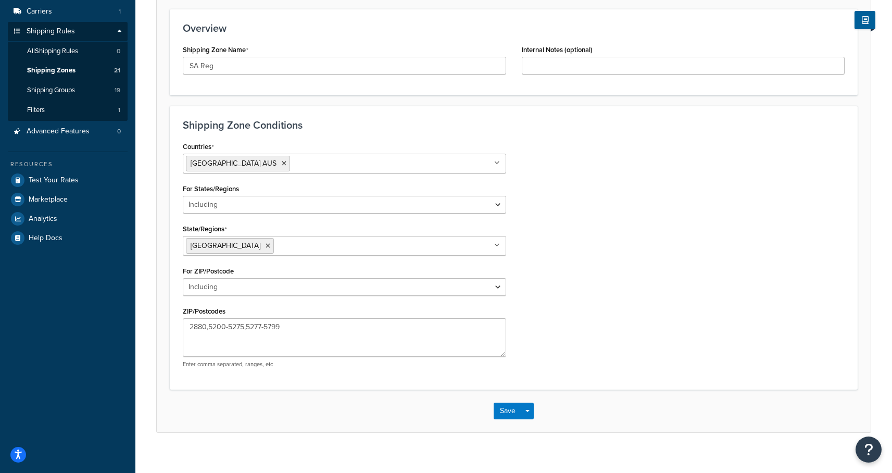
scroll to position [147, 0]
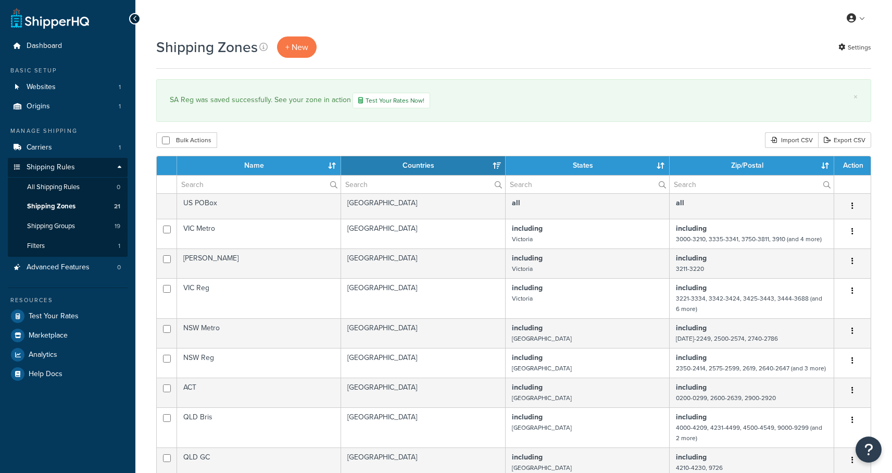
select select "15"
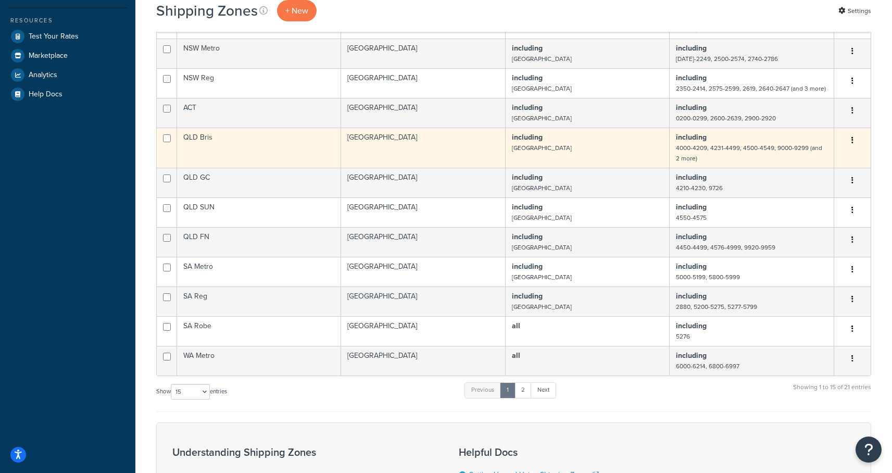
scroll to position [302, 0]
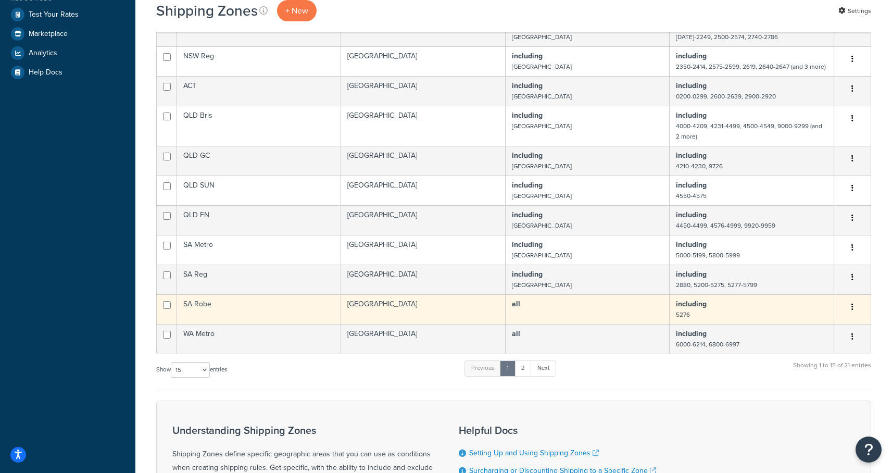
click at [197, 303] on td "SA Robe" at bounding box center [259, 309] width 164 height 30
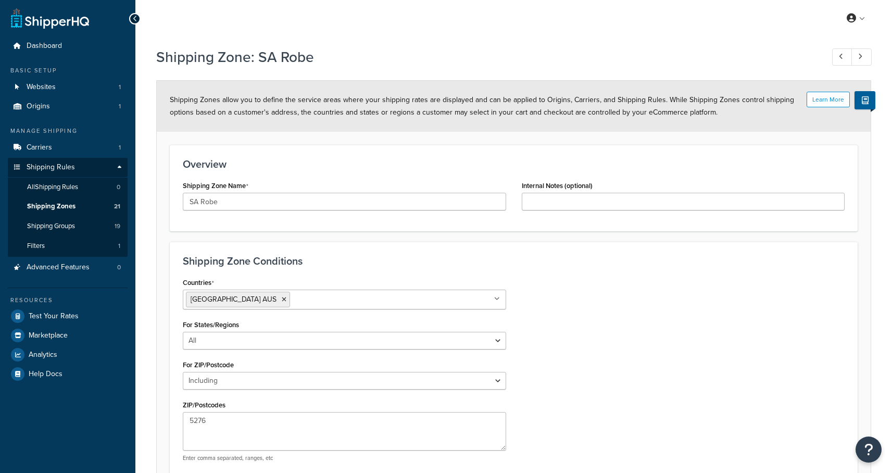
select select "including"
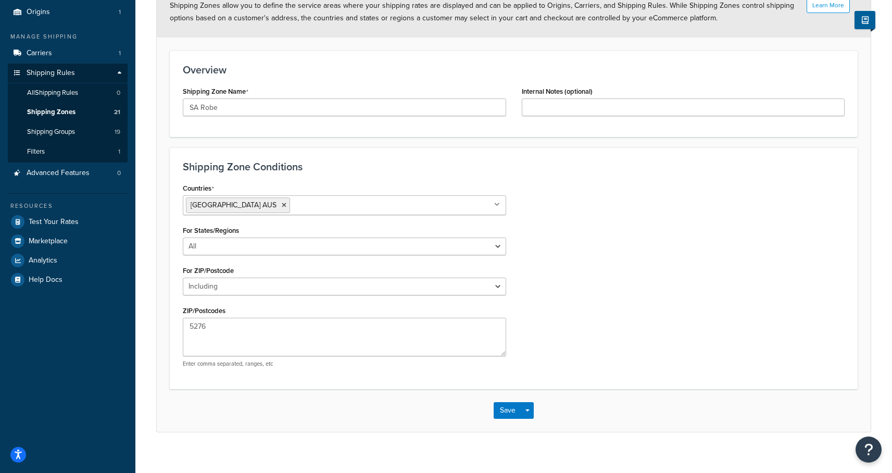
scroll to position [105, 0]
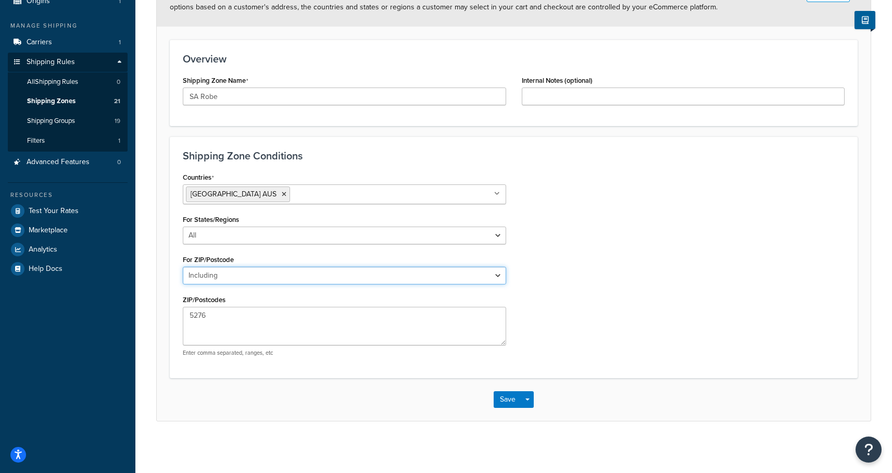
click at [269, 278] on select "All Including Excluding" at bounding box center [344, 276] width 323 height 18
click at [183, 267] on select "All Including Excluding" at bounding box center [344, 276] width 323 height 18
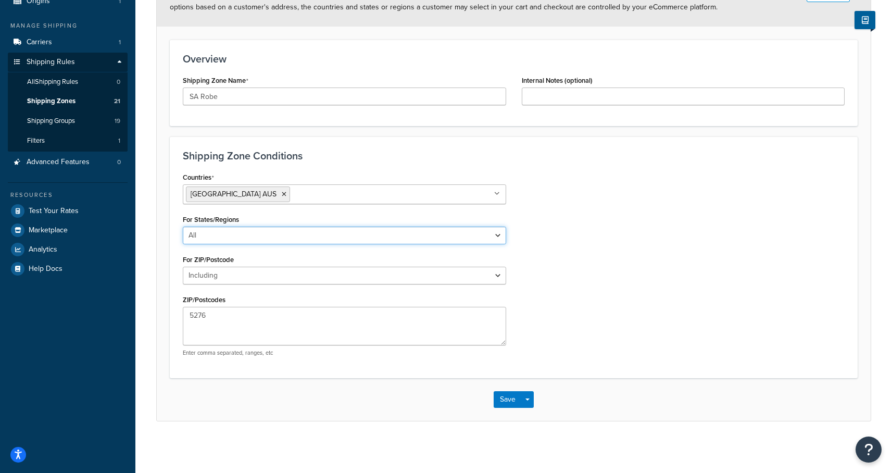
click at [254, 233] on select "All Including Excluding" at bounding box center [344, 236] width 323 height 18
select select "including"
click at [183, 227] on select "All Including Excluding" at bounding box center [344, 236] width 323 height 18
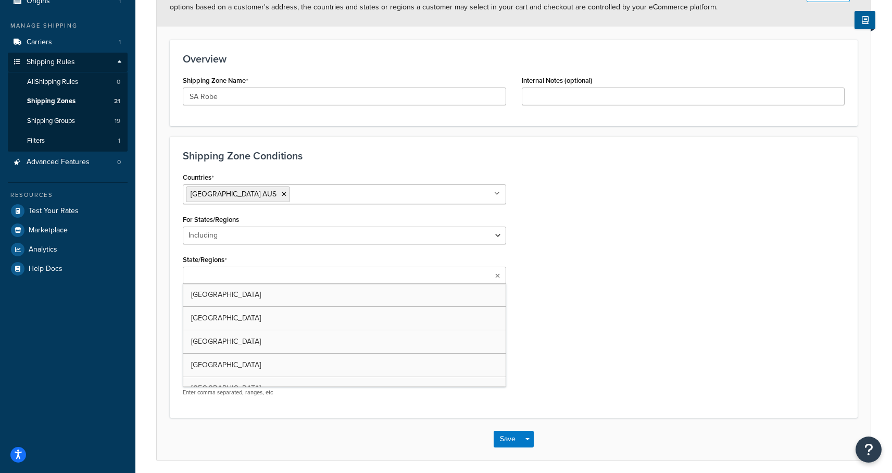
click at [234, 279] on input "State/Regions" at bounding box center [232, 275] width 92 height 11
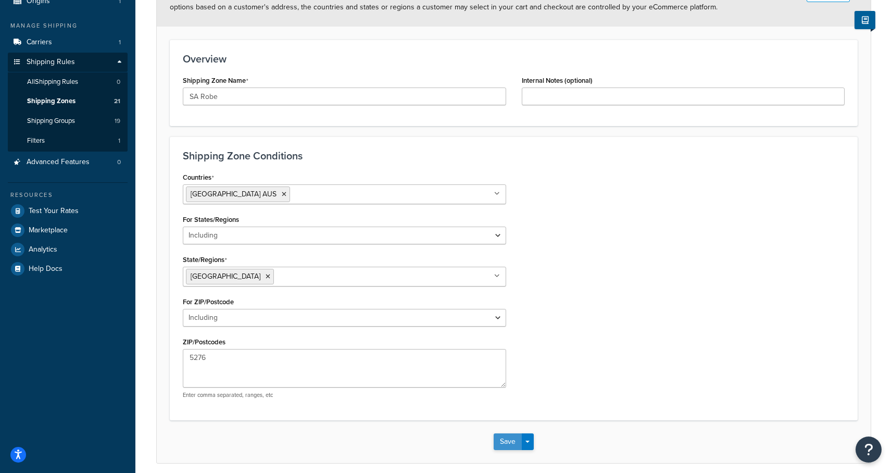
click at [500, 441] on button "Save" at bounding box center [508, 441] width 28 height 17
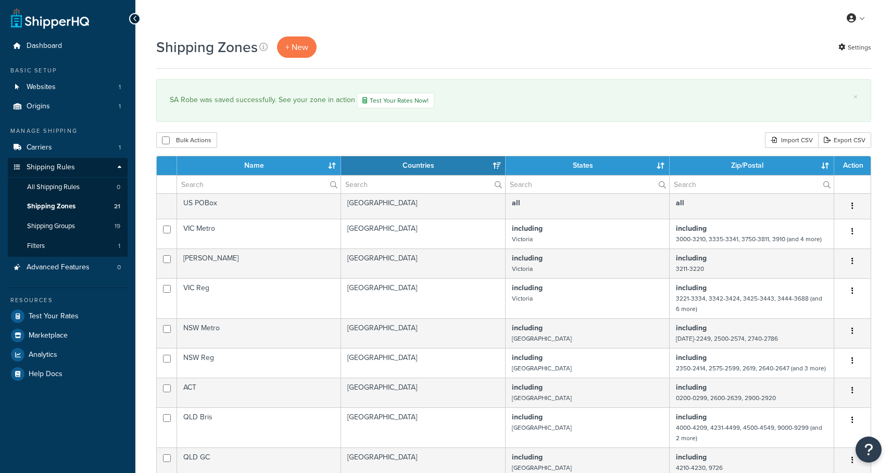
select select "15"
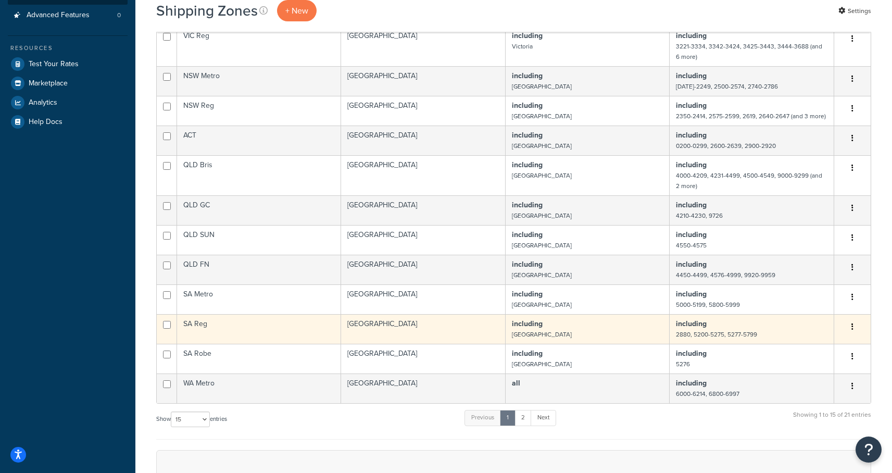
scroll to position [274, 0]
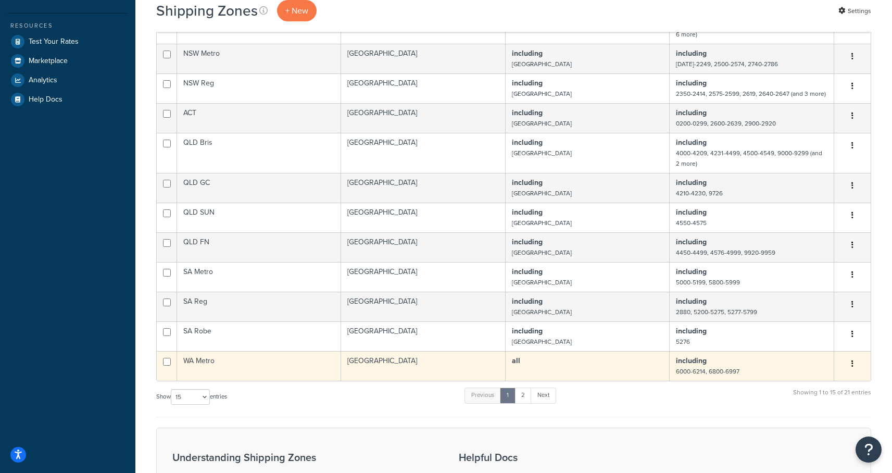
click at [419, 369] on td "[GEOGRAPHIC_DATA]" at bounding box center [423, 366] width 165 height 30
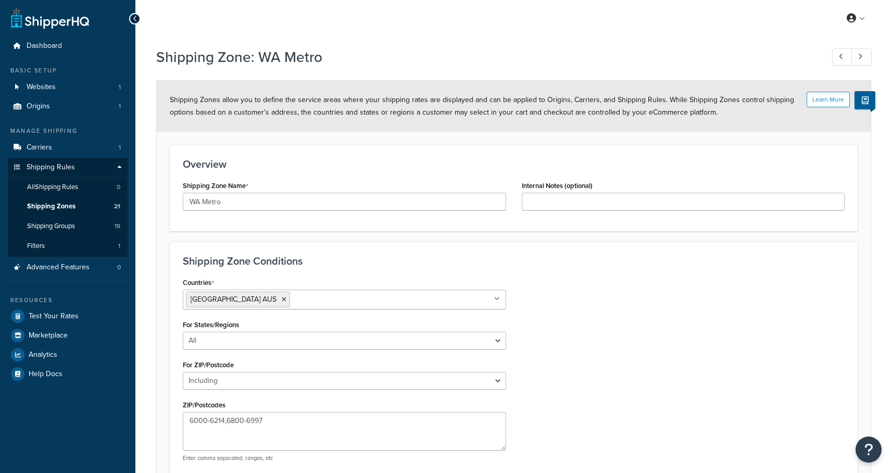
select select "including"
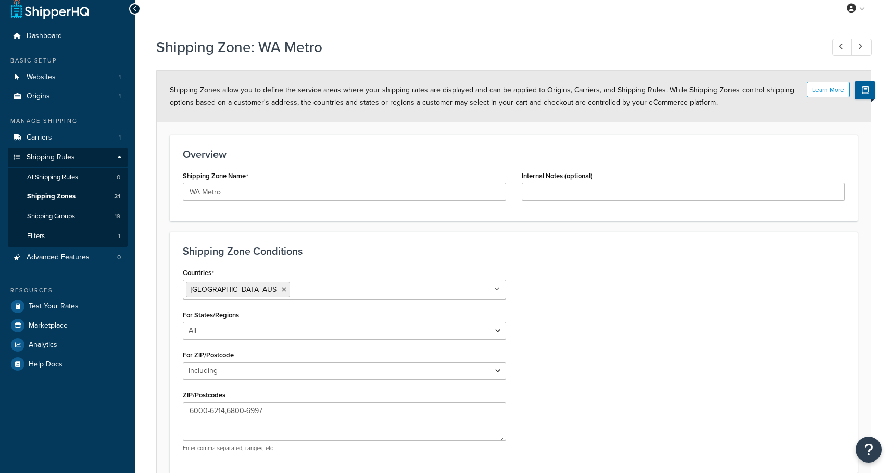
scroll to position [76, 0]
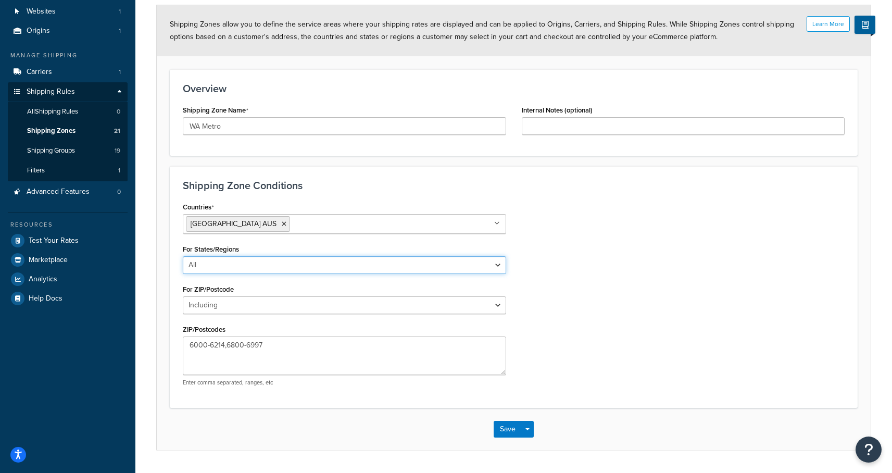
click at [357, 262] on select "All Including Excluding" at bounding box center [344, 265] width 323 height 18
select select "including"
click at [183, 256] on select "All Including Excluding" at bounding box center [344, 265] width 323 height 18
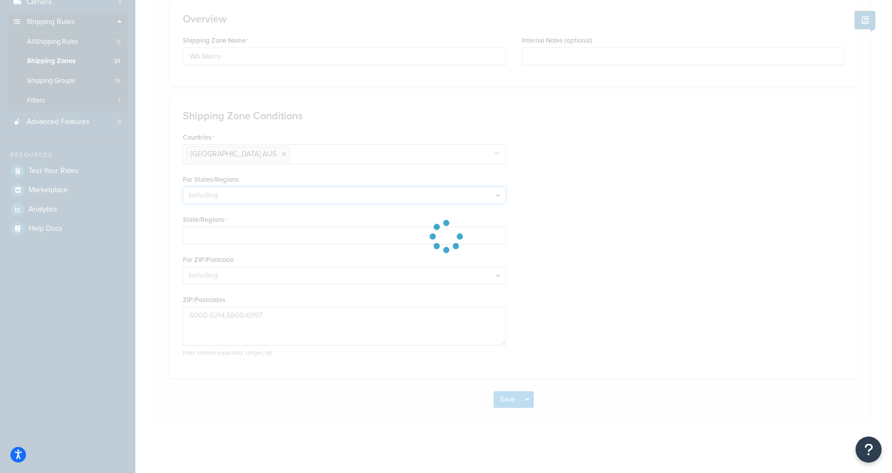
scroll to position [145, 0]
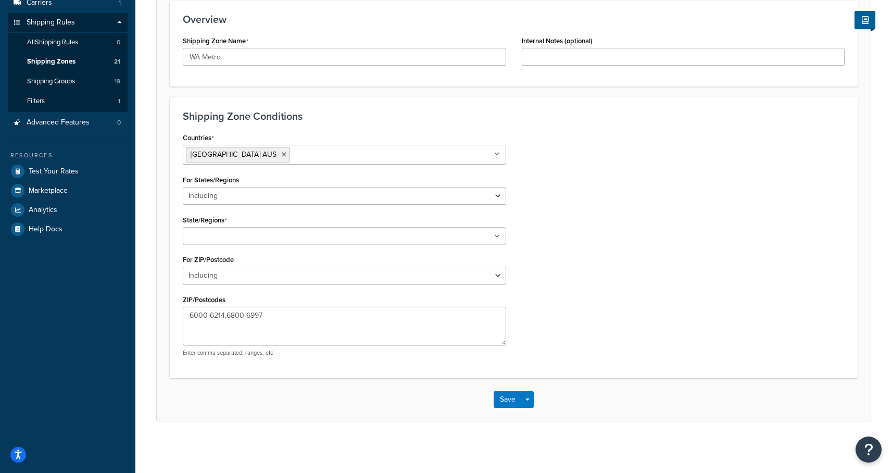
click at [318, 231] on ul at bounding box center [344, 235] width 323 height 17
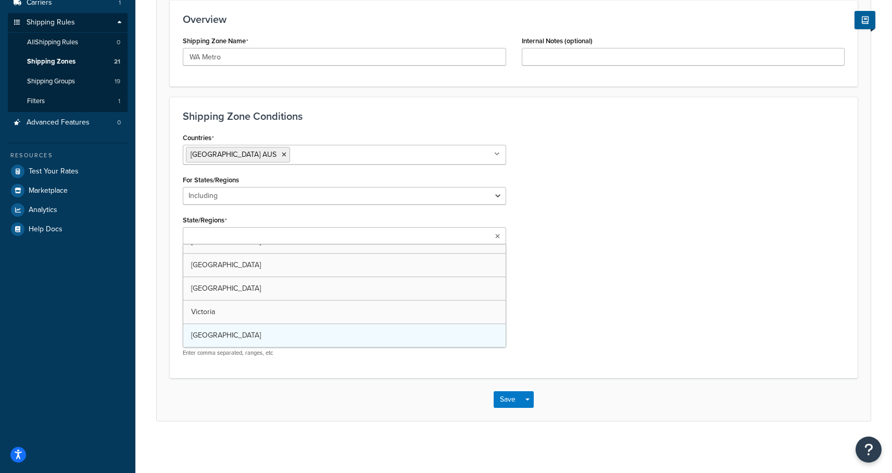
scroll to position [60, 0]
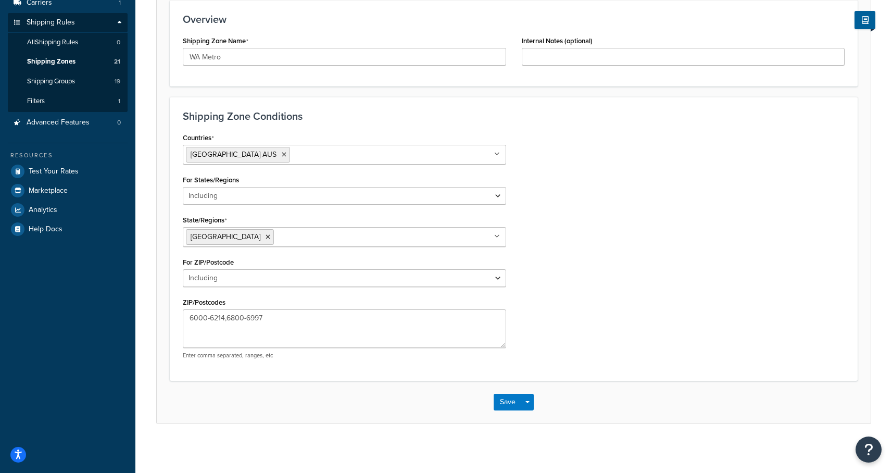
click at [551, 345] on div "Countries Australia AUS All Countries ALL United States USA Afghanistan AFG Alb…" at bounding box center [513, 248] width 677 height 237
click at [506, 399] on button "Save" at bounding box center [508, 402] width 28 height 17
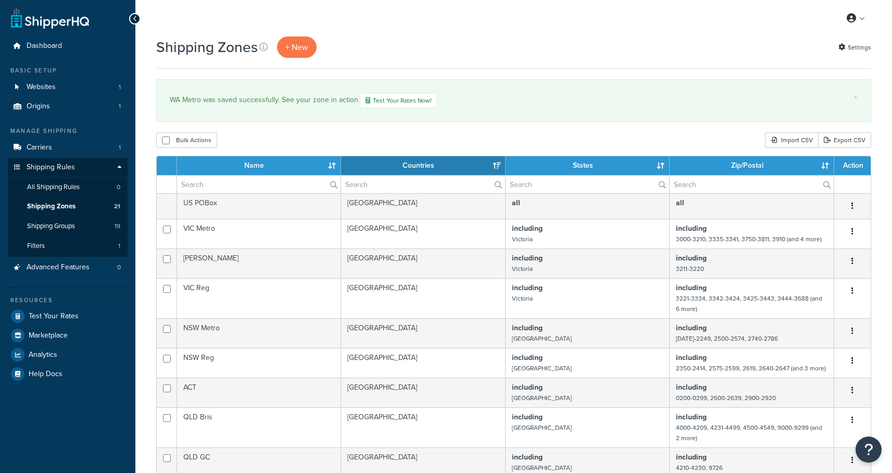
select select "15"
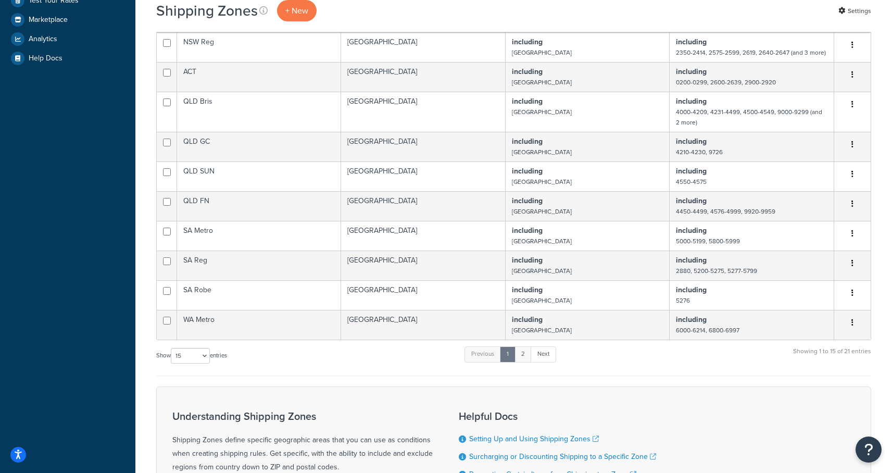
scroll to position [317, 0]
click at [525, 355] on link "2" at bounding box center [522, 353] width 17 height 16
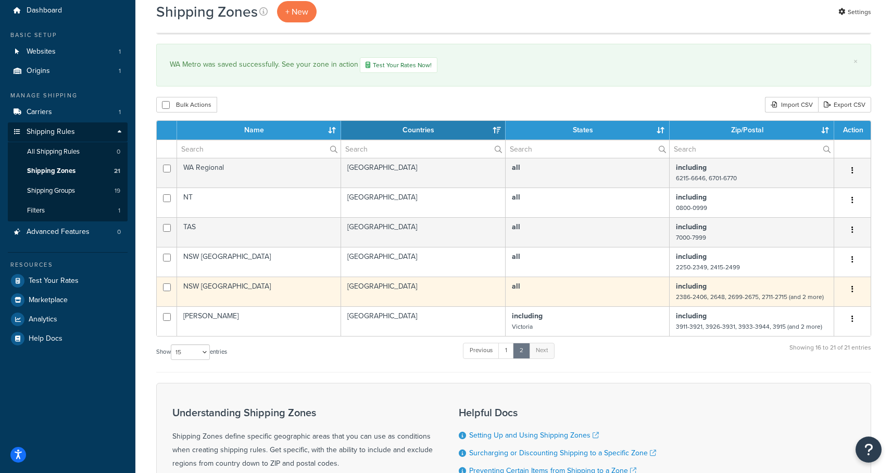
scroll to position [7, 0]
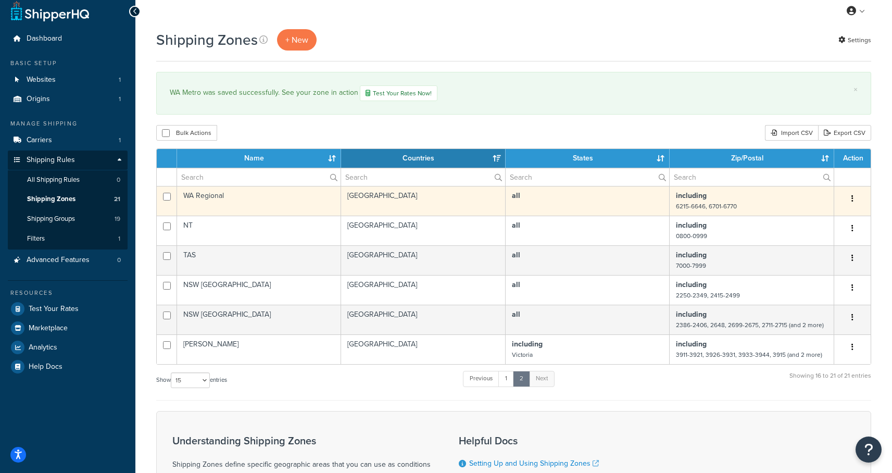
click at [230, 198] on td "WA Regional" at bounding box center [259, 201] width 164 height 30
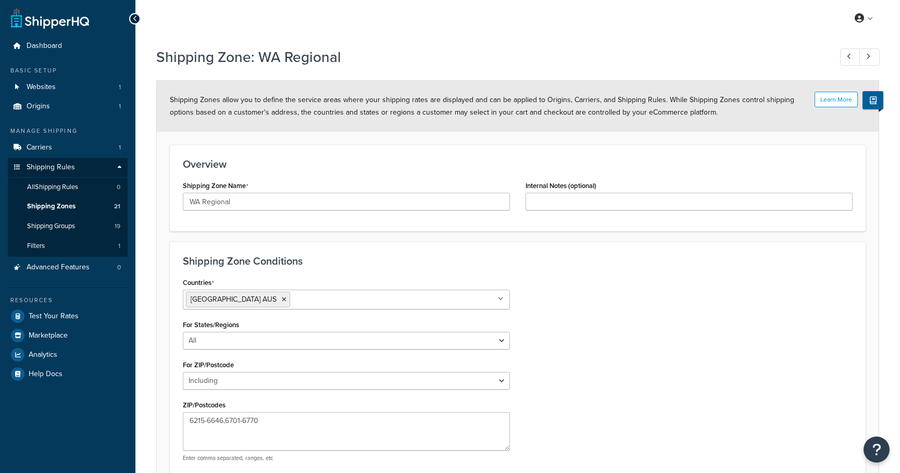
select select "including"
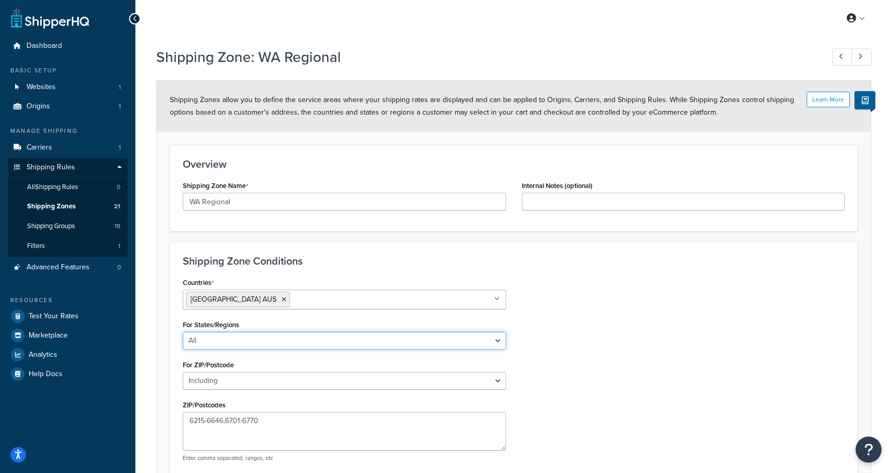
click at [361, 340] on select "All Including Excluding" at bounding box center [344, 341] width 323 height 18
select select "including"
click at [183, 332] on select "All Including Excluding" at bounding box center [344, 341] width 323 height 18
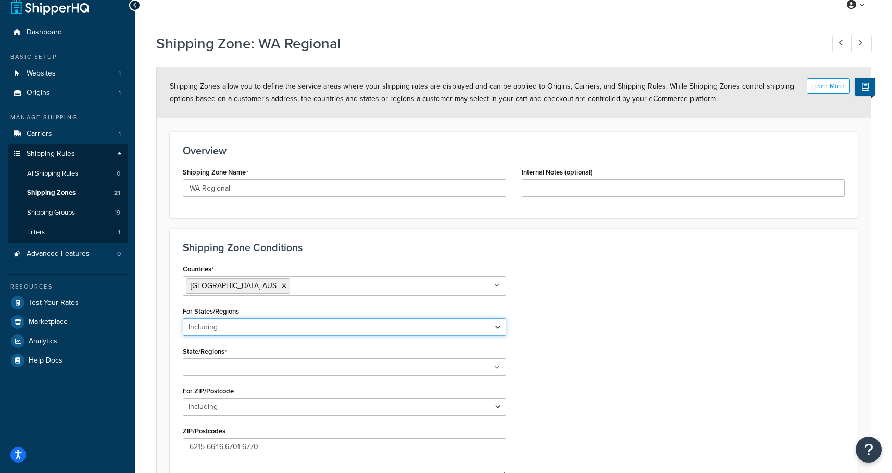
scroll to position [16, 0]
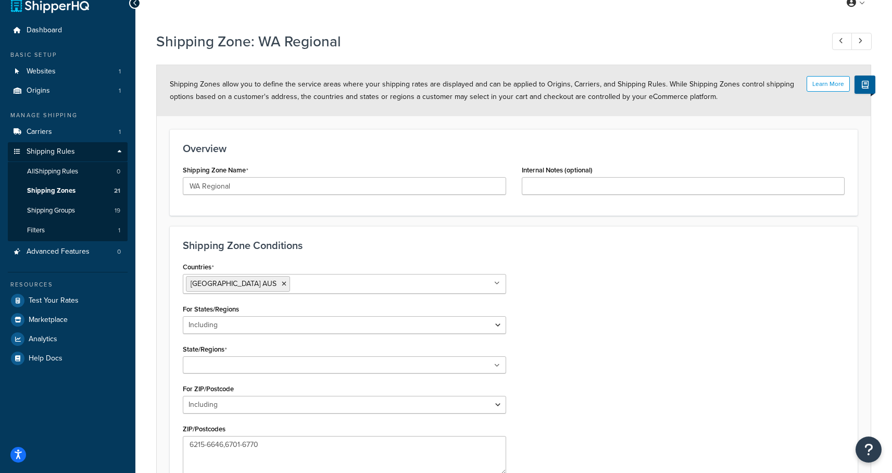
click at [308, 363] on ul at bounding box center [344, 364] width 323 height 17
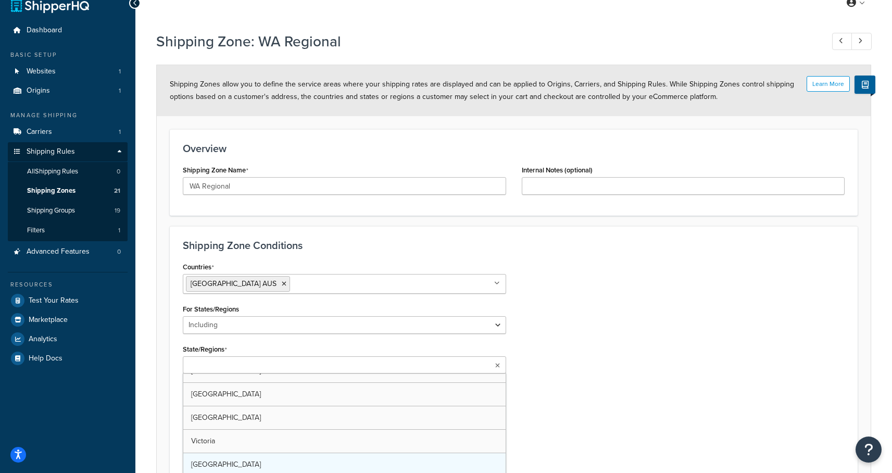
scroll to position [60, 0]
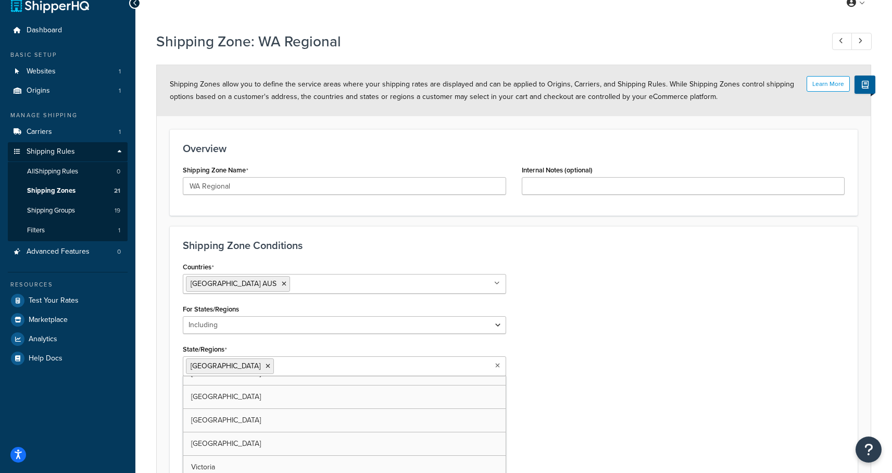
click at [564, 346] on div "Countries [GEOGRAPHIC_DATA] [GEOGRAPHIC_DATA] All Countries ALL [GEOGRAPHIC_DAT…" at bounding box center [513, 377] width 677 height 237
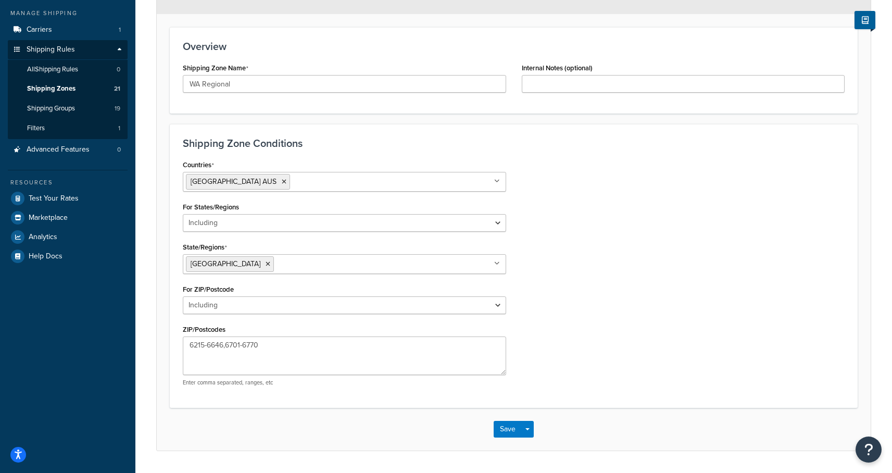
scroll to position [147, 0]
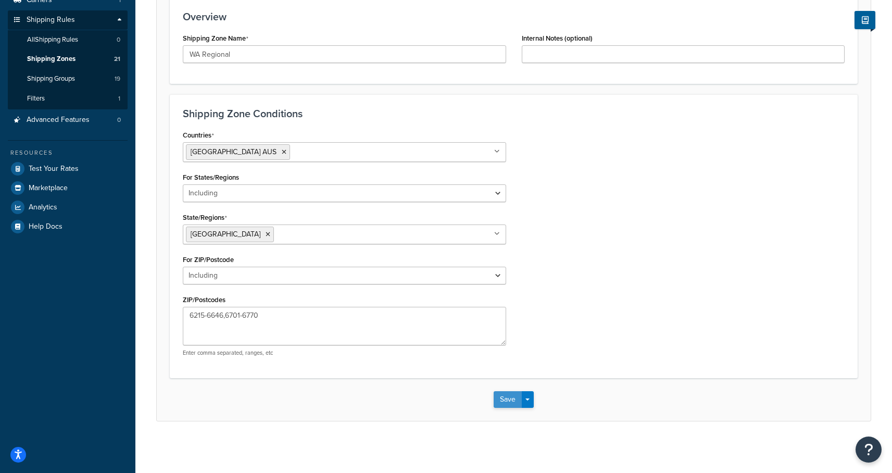
click at [498, 397] on button "Save" at bounding box center [508, 399] width 28 height 17
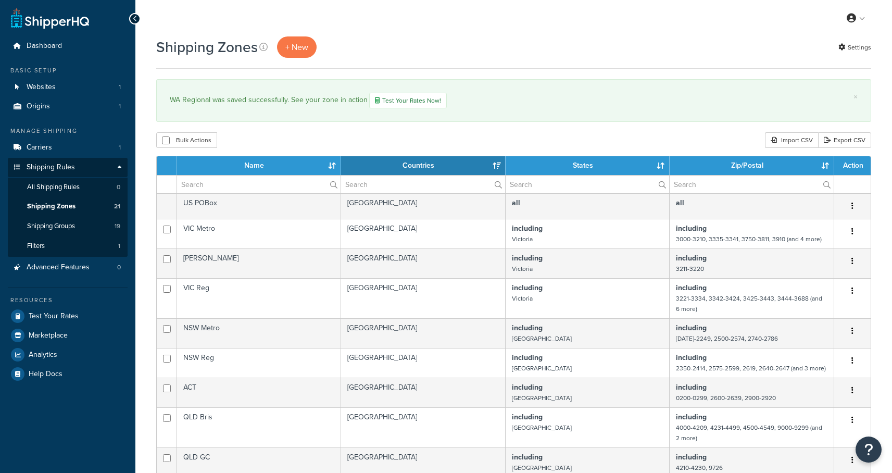
select select "15"
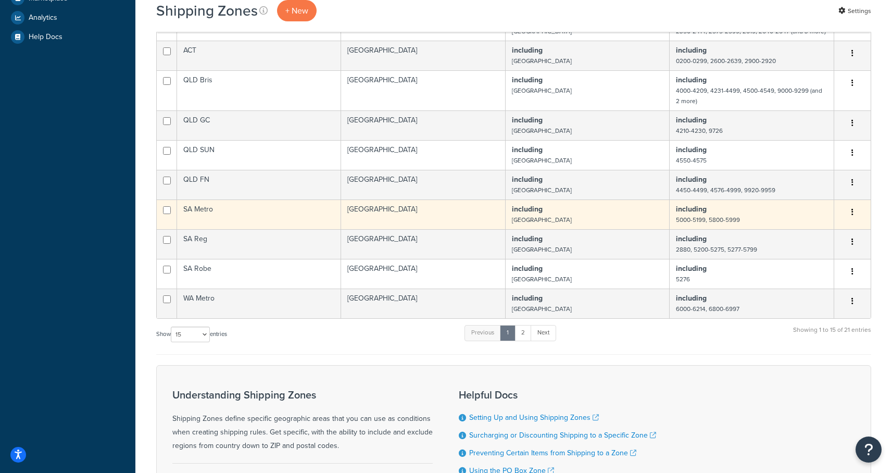
scroll to position [343, 0]
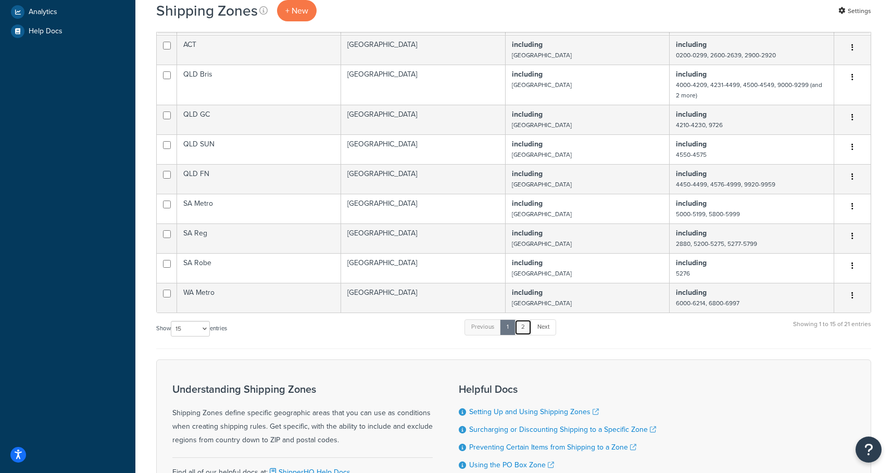
click at [522, 327] on link "2" at bounding box center [522, 327] width 17 height 16
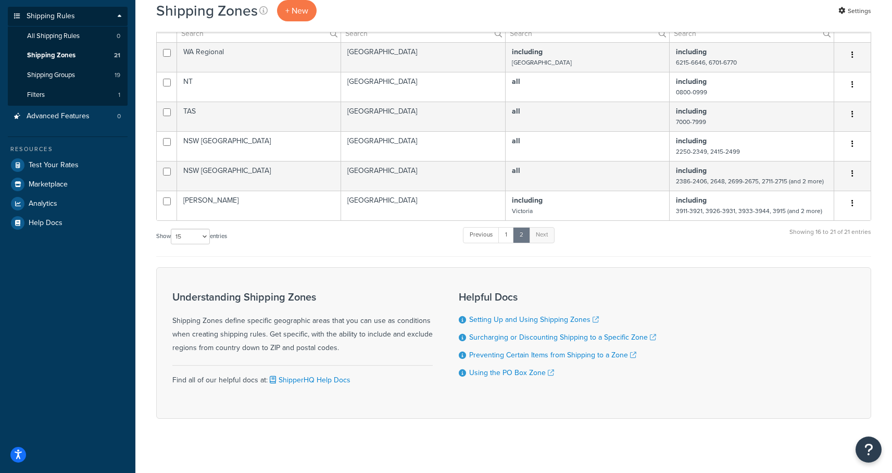
scroll to position [5, 0]
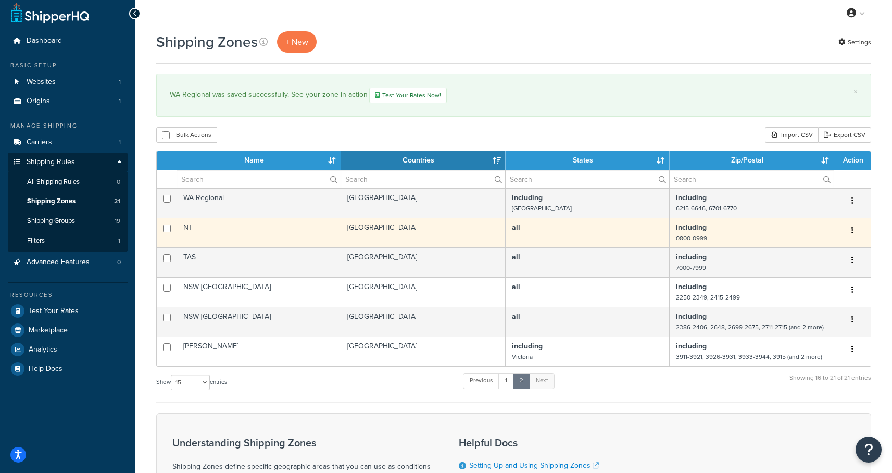
click at [206, 230] on td "NT" at bounding box center [259, 233] width 164 height 30
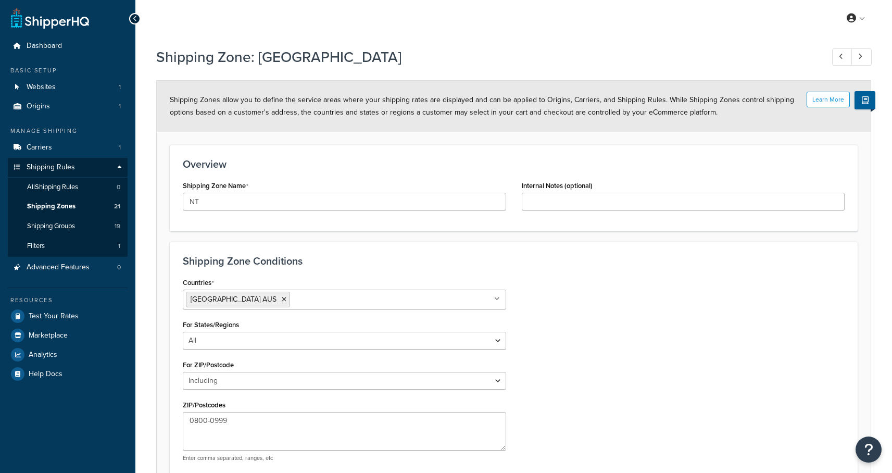
select select "including"
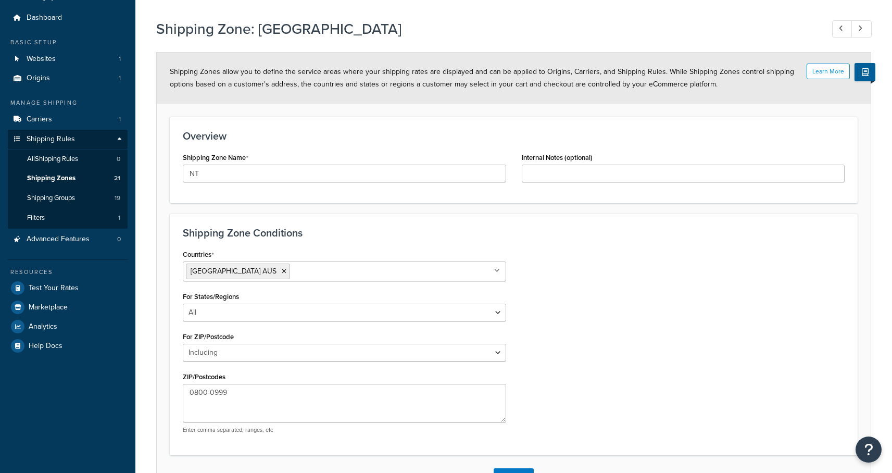
scroll to position [105, 0]
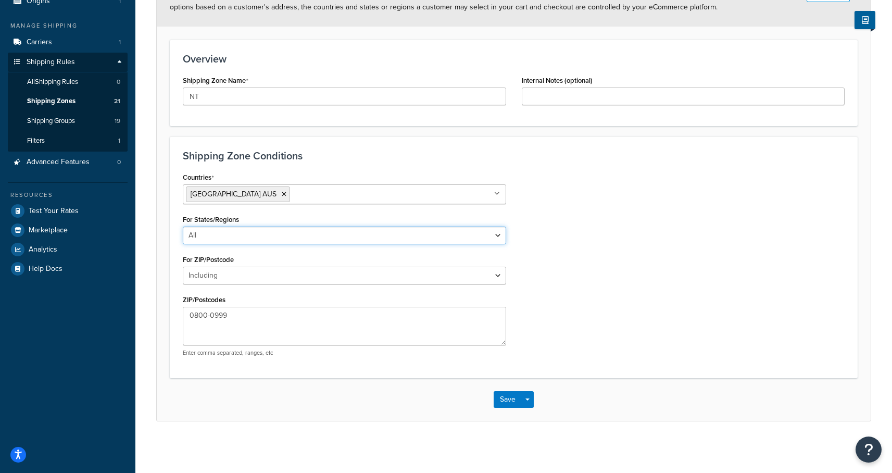
click at [330, 241] on select "All Including Excluding" at bounding box center [344, 236] width 323 height 18
select select "including"
click at [183, 227] on select "All Including Excluding" at bounding box center [344, 236] width 323 height 18
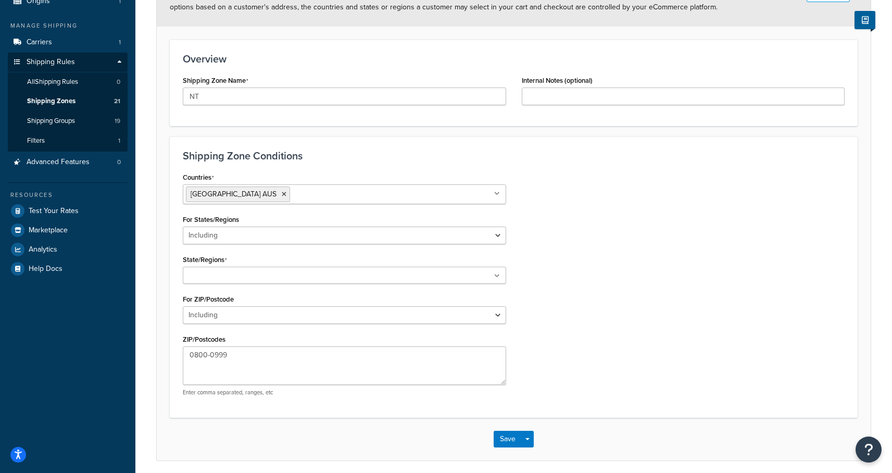
click at [302, 277] on ul at bounding box center [344, 275] width 323 height 17
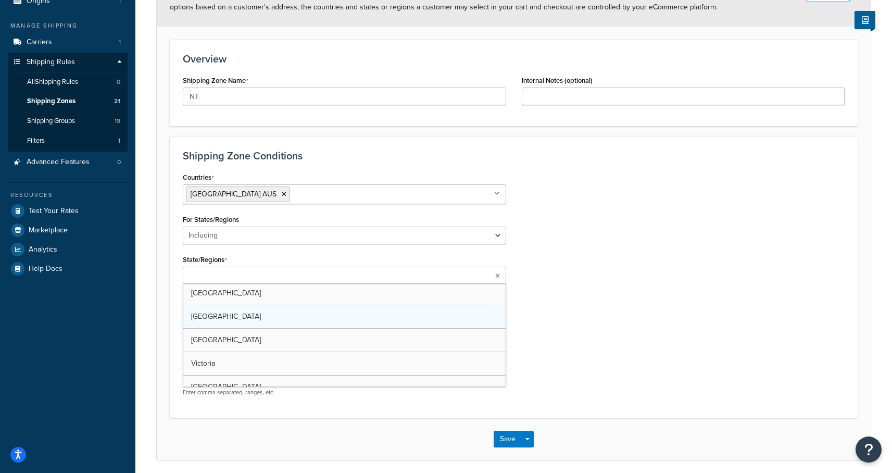
scroll to position [5, 0]
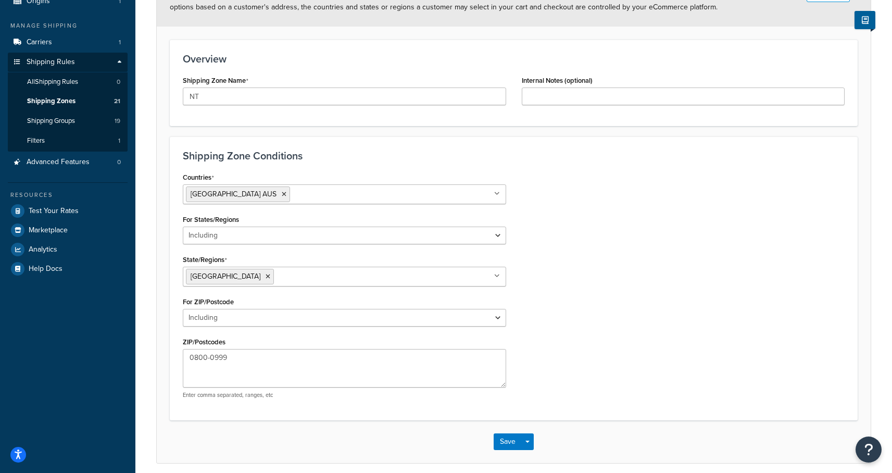
click at [568, 332] on div "Countries Australia AUS All Countries ALL United States USA Afghanistan AFG Alb…" at bounding box center [513, 288] width 677 height 237
click at [503, 444] on button "Save" at bounding box center [508, 441] width 28 height 17
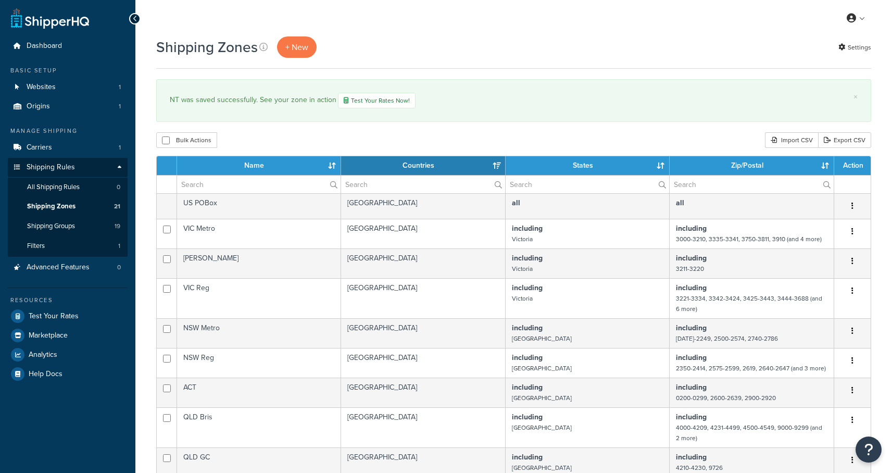
select select "15"
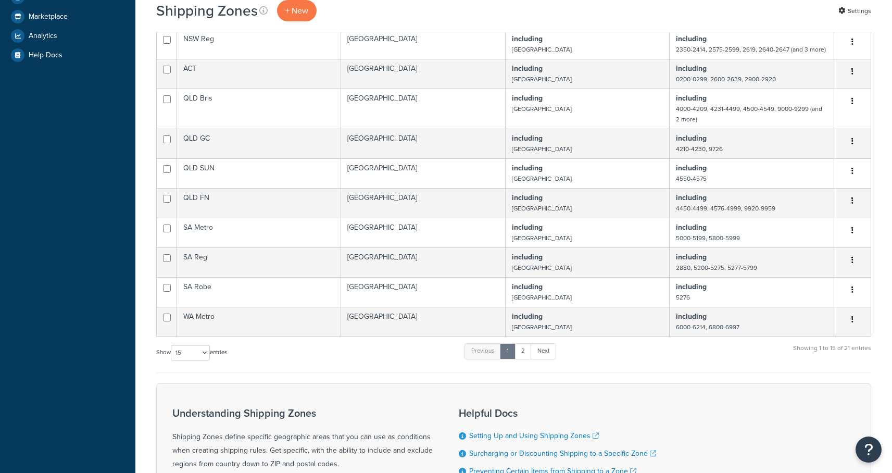
scroll to position [340, 0]
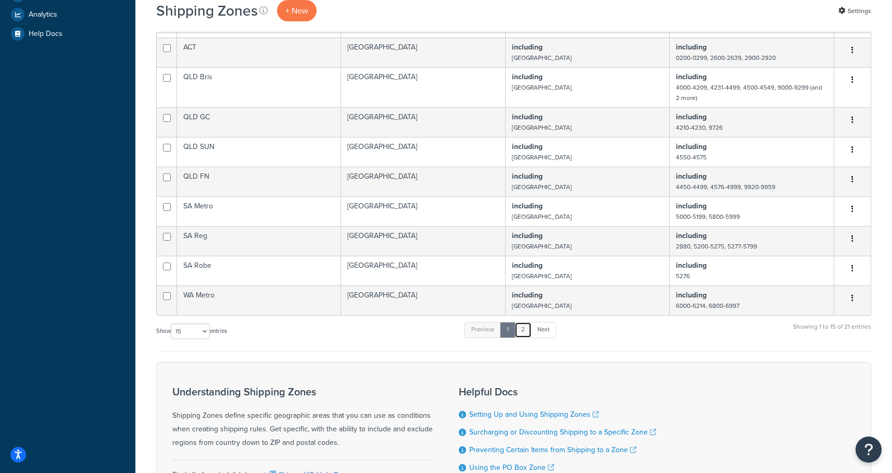
click at [529, 334] on link "2" at bounding box center [522, 330] width 17 height 16
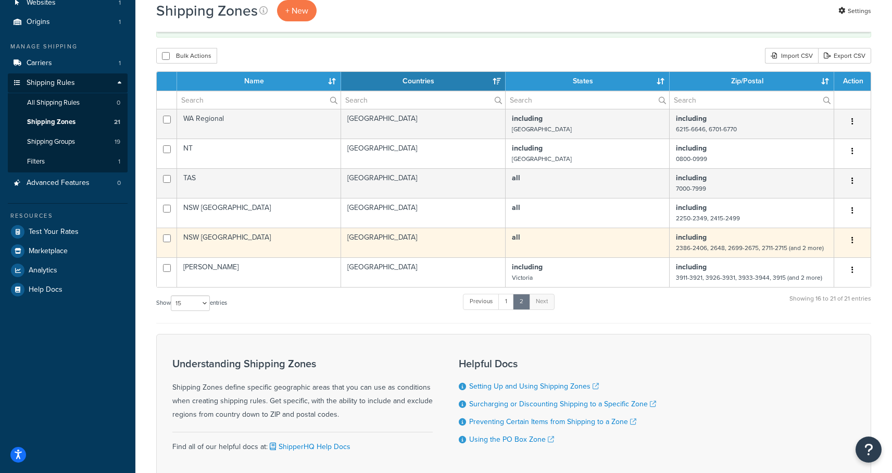
scroll to position [79, 0]
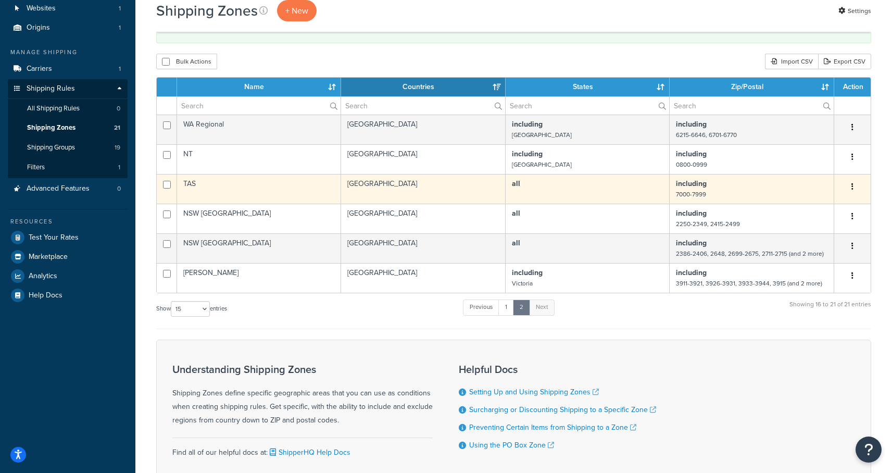
click at [204, 186] on td "TAS" at bounding box center [259, 189] width 164 height 30
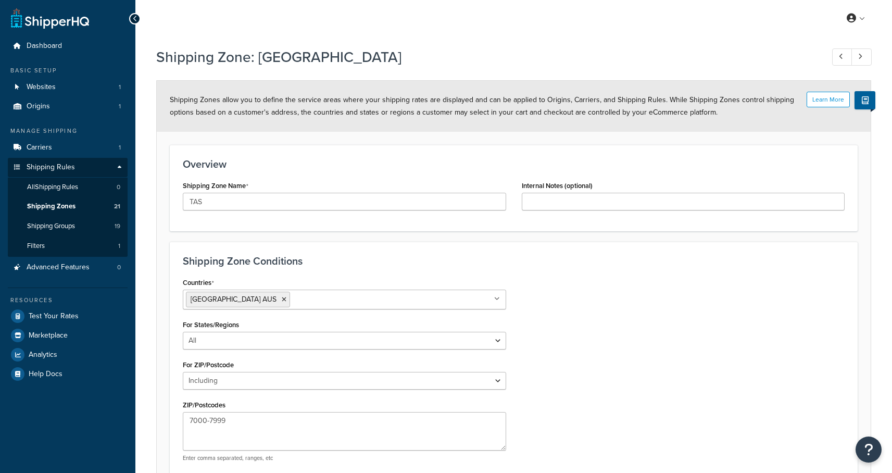
select select "including"
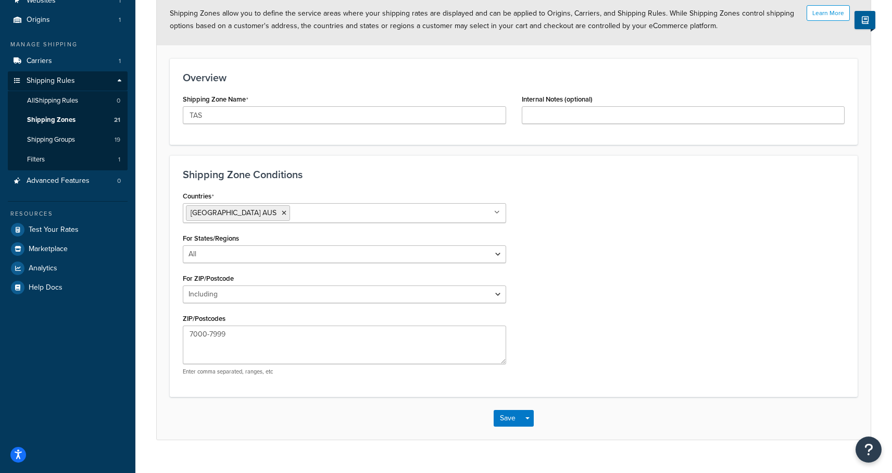
scroll to position [89, 0]
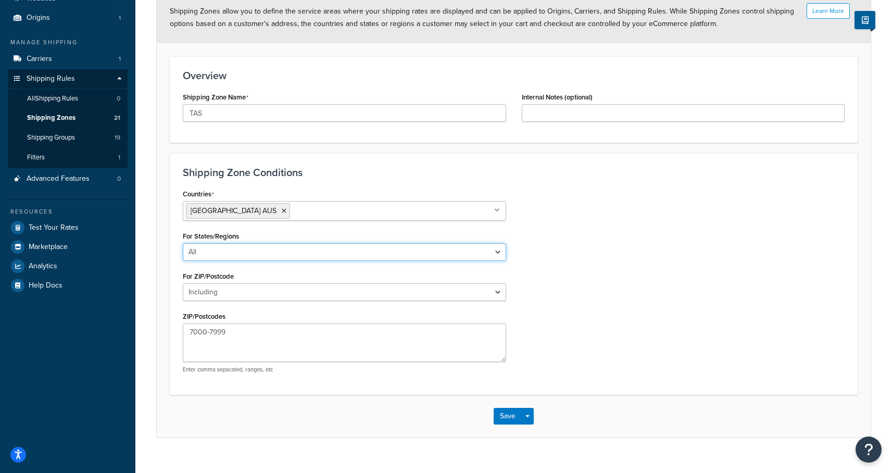
click at [269, 251] on select "All Including Excluding" at bounding box center [344, 252] width 323 height 18
select select "including"
click at [183, 243] on select "All Including Excluding" at bounding box center [344, 252] width 323 height 18
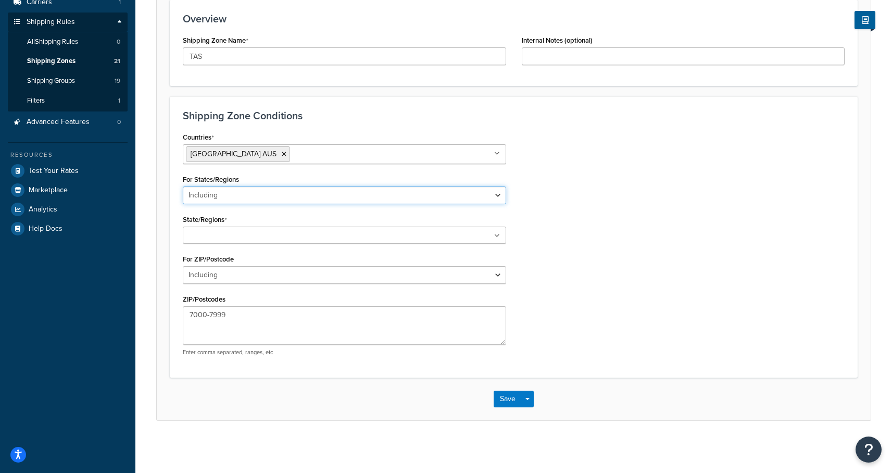
scroll to position [145, 0]
click at [258, 233] on input "State/Regions" at bounding box center [232, 236] width 92 height 11
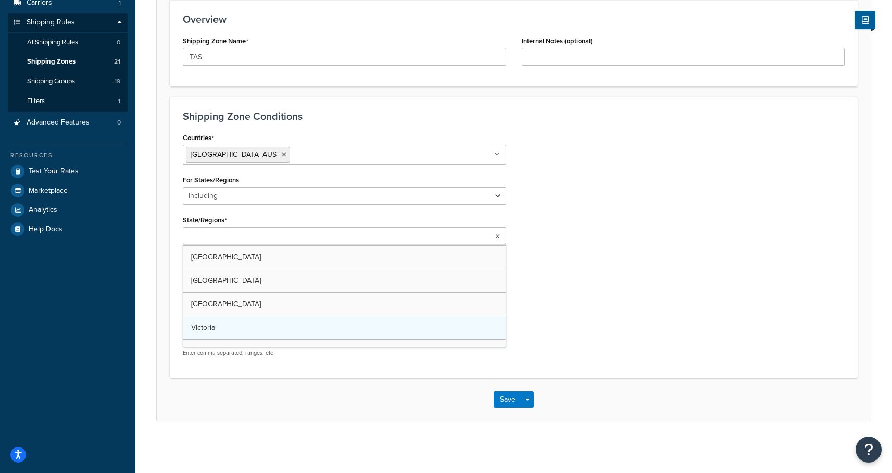
scroll to position [60, 0]
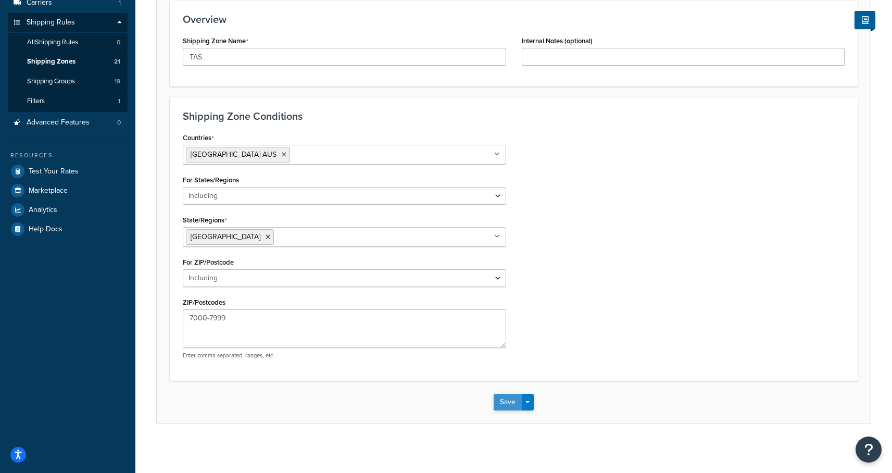
click at [503, 400] on button "Save" at bounding box center [508, 402] width 28 height 17
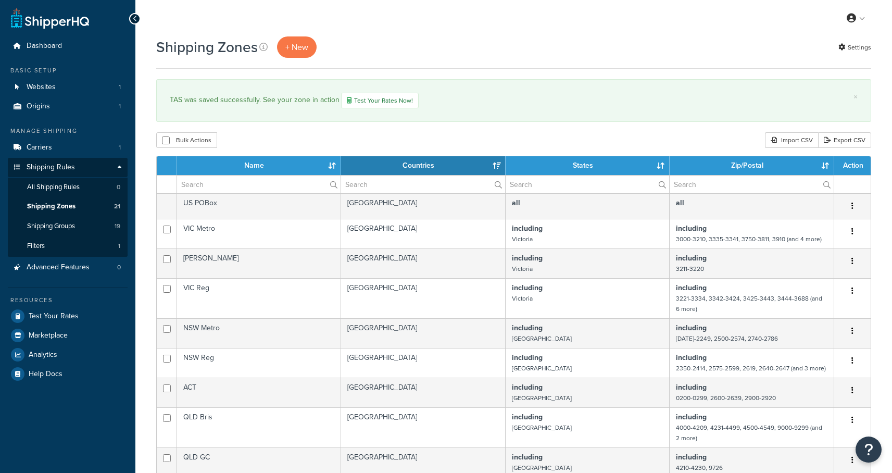
select select "15"
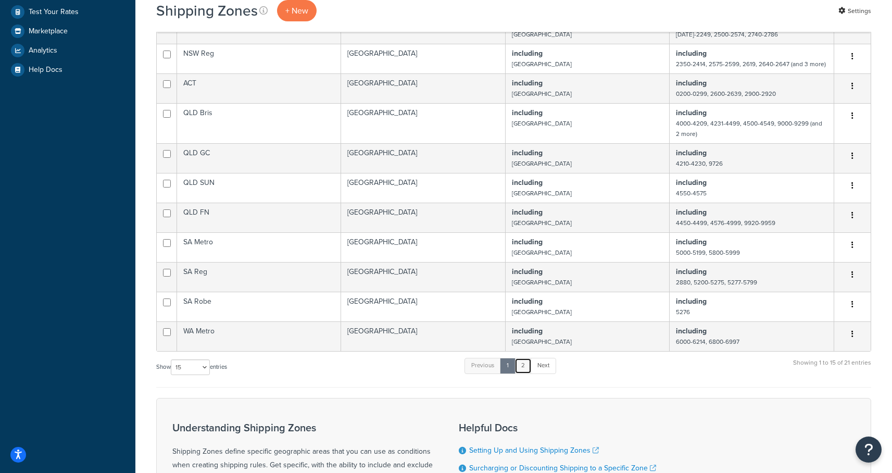
click at [526, 371] on link "2" at bounding box center [522, 366] width 17 height 16
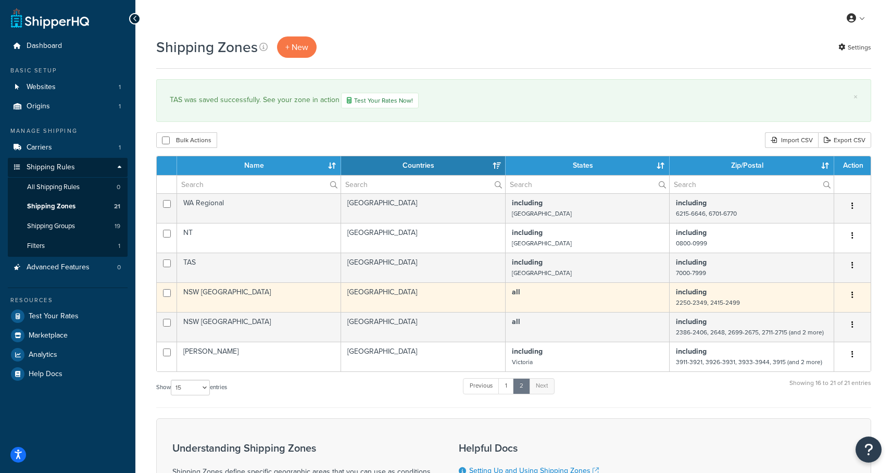
click at [194, 291] on td "NSW [GEOGRAPHIC_DATA]" at bounding box center [259, 297] width 164 height 30
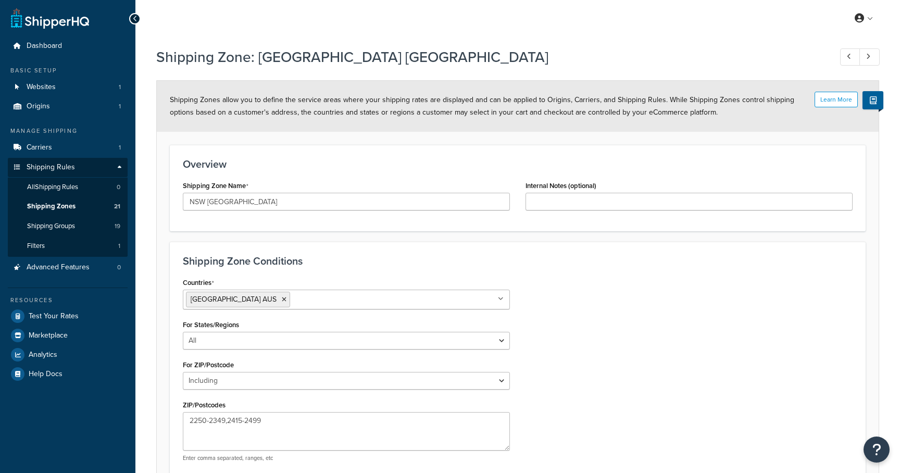
select select "including"
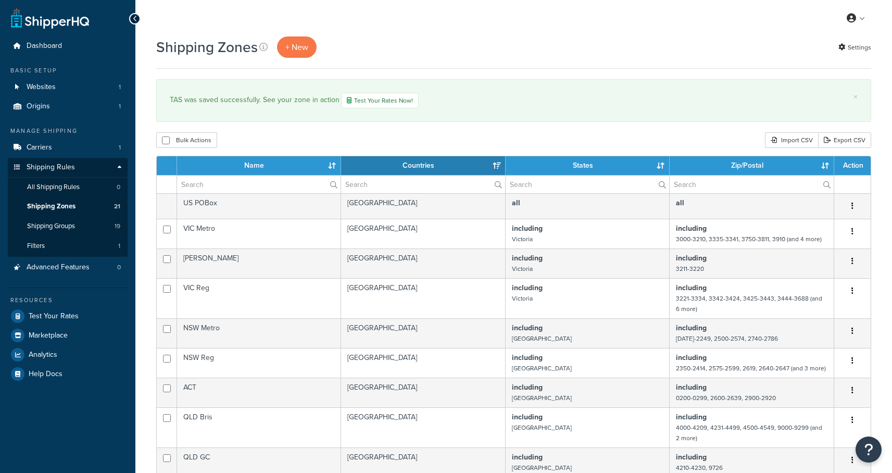
select select "15"
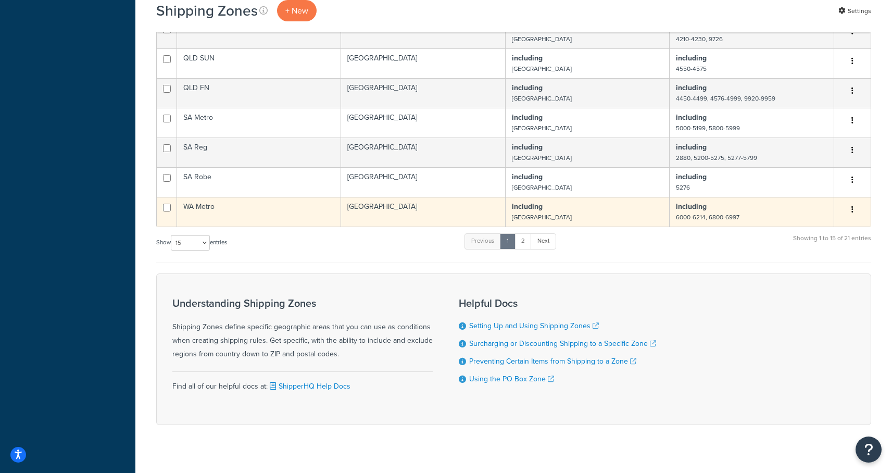
scroll to position [443, 0]
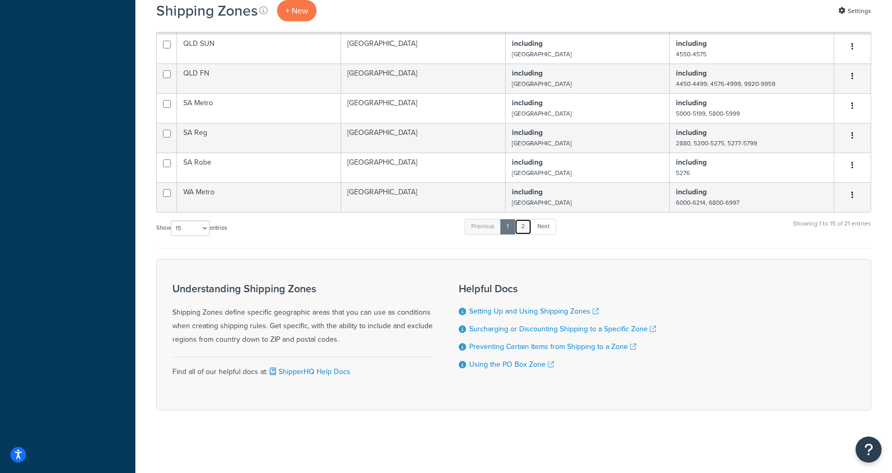
click at [525, 227] on link "2" at bounding box center [522, 227] width 17 height 16
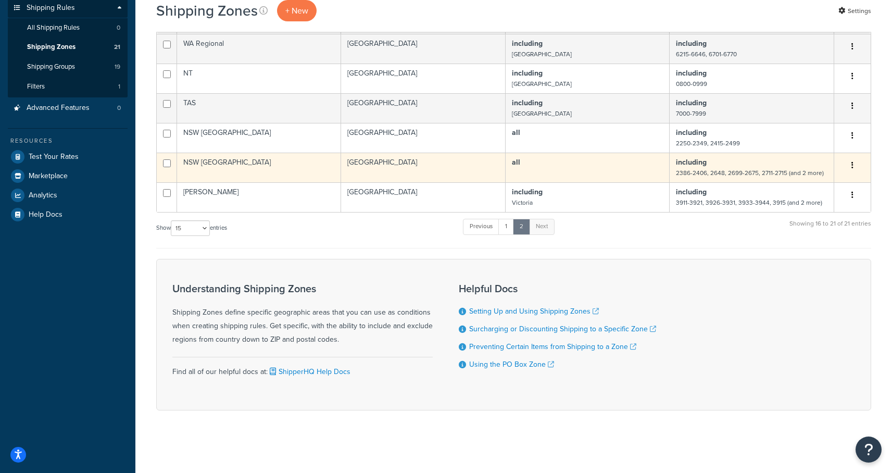
click at [222, 166] on td "NSW [GEOGRAPHIC_DATA]" at bounding box center [259, 168] width 164 height 30
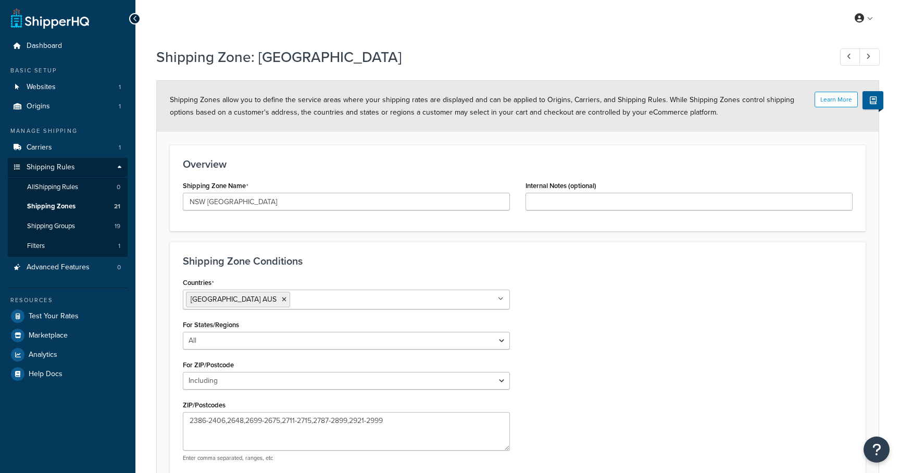
select select "including"
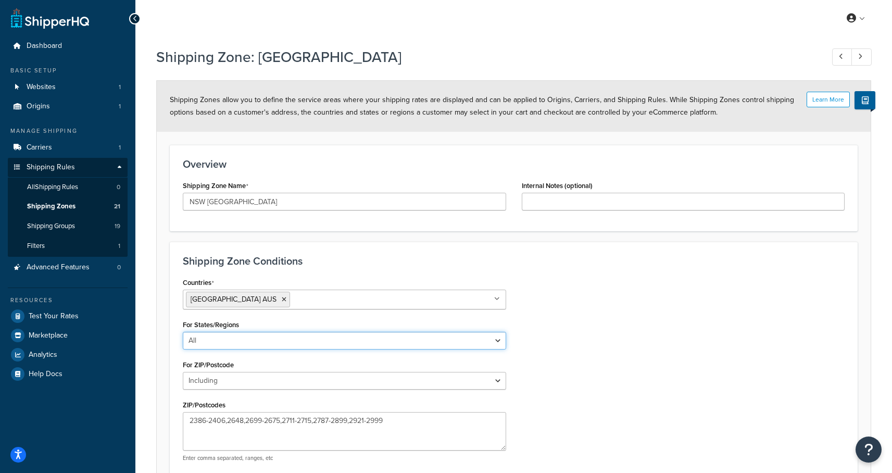
click at [252, 342] on select "All Including Excluding" at bounding box center [344, 341] width 323 height 18
select select "including"
click at [183, 332] on select "All Including Excluding" at bounding box center [344, 341] width 323 height 18
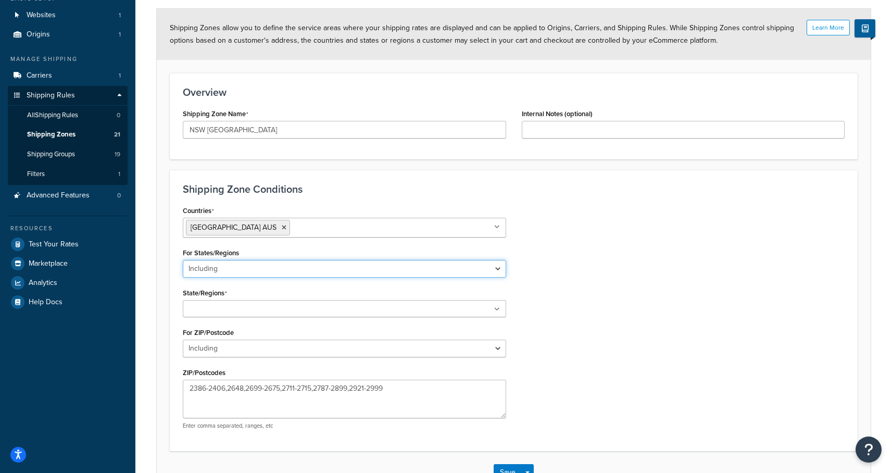
scroll to position [73, 0]
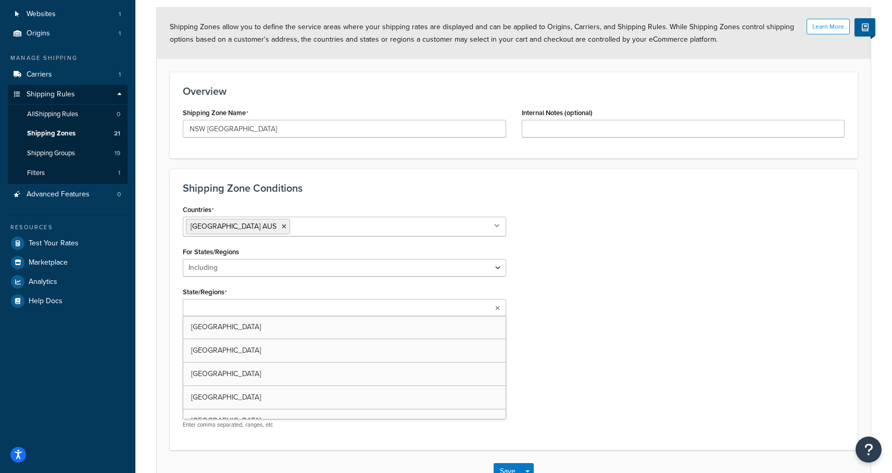
click at [243, 311] on input "State/Regions" at bounding box center [232, 308] width 92 height 11
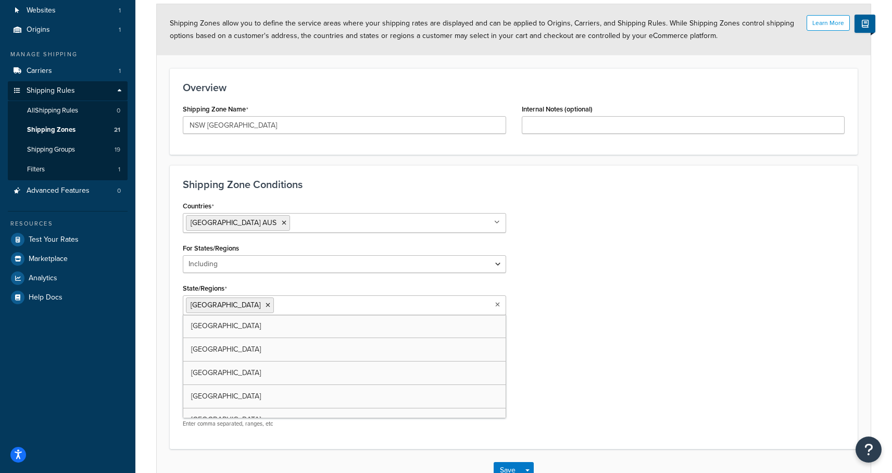
click at [632, 338] on div "Countries Australia AUS All Countries ALL United States USA Afghanistan AFG Alb…" at bounding box center [513, 316] width 677 height 237
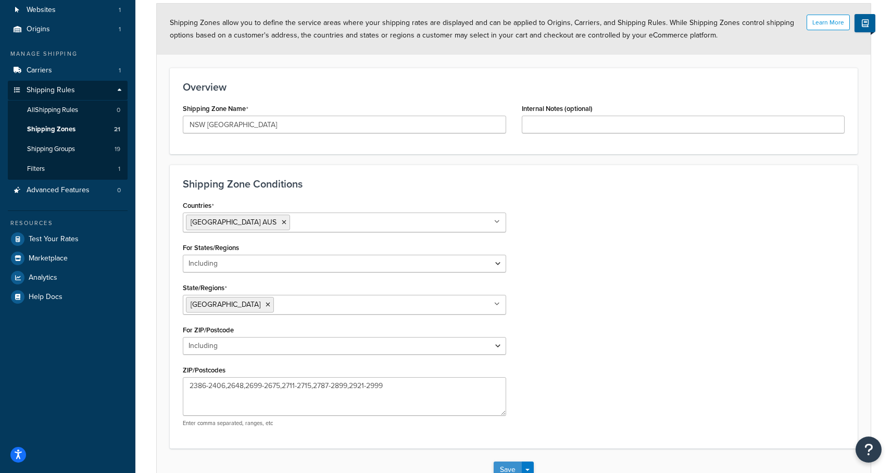
click at [506, 464] on button "Save" at bounding box center [508, 469] width 28 height 17
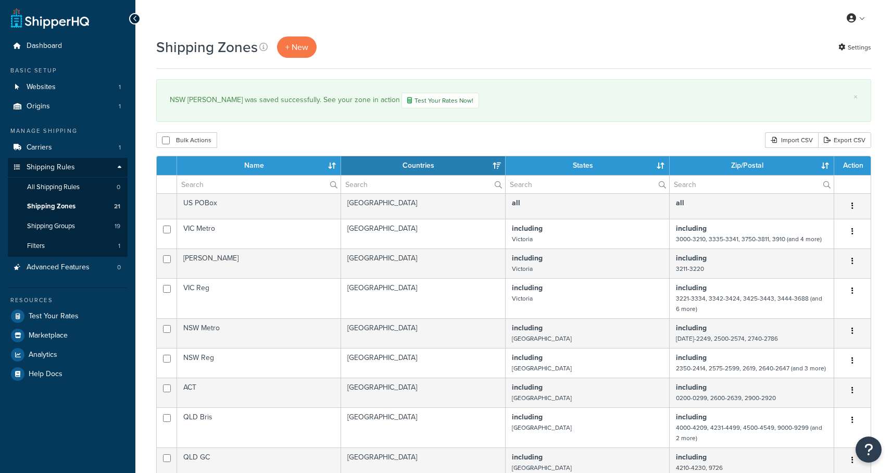
select select "15"
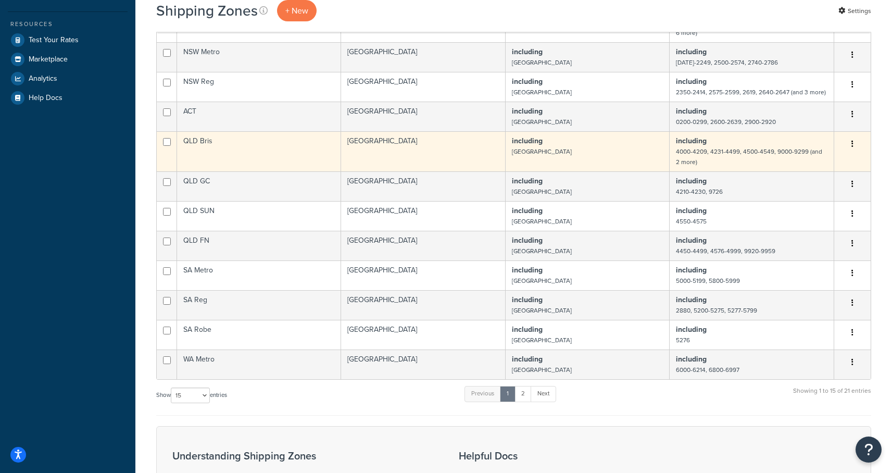
scroll to position [281, 0]
